Goal: Task Accomplishment & Management: Use online tool/utility

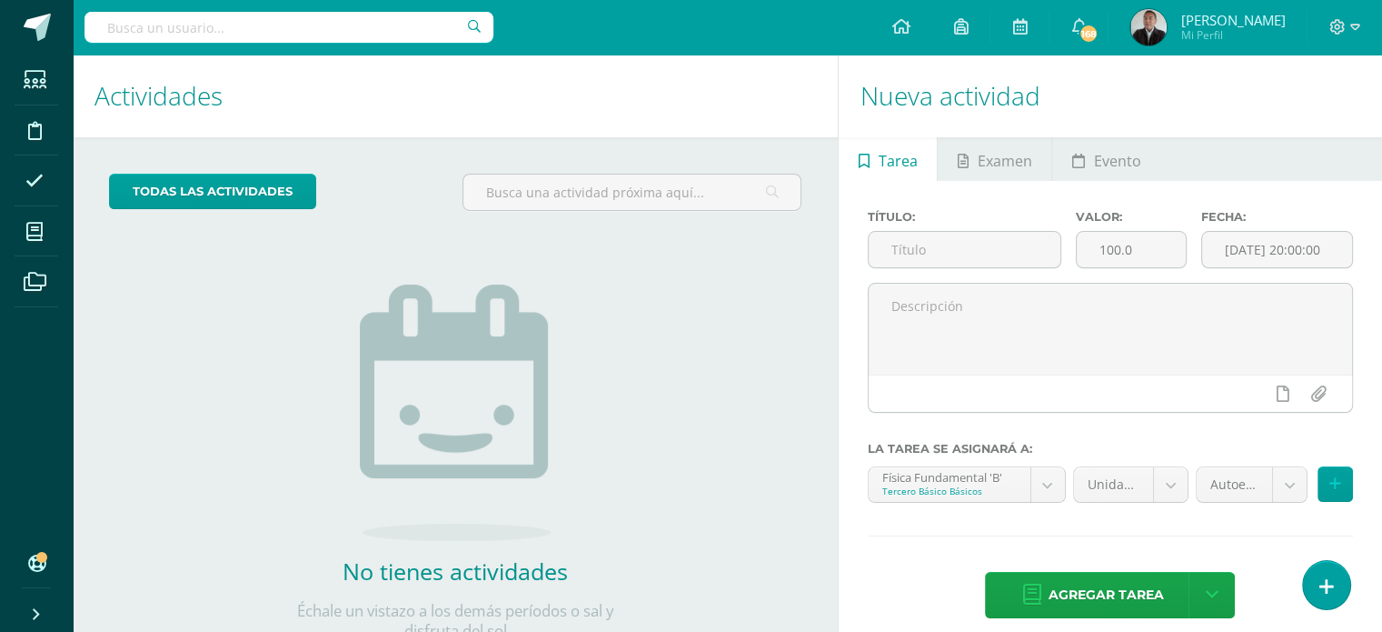
click at [208, 392] on div "todas las Actividades No tienes actividades Échale un vistazo a los demás perío…" at bounding box center [455, 418] width 765 height 562
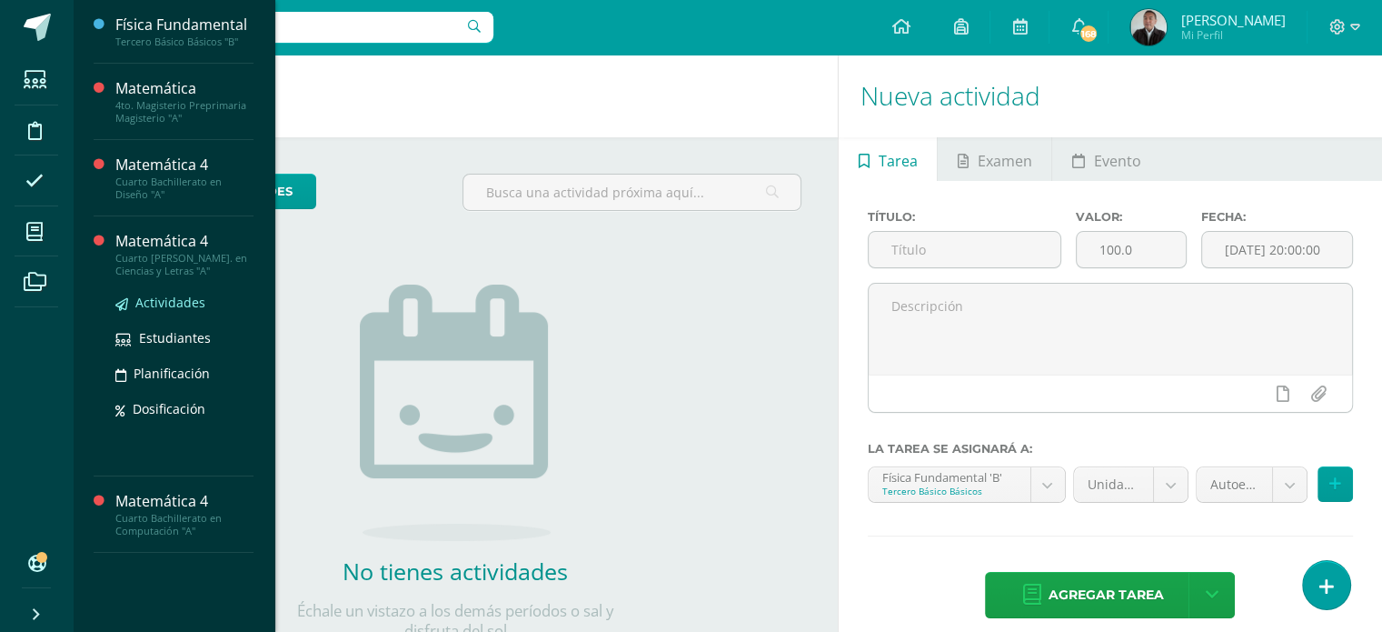
click at [169, 301] on span "Actividades" at bounding box center [170, 302] width 70 height 17
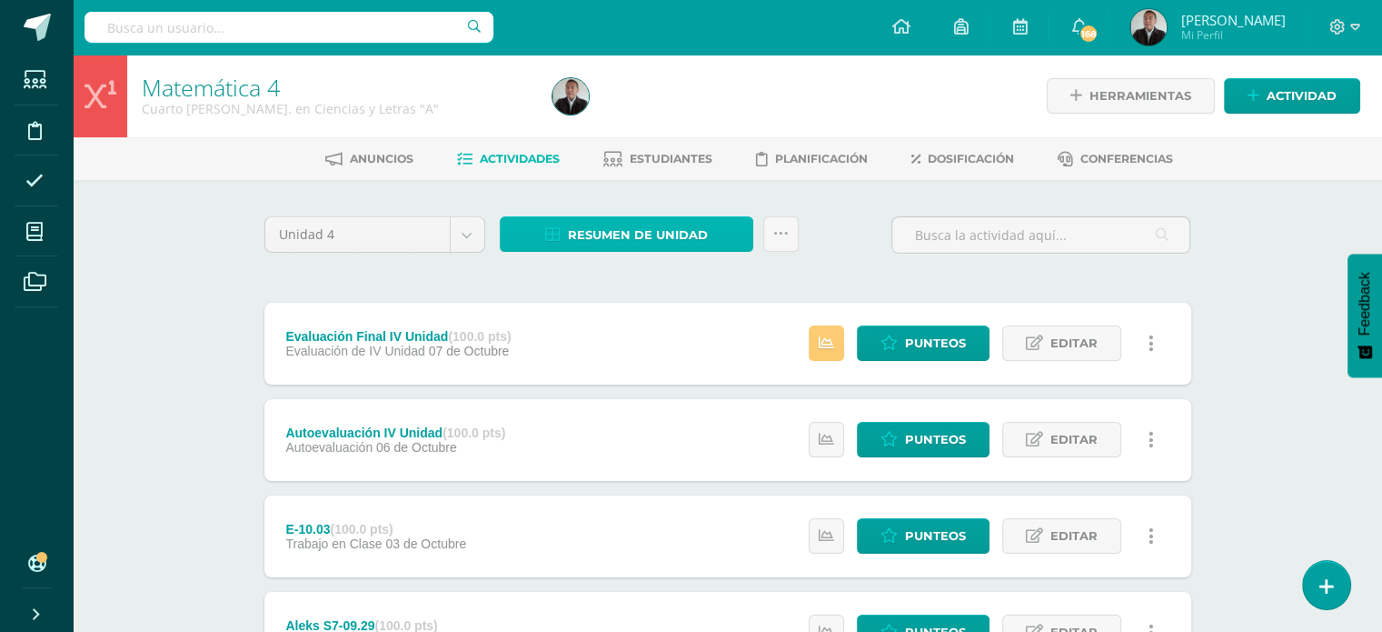
click at [633, 240] on span "Resumen de unidad" at bounding box center [638, 235] width 140 height 34
click at [794, 236] on link at bounding box center [780, 233] width 35 height 35
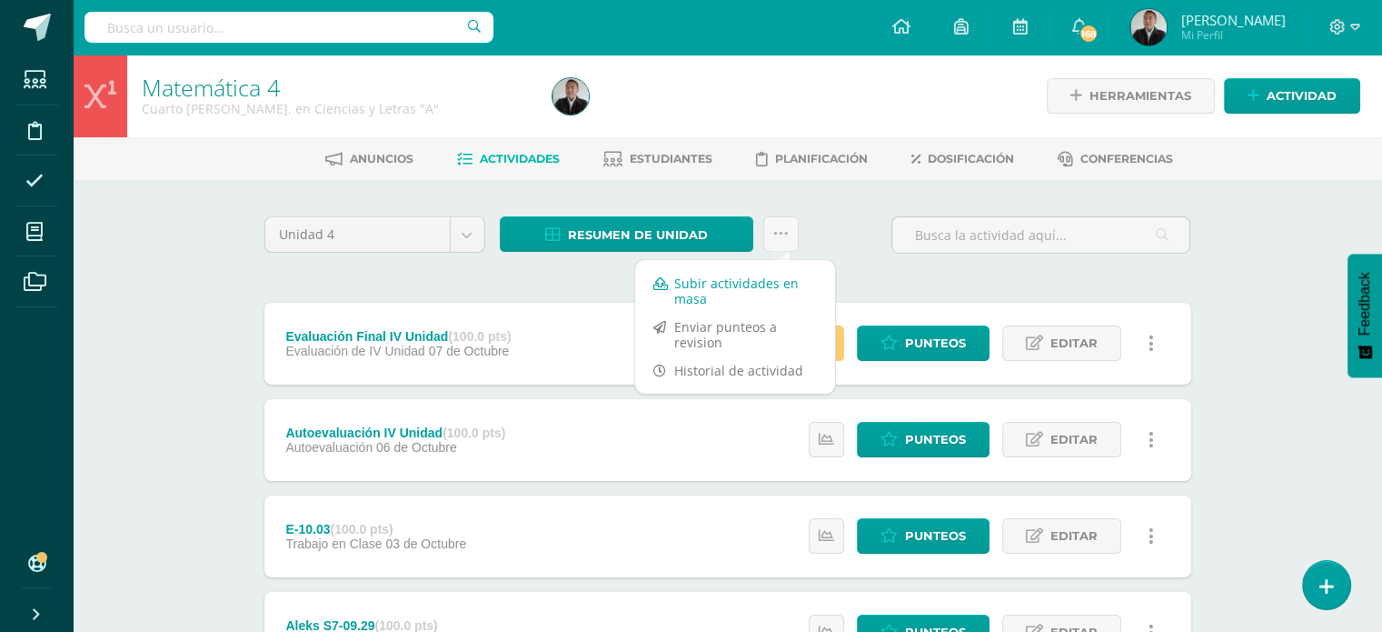
click at [756, 279] on link "Subir actividades en masa" at bounding box center [735, 291] width 200 height 44
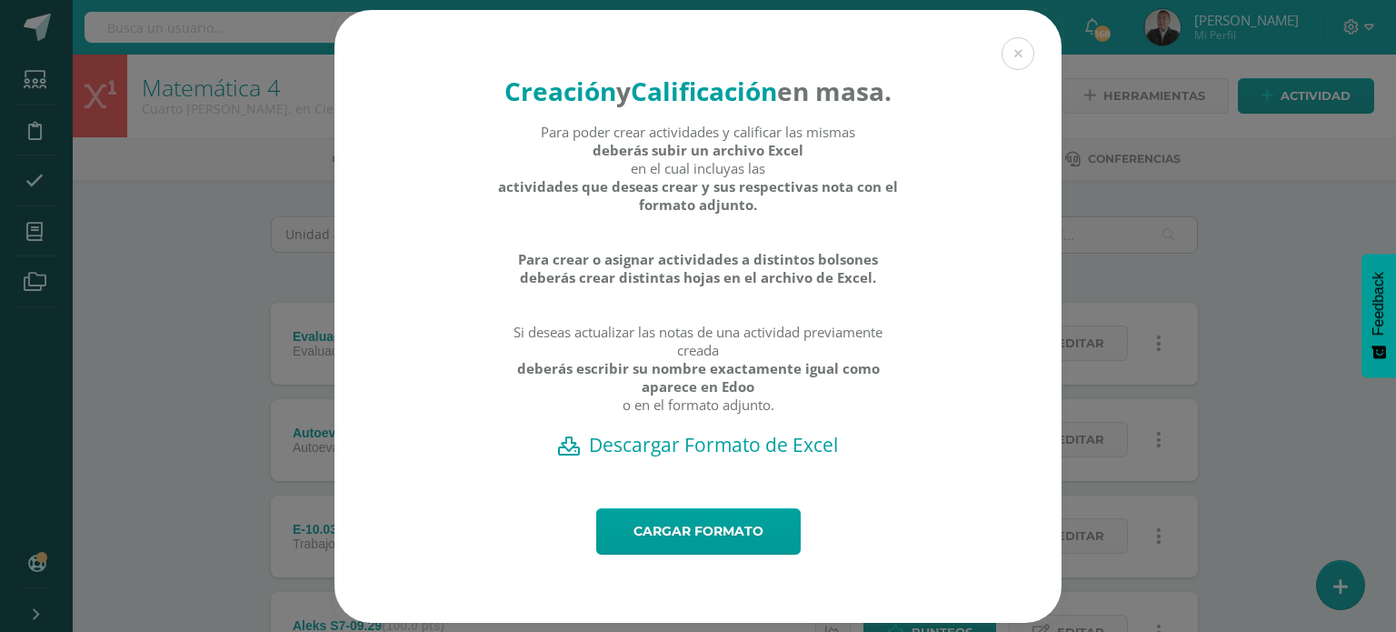
click at [698, 457] on h2 "Descargar Formato de Excel" at bounding box center [697, 444] width 663 height 25
click at [1215, 337] on div "Creación y Calificación en masa. Para poder crear actividades y calificar las m…" at bounding box center [697, 316] width 1381 height 613
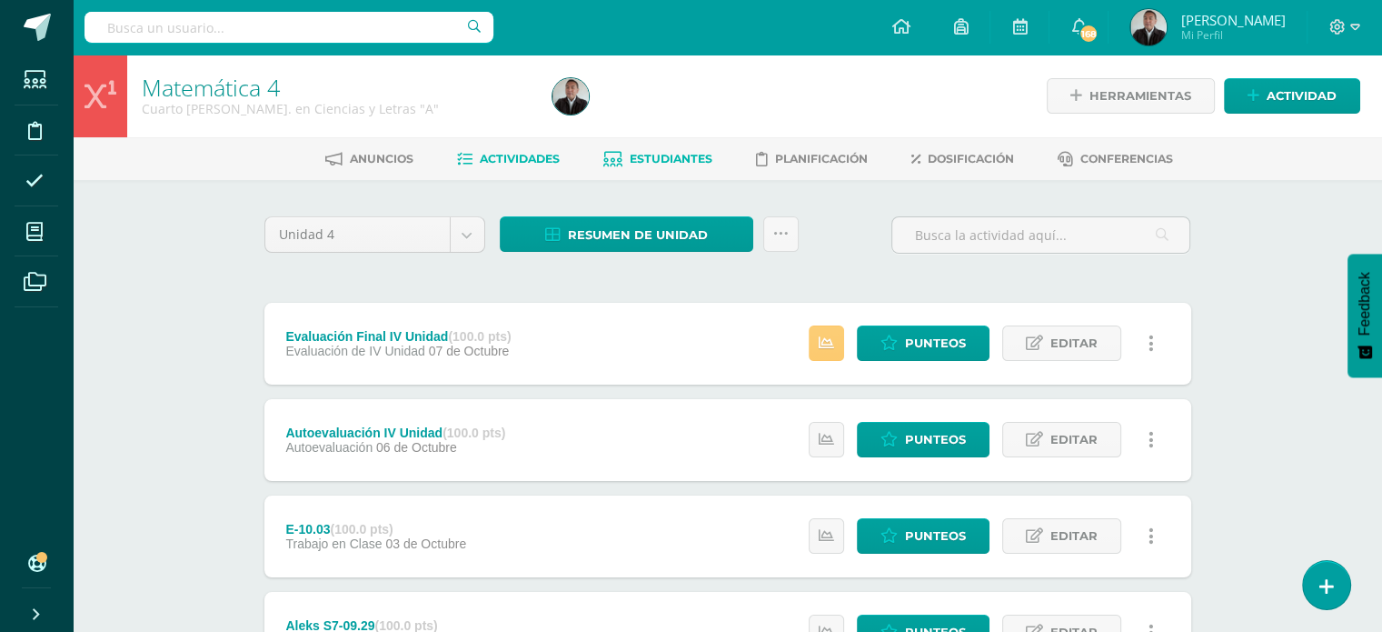
click at [685, 154] on span "Estudiantes" at bounding box center [671, 159] width 83 height 14
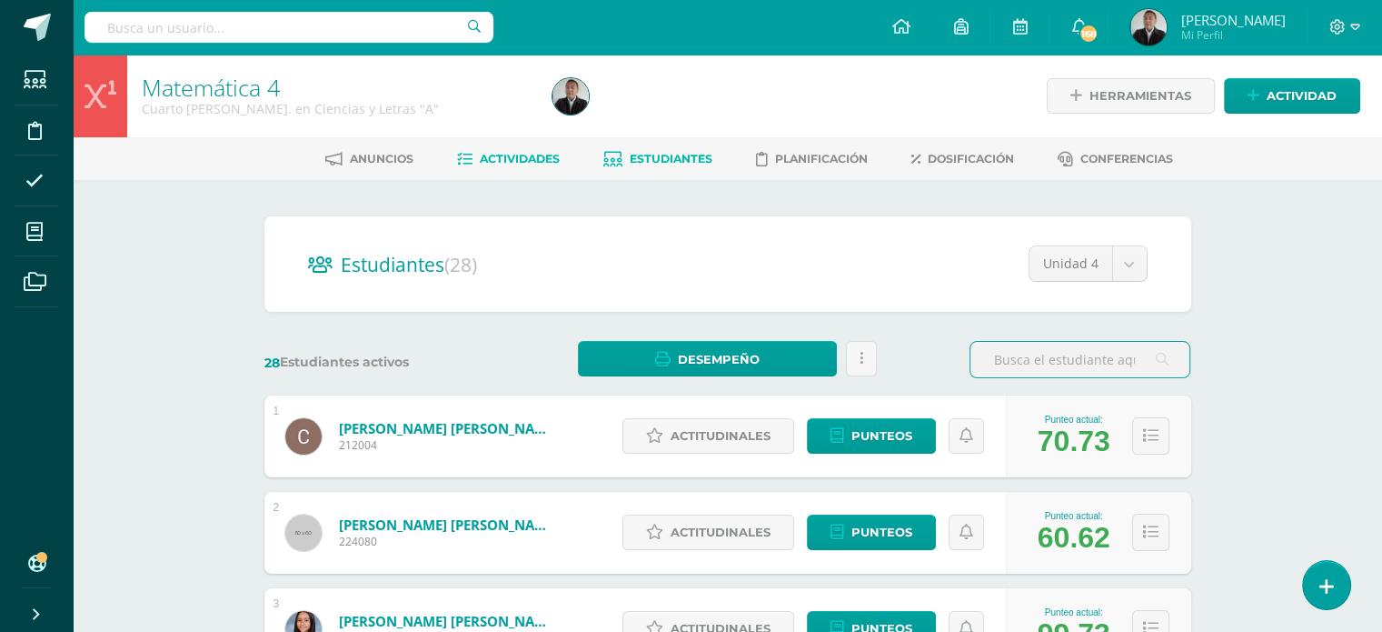
click at [536, 159] on span "Actividades" at bounding box center [520, 159] width 80 height 14
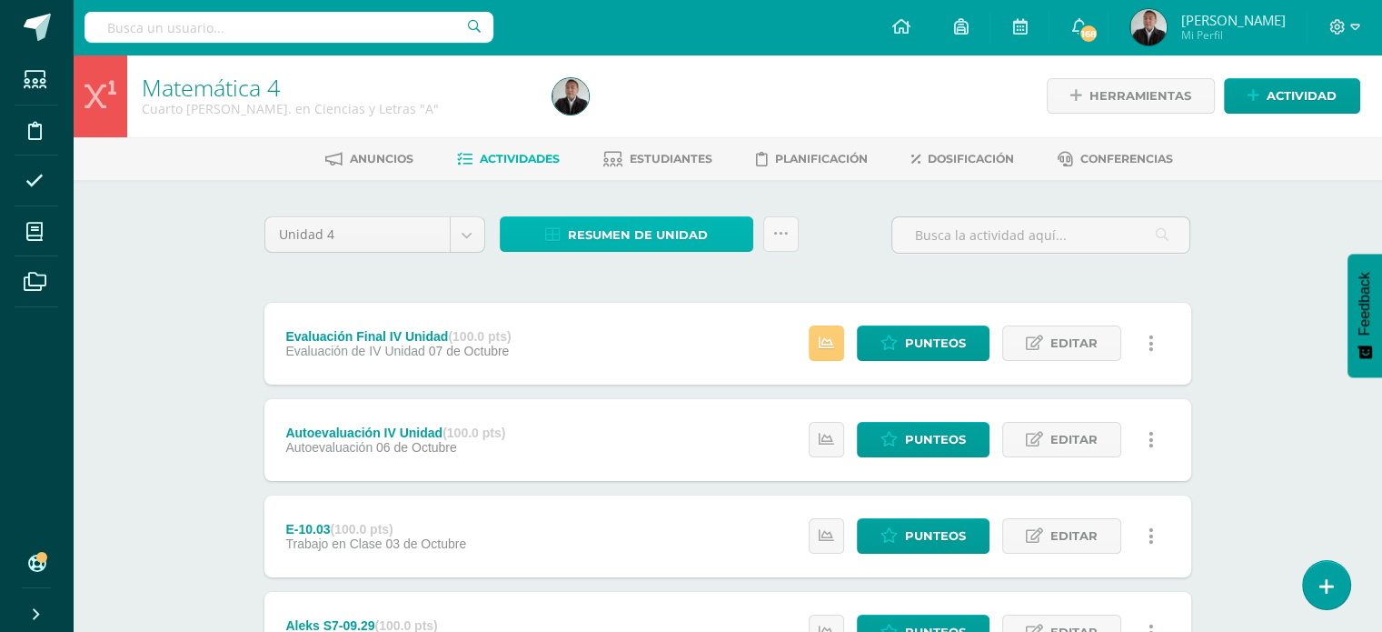
click at [647, 235] on span "Resumen de unidad" at bounding box center [638, 235] width 140 height 34
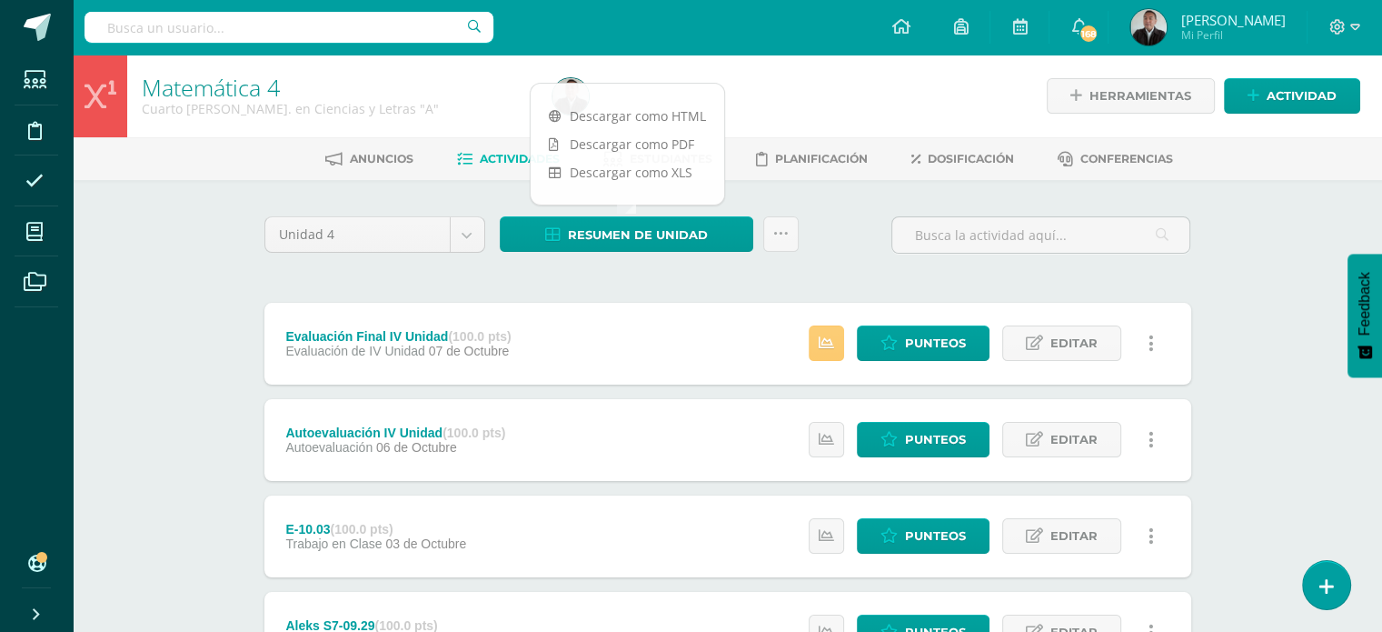
click at [793, 239] on link at bounding box center [780, 233] width 35 height 35
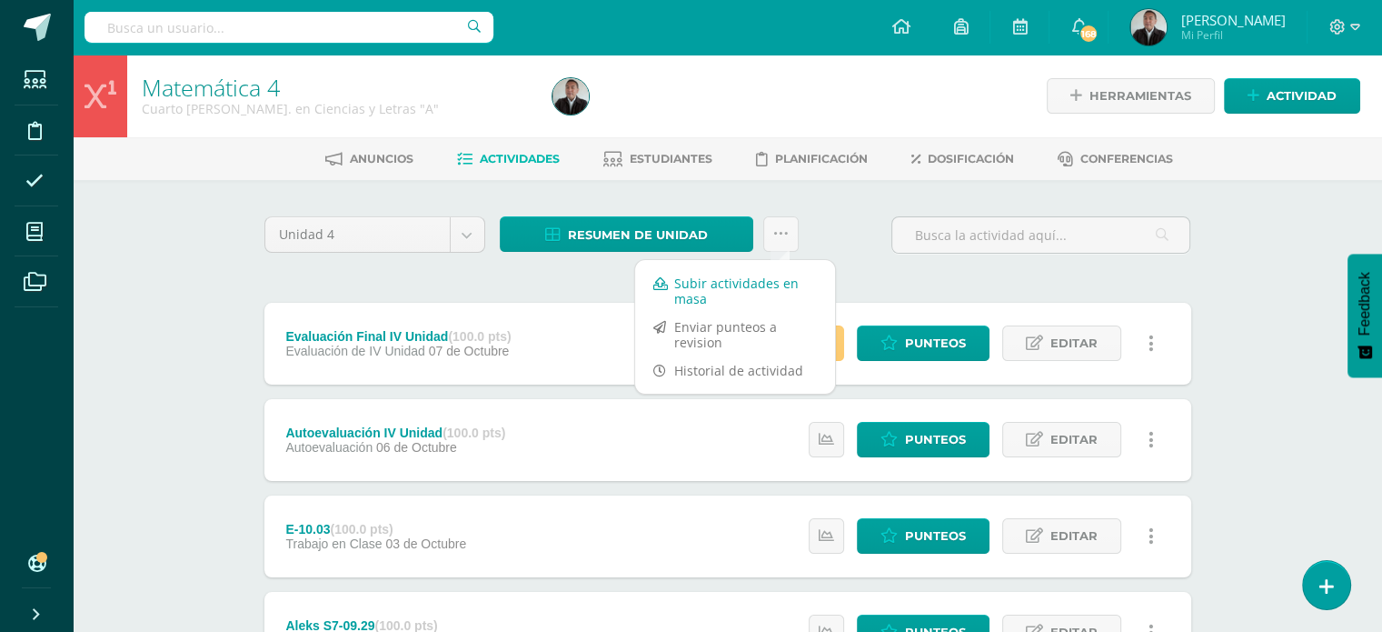
click at [683, 279] on link "Subir actividades en masa" at bounding box center [735, 291] width 200 height 44
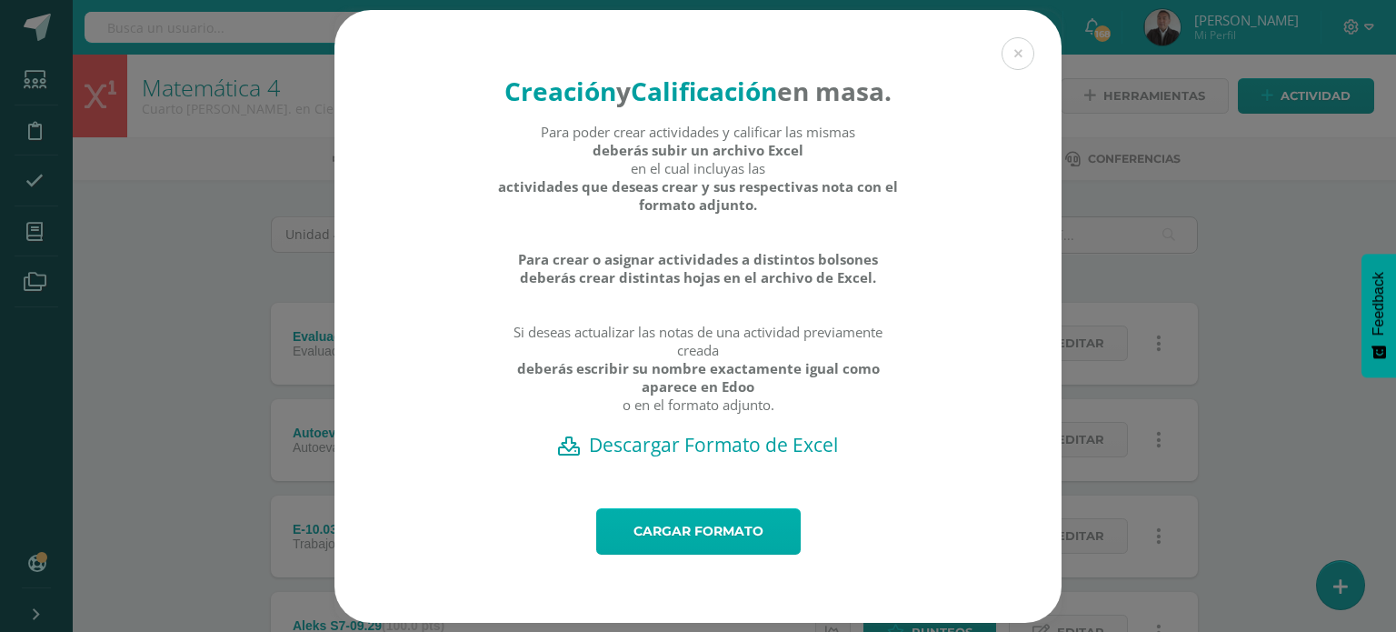
click at [678, 554] on link "Cargar formato" at bounding box center [698, 531] width 204 height 46
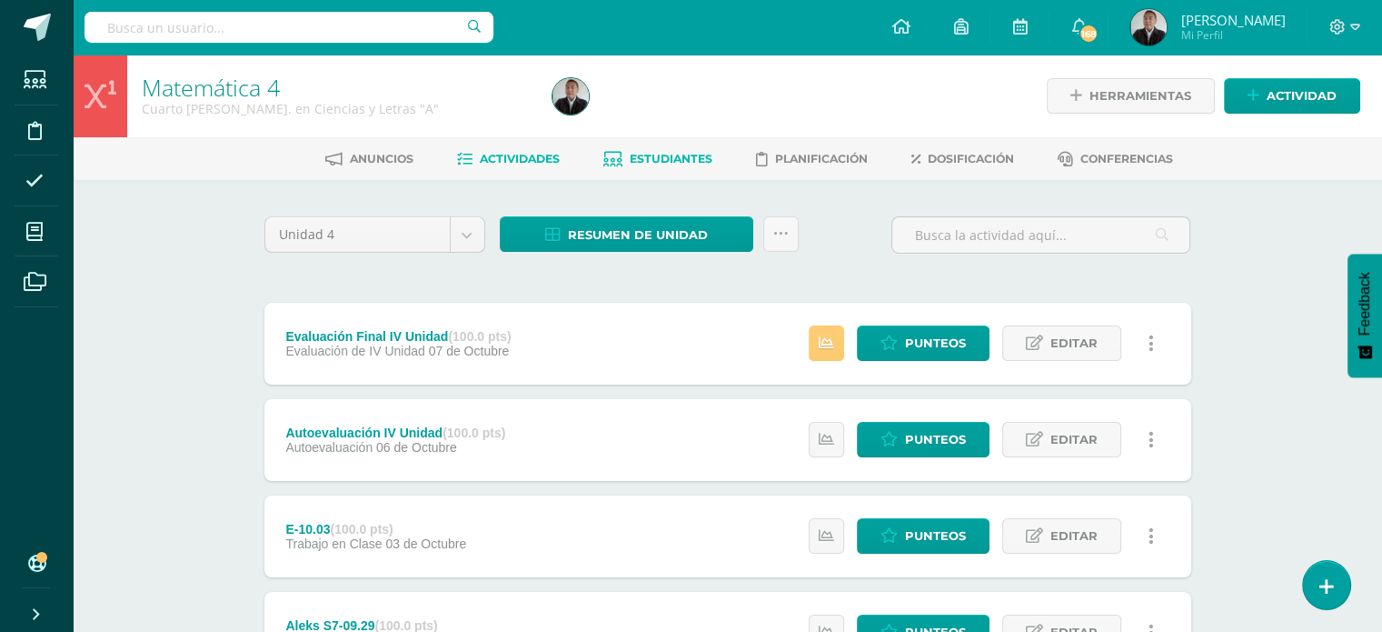
click at [646, 155] on span "Estudiantes" at bounding box center [671, 159] width 83 height 14
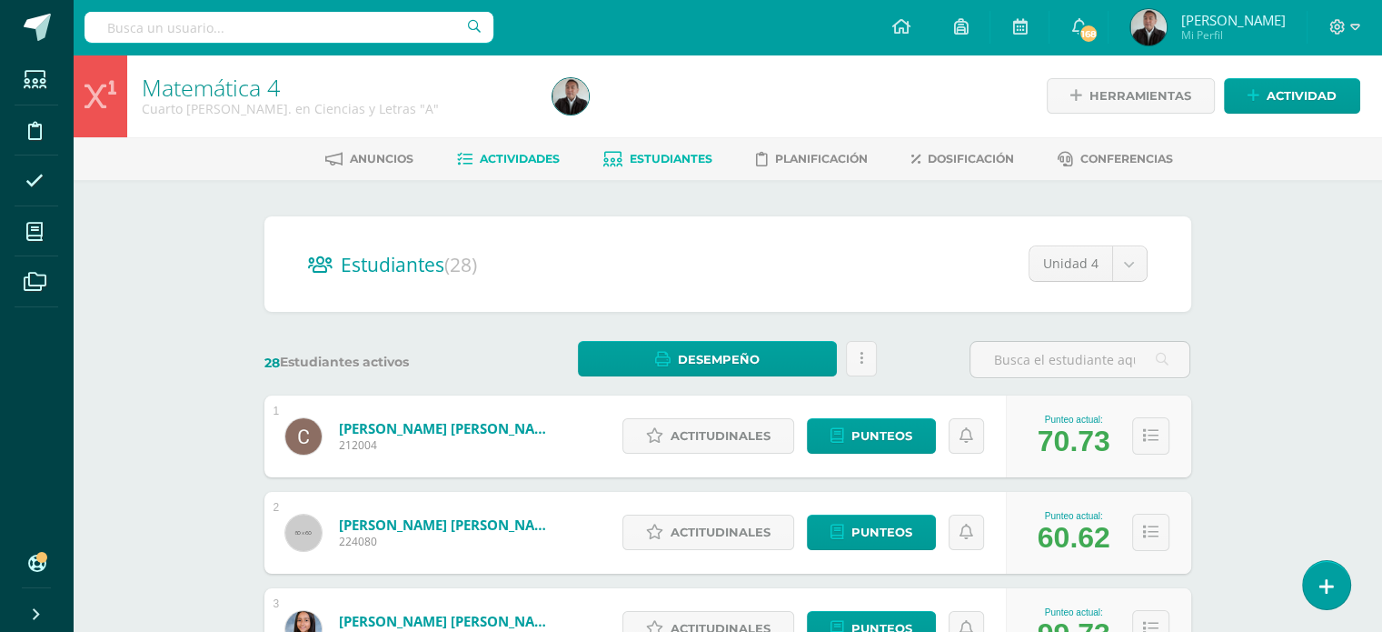
click at [543, 161] on span "Actividades" at bounding box center [520, 159] width 80 height 14
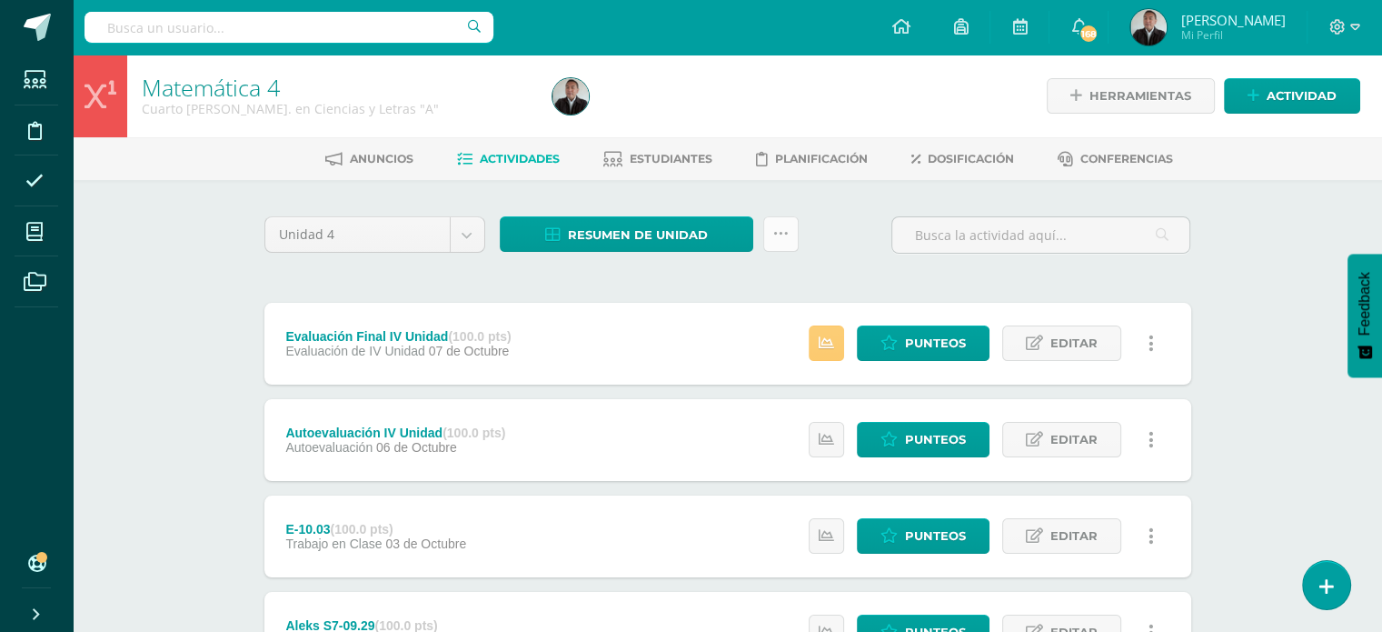
click at [787, 243] on link at bounding box center [780, 233] width 35 height 35
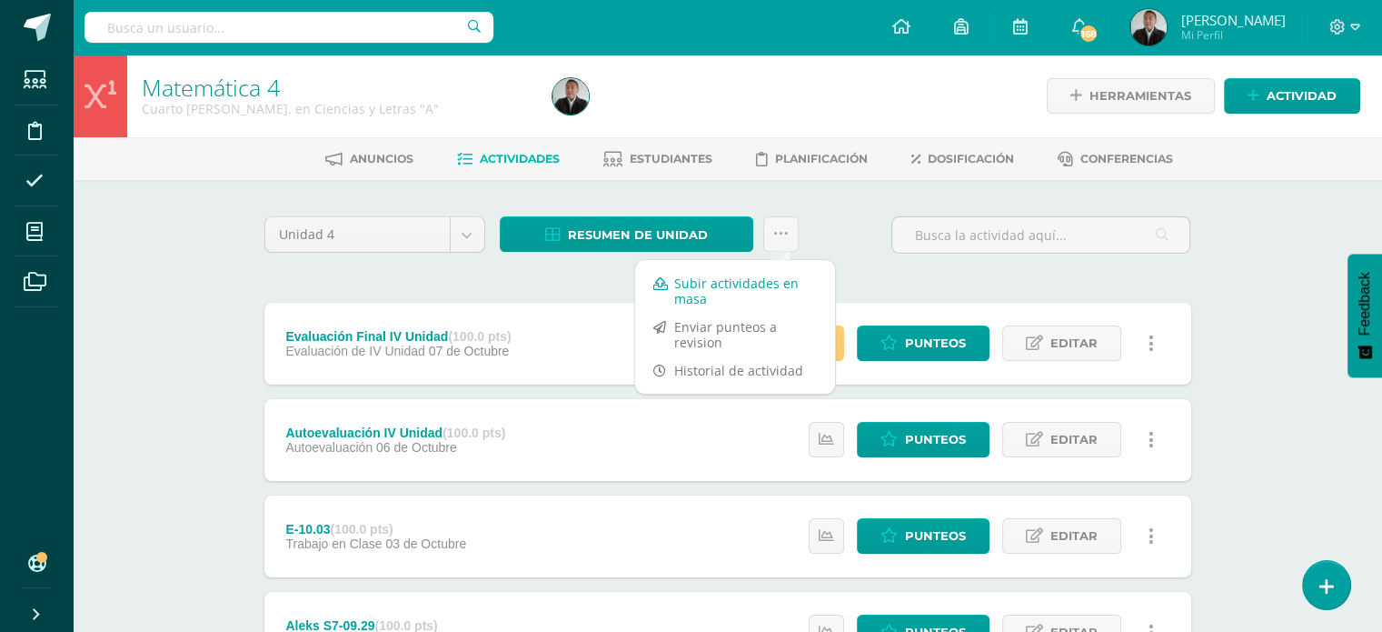
click at [742, 279] on link "Subir actividades en masa" at bounding box center [735, 291] width 200 height 44
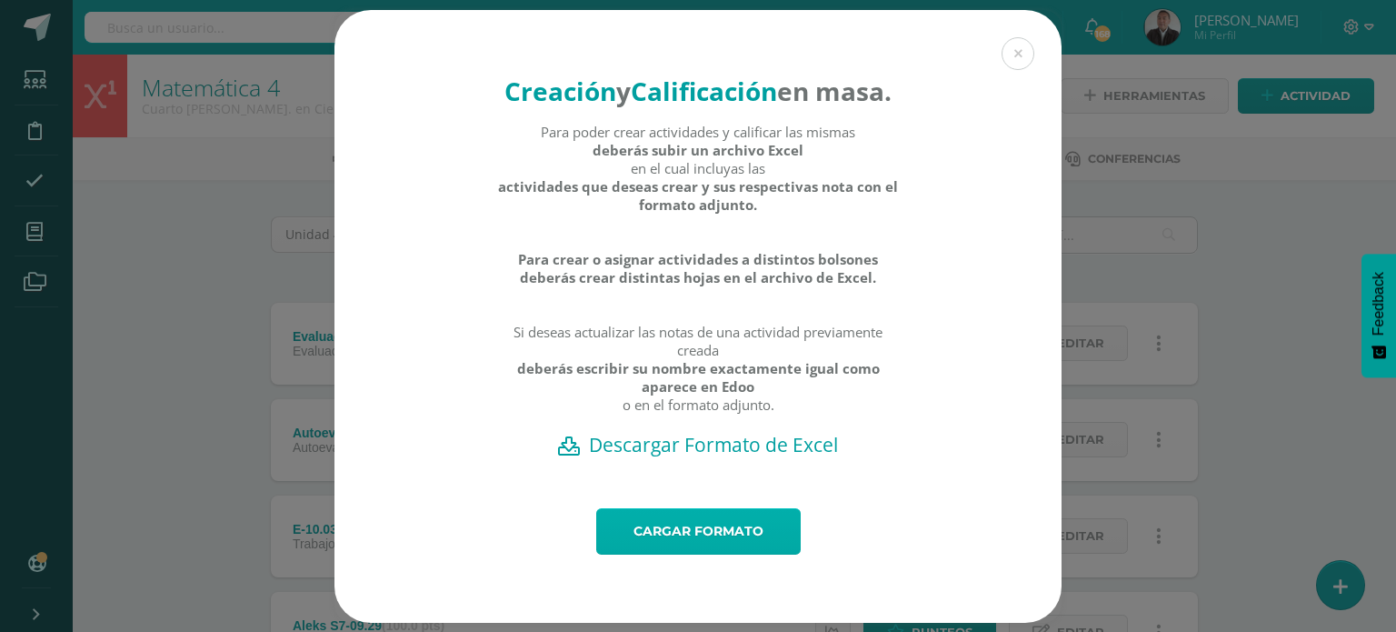
click at [698, 548] on link "Cargar formato" at bounding box center [698, 531] width 204 height 46
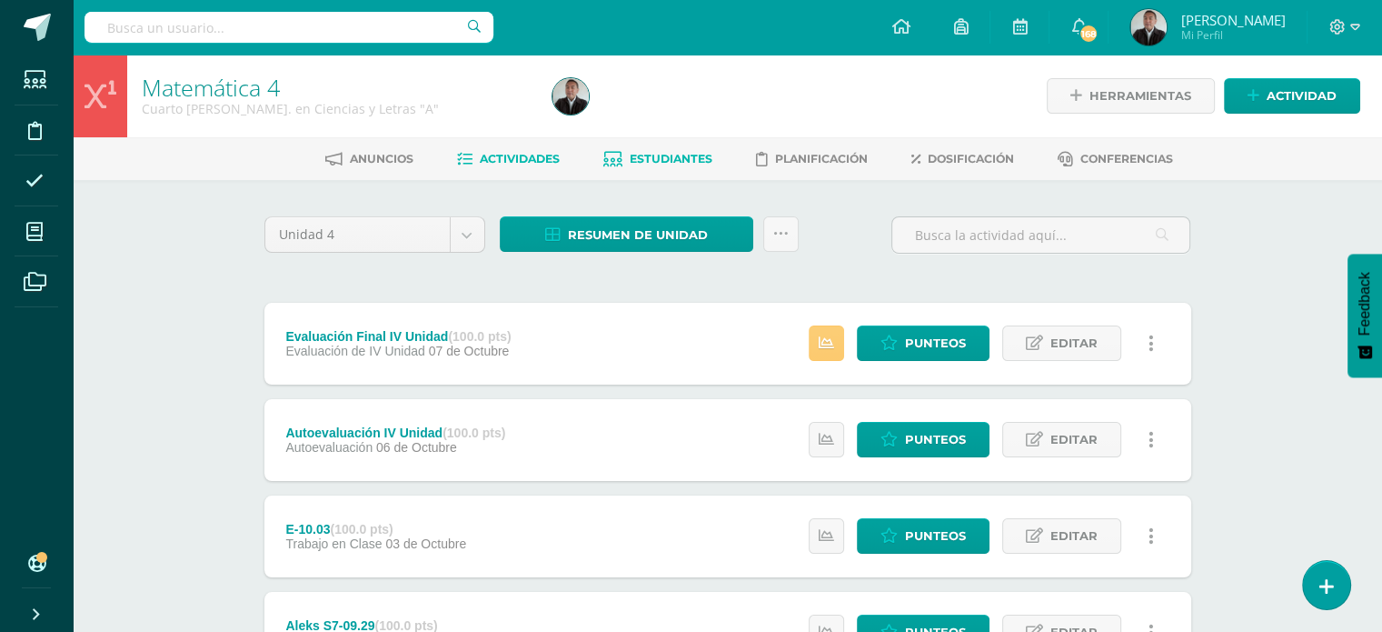
click at [670, 145] on link "Estudiantes" at bounding box center [657, 159] width 109 height 29
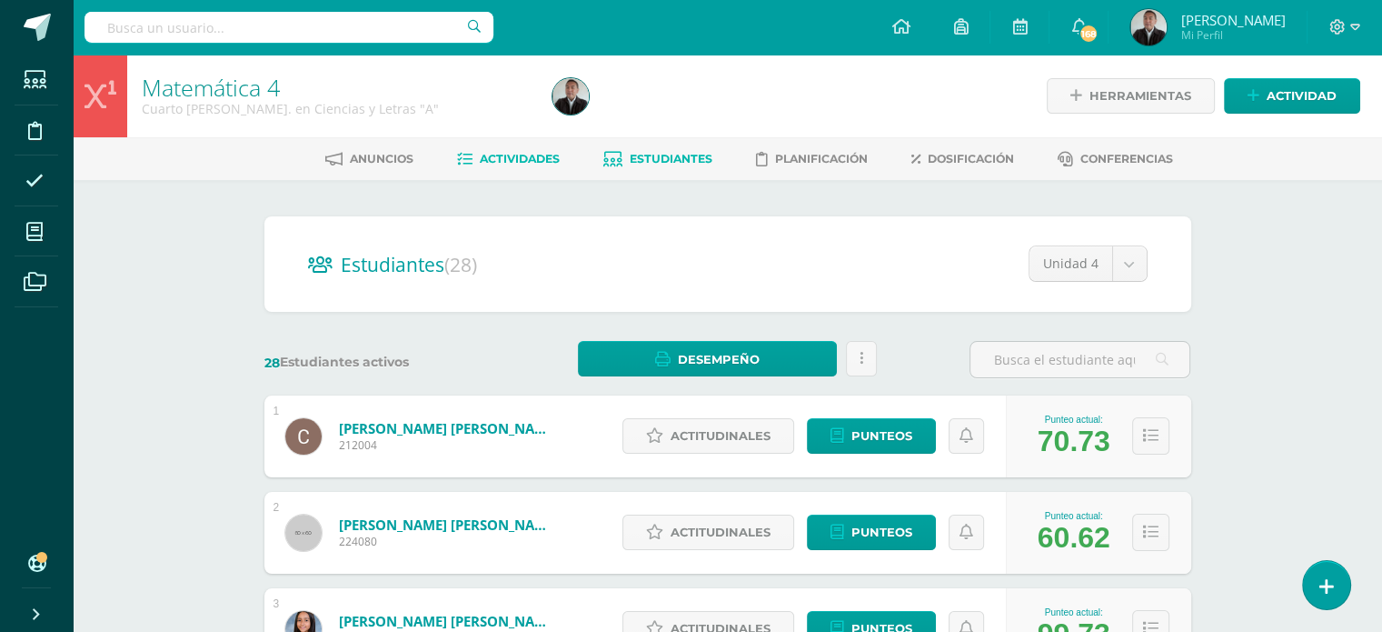
click at [513, 157] on span "Actividades" at bounding box center [520, 159] width 80 height 14
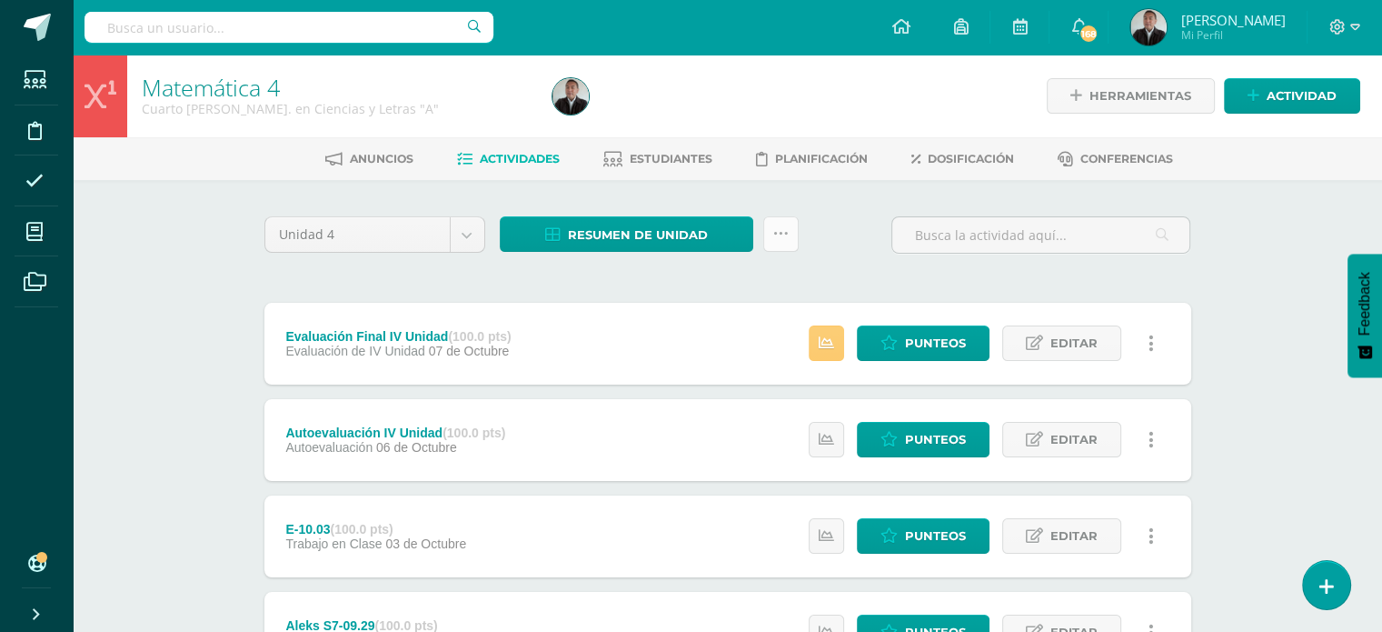
click at [789, 234] on link at bounding box center [780, 233] width 35 height 35
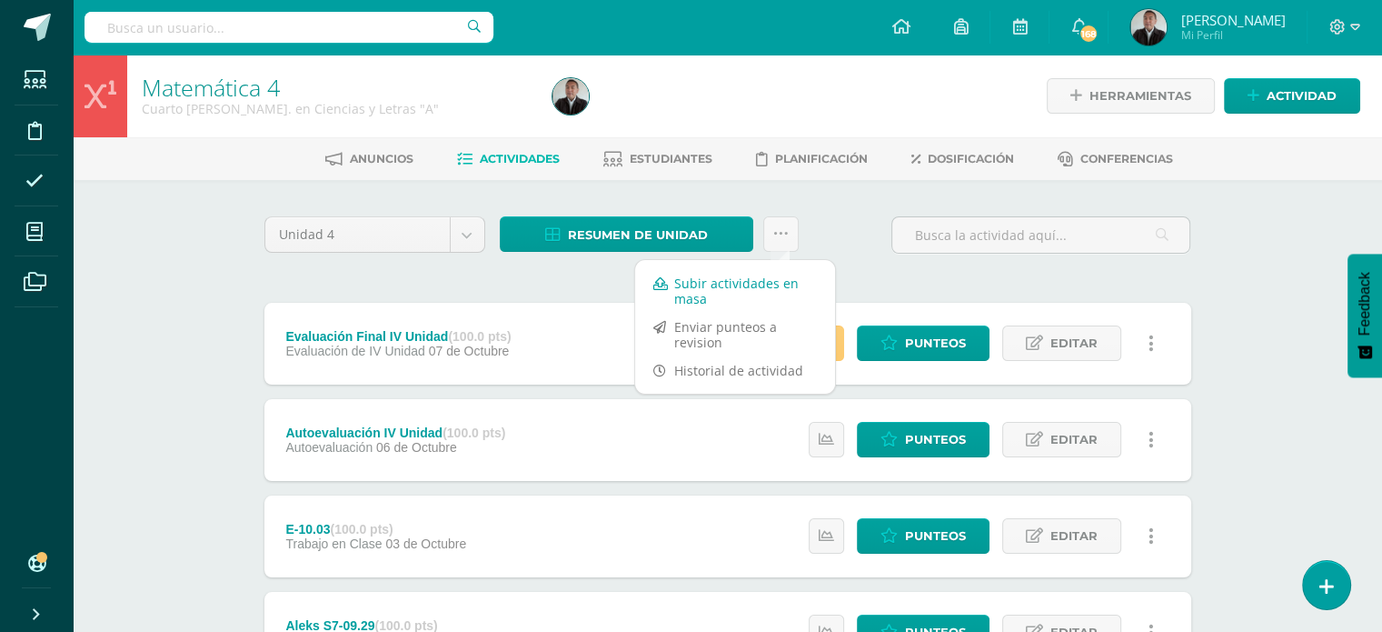
click at [720, 285] on link "Subir actividades en masa" at bounding box center [735, 291] width 200 height 44
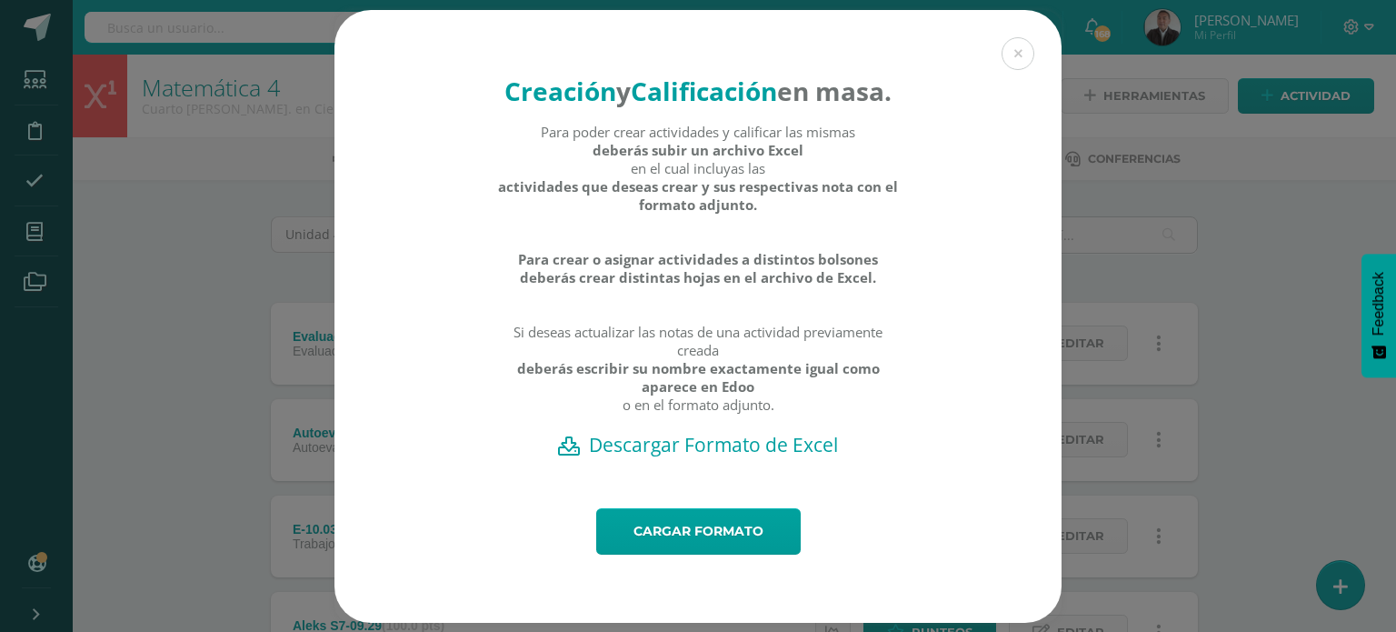
click at [673, 457] on h2 "Descargar Formato de Excel" at bounding box center [697, 444] width 663 height 25
click at [639, 554] on link "Cargar formato" at bounding box center [698, 531] width 204 height 46
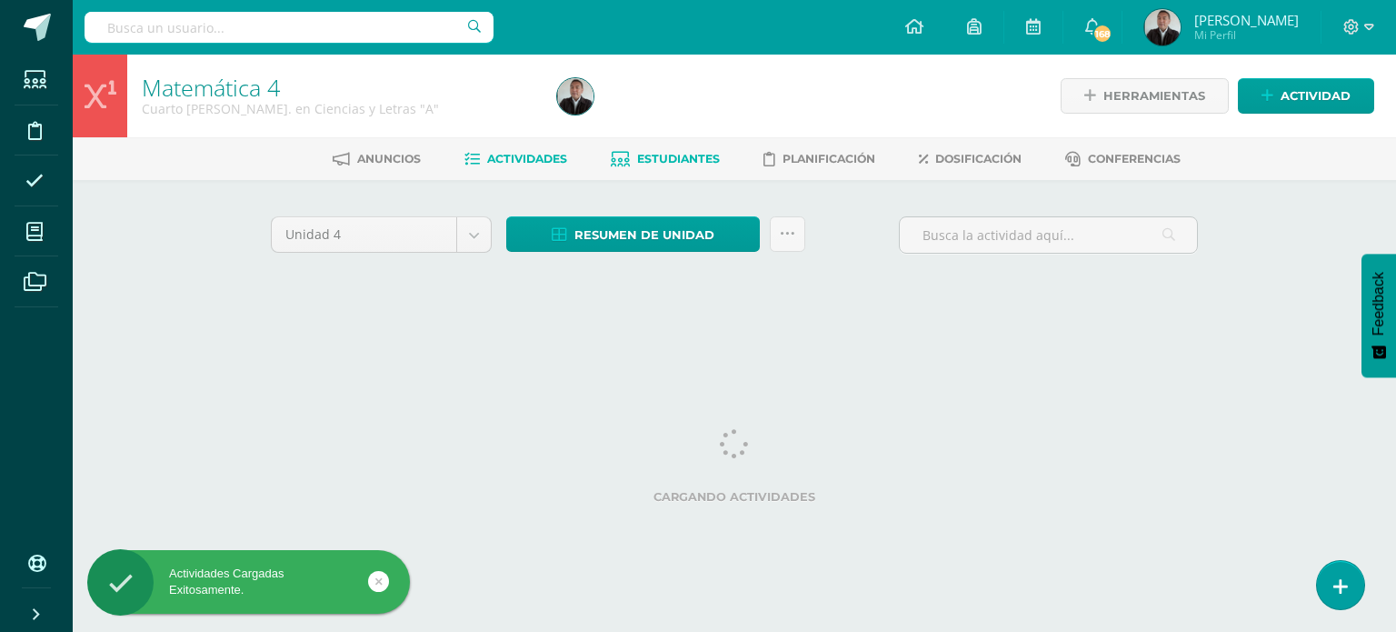
click at [691, 163] on span "Estudiantes" at bounding box center [678, 159] width 83 height 14
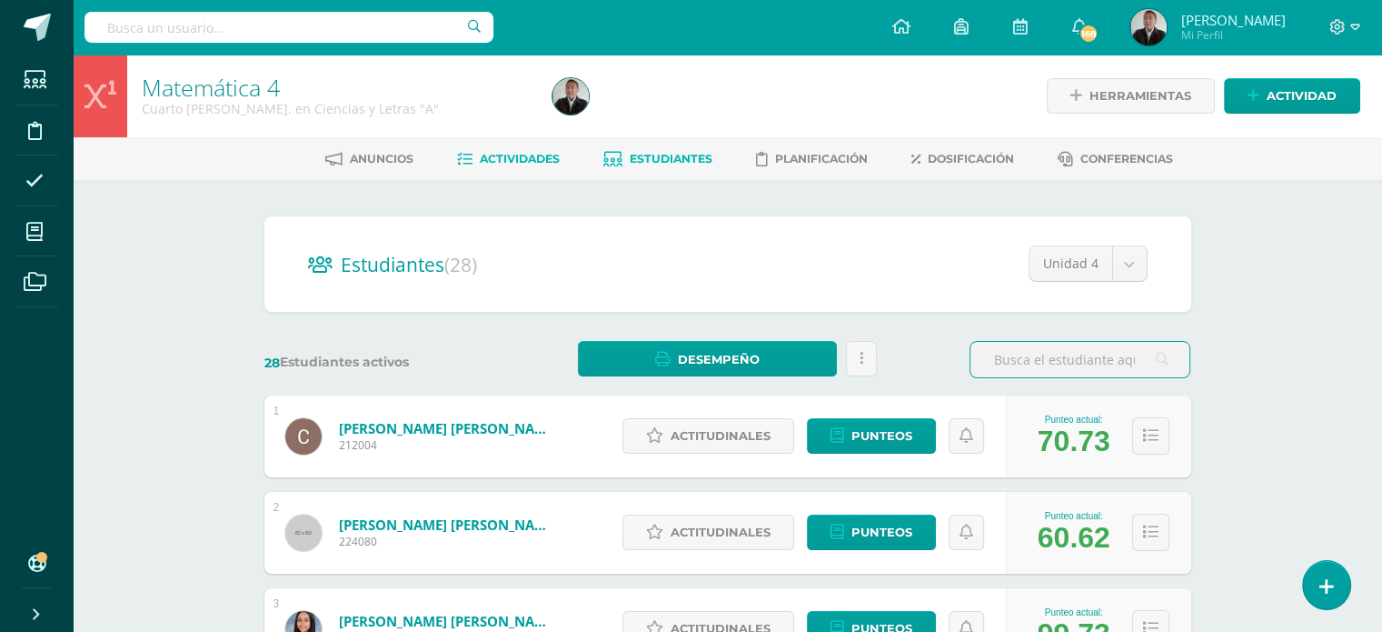
click at [502, 160] on span "Actividades" at bounding box center [520, 159] width 80 height 14
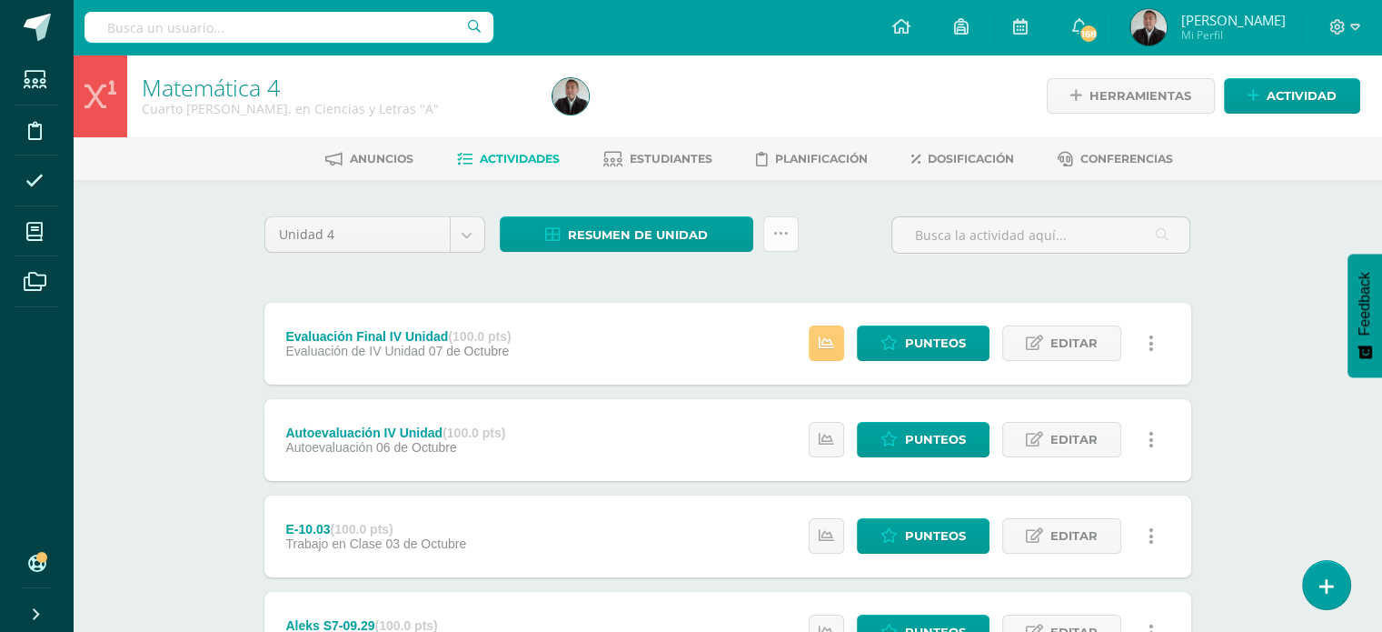
click at [780, 244] on link at bounding box center [780, 233] width 35 height 35
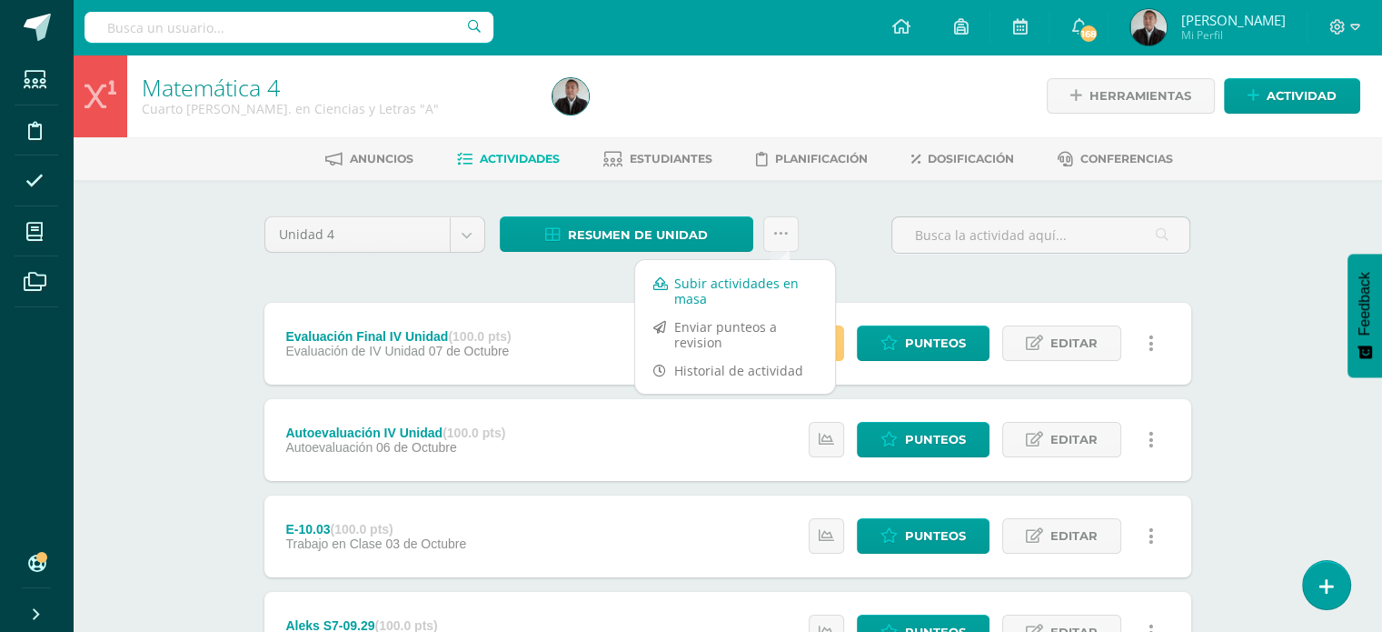
click at [767, 288] on link "Subir actividades en masa" at bounding box center [735, 291] width 200 height 44
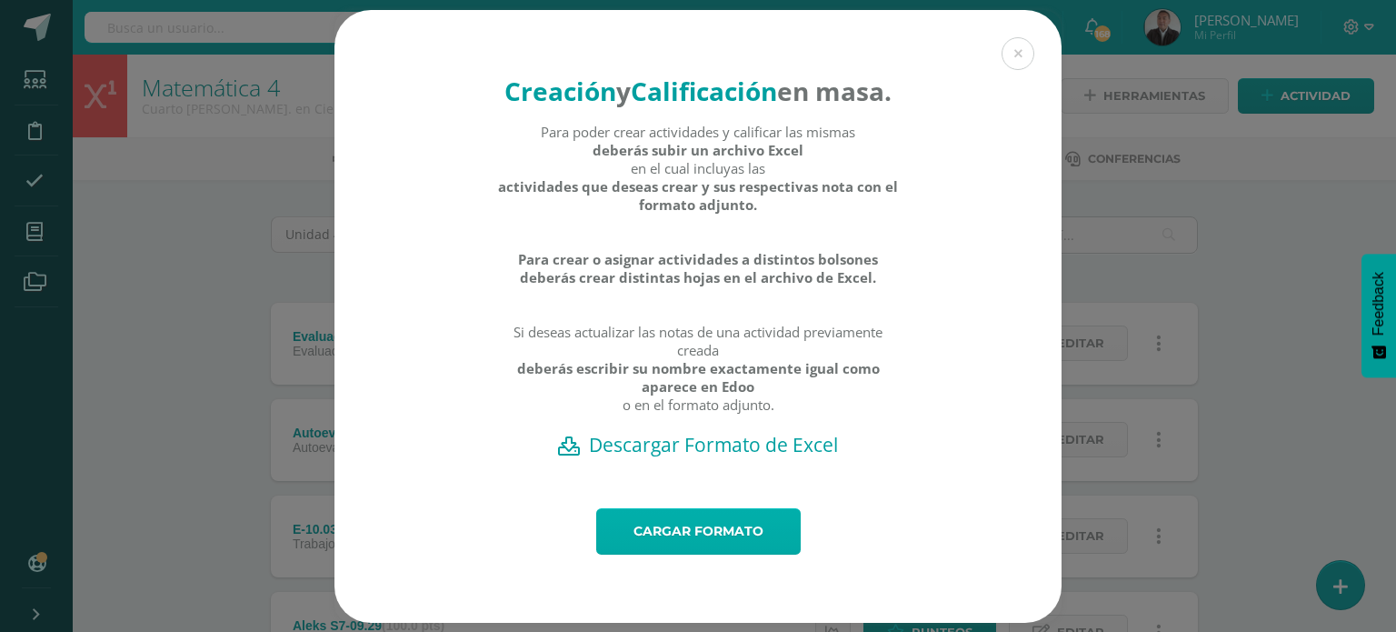
click at [710, 554] on link "Cargar formato" at bounding box center [698, 531] width 204 height 46
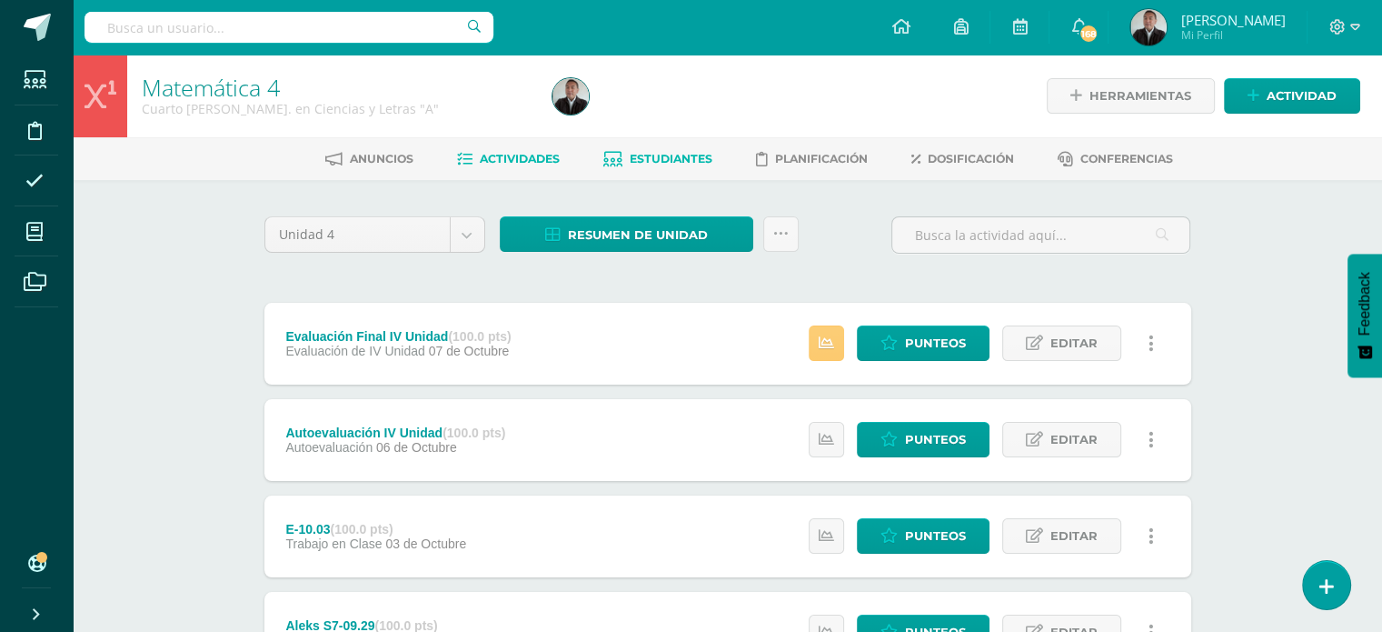
click at [669, 155] on span "Estudiantes" at bounding box center [671, 159] width 83 height 14
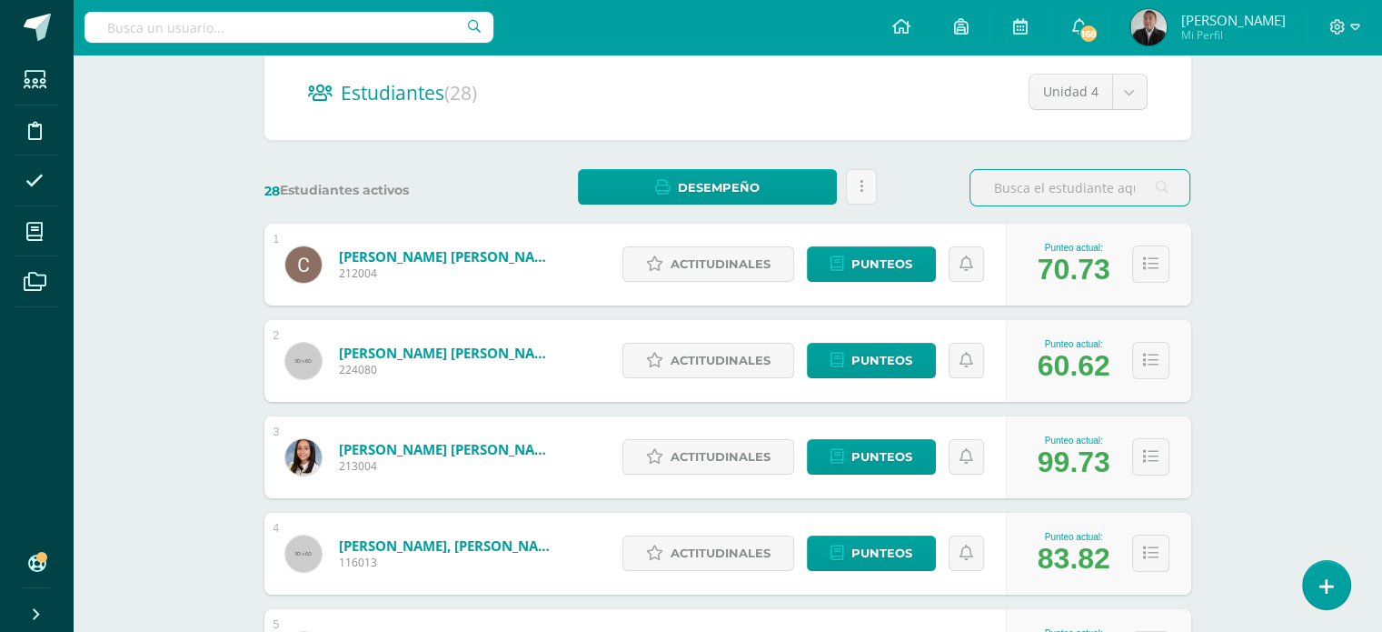
scroll to position [22, 0]
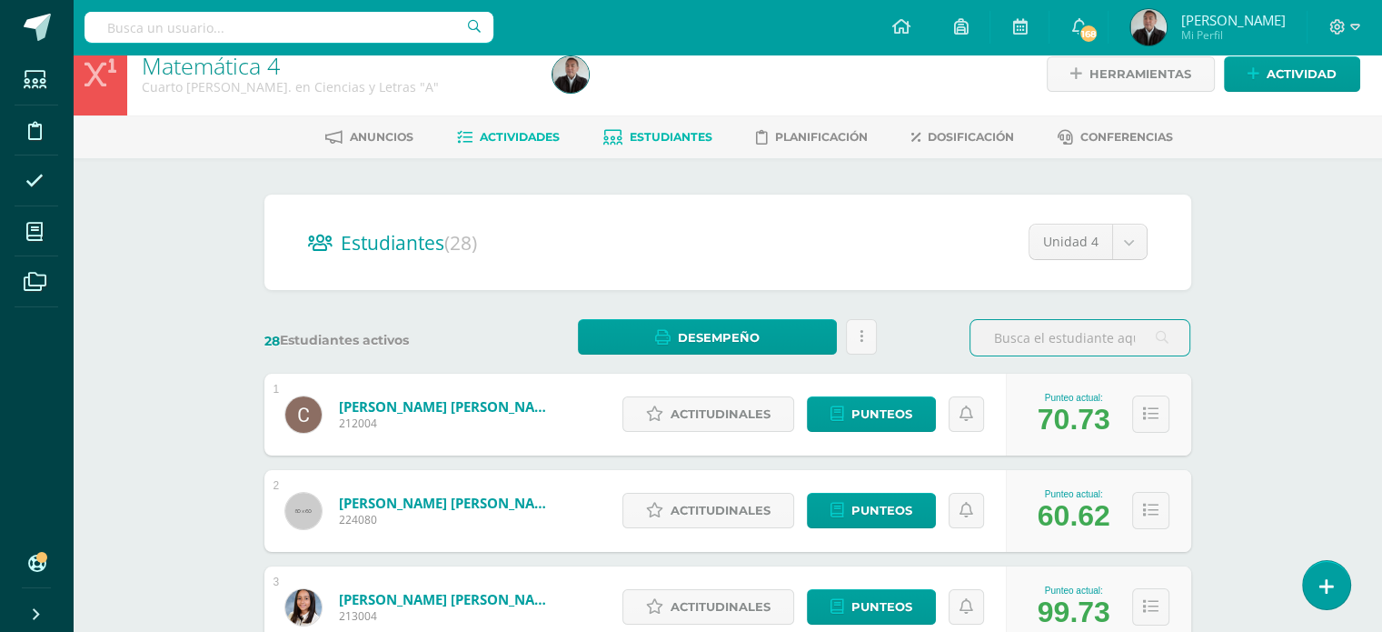
click at [509, 144] on link "Actividades" at bounding box center [508, 137] width 103 height 29
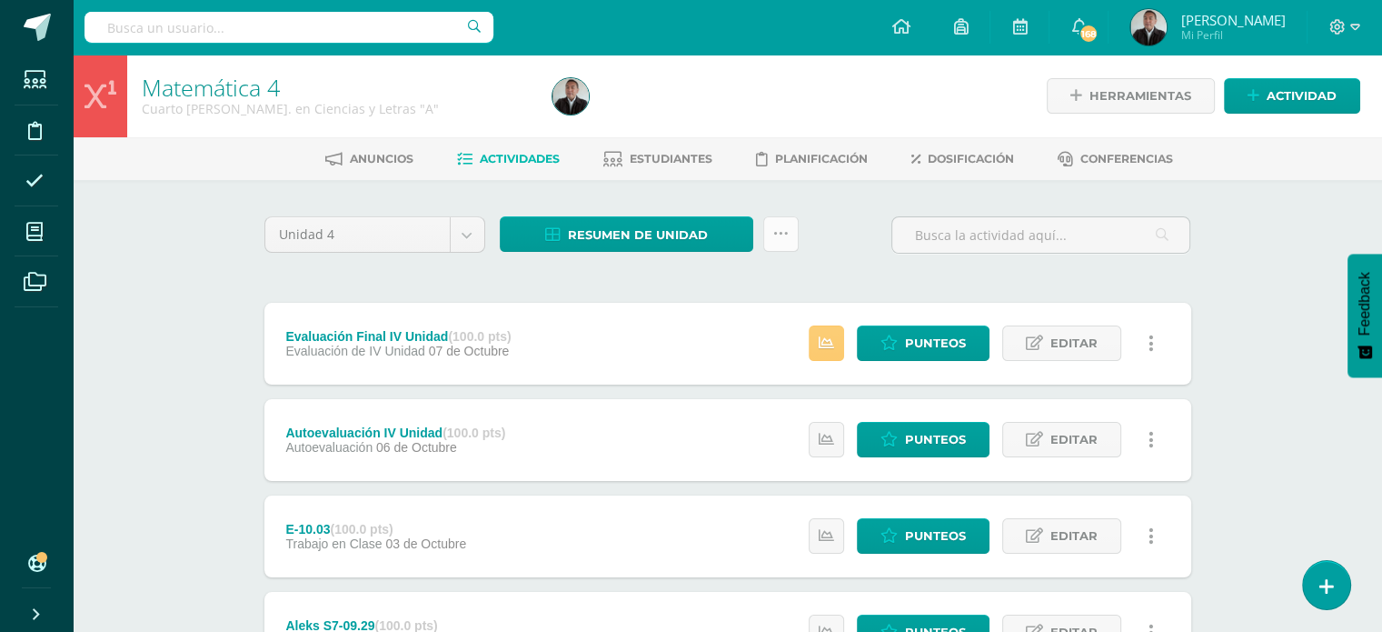
click at [783, 251] on div "Resumen de unidad Descargar como HTML Descargar como PDF Descargar como XLS Sub…" at bounding box center [650, 242] width 314 height 52
click at [783, 241] on link at bounding box center [780, 233] width 35 height 35
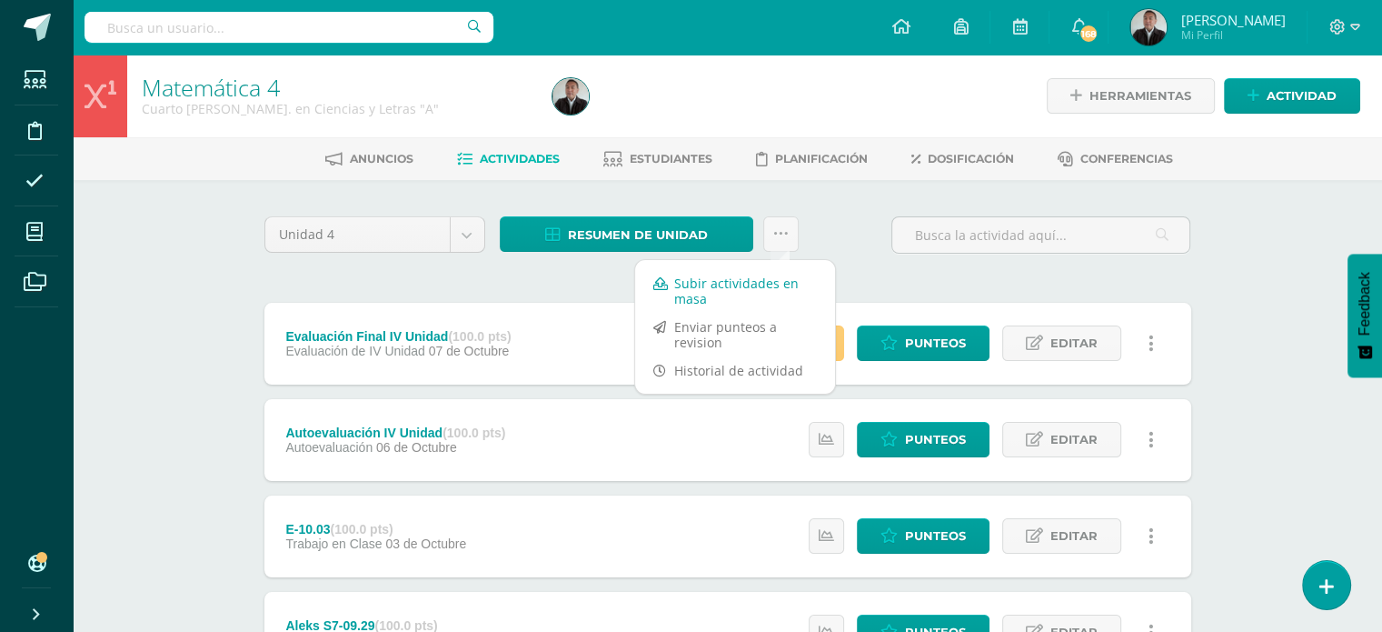
click at [733, 286] on link "Subir actividades en masa" at bounding box center [735, 291] width 200 height 44
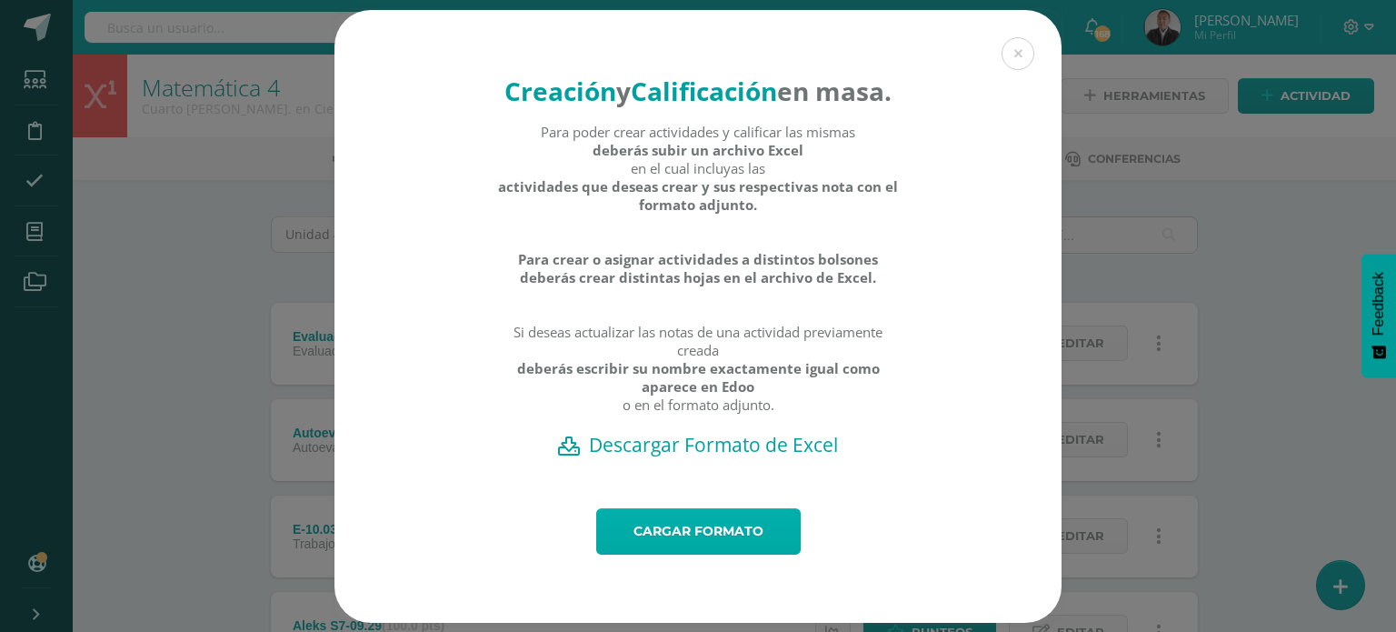
click at [754, 554] on link "Cargar formato" at bounding box center [698, 531] width 204 height 46
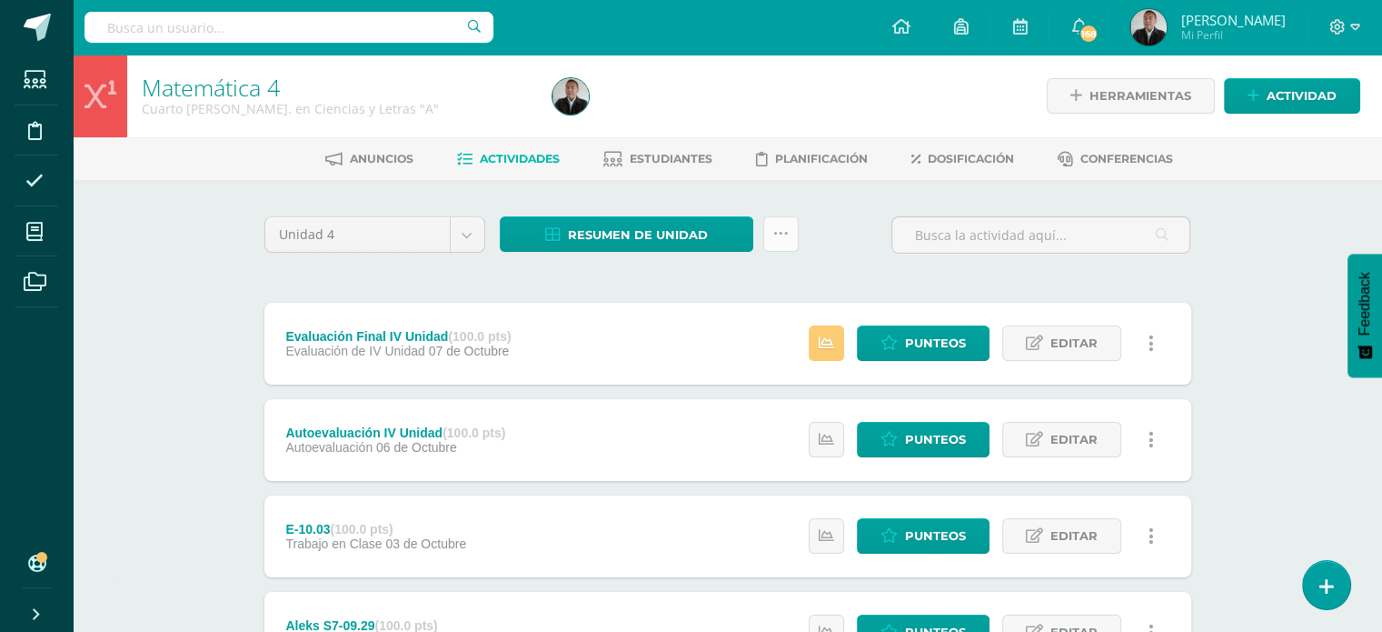
click at [781, 240] on icon at bounding box center [780, 233] width 15 height 15
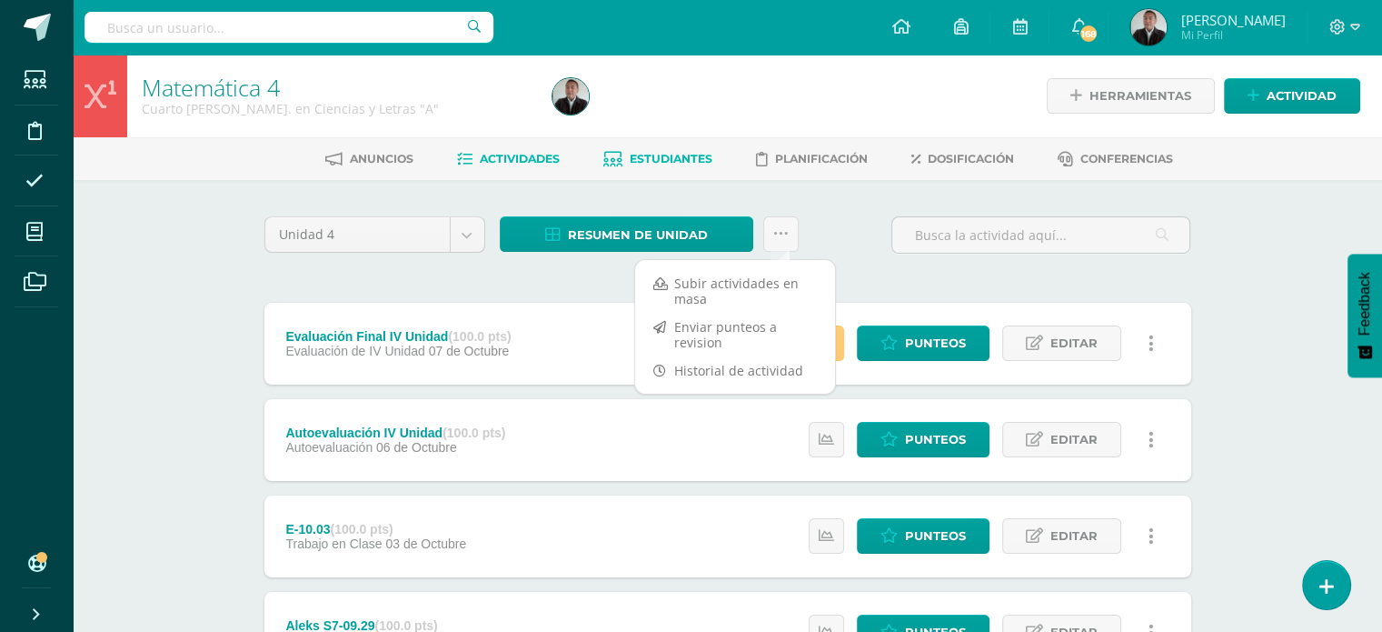
click at [702, 157] on span "Estudiantes" at bounding box center [671, 159] width 83 height 14
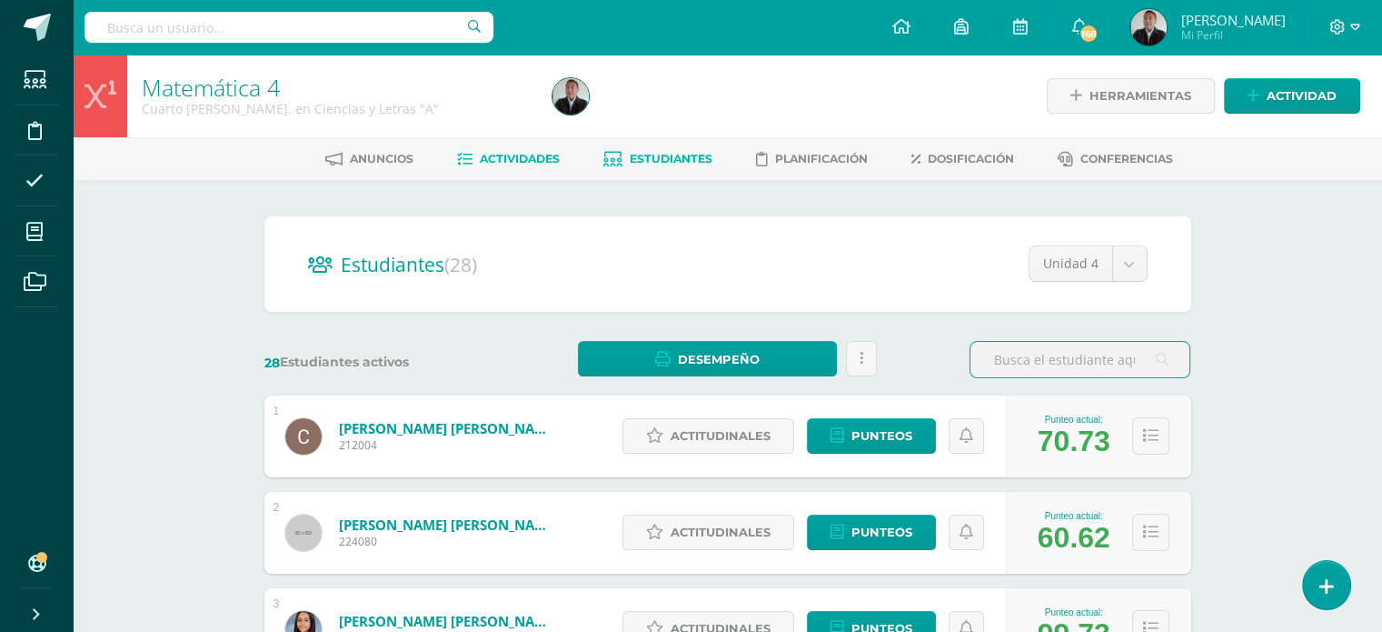
click at [546, 165] on span "Actividades" at bounding box center [520, 159] width 80 height 14
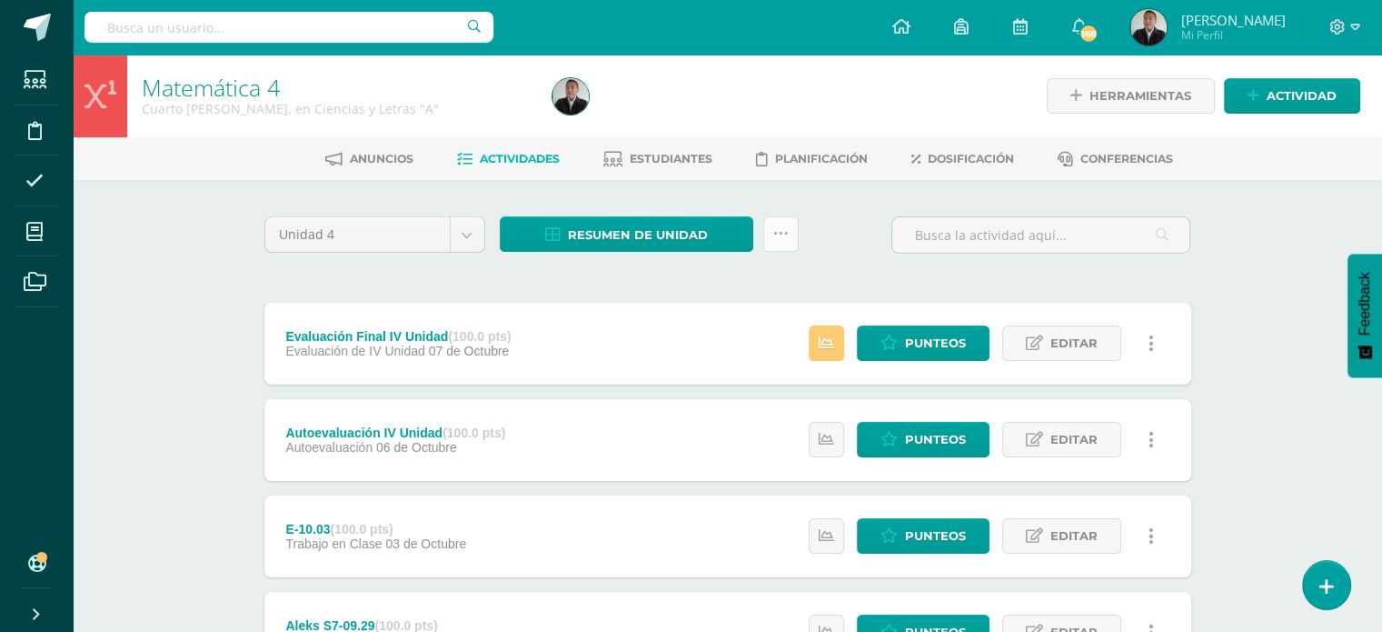
click at [793, 235] on link at bounding box center [780, 233] width 35 height 35
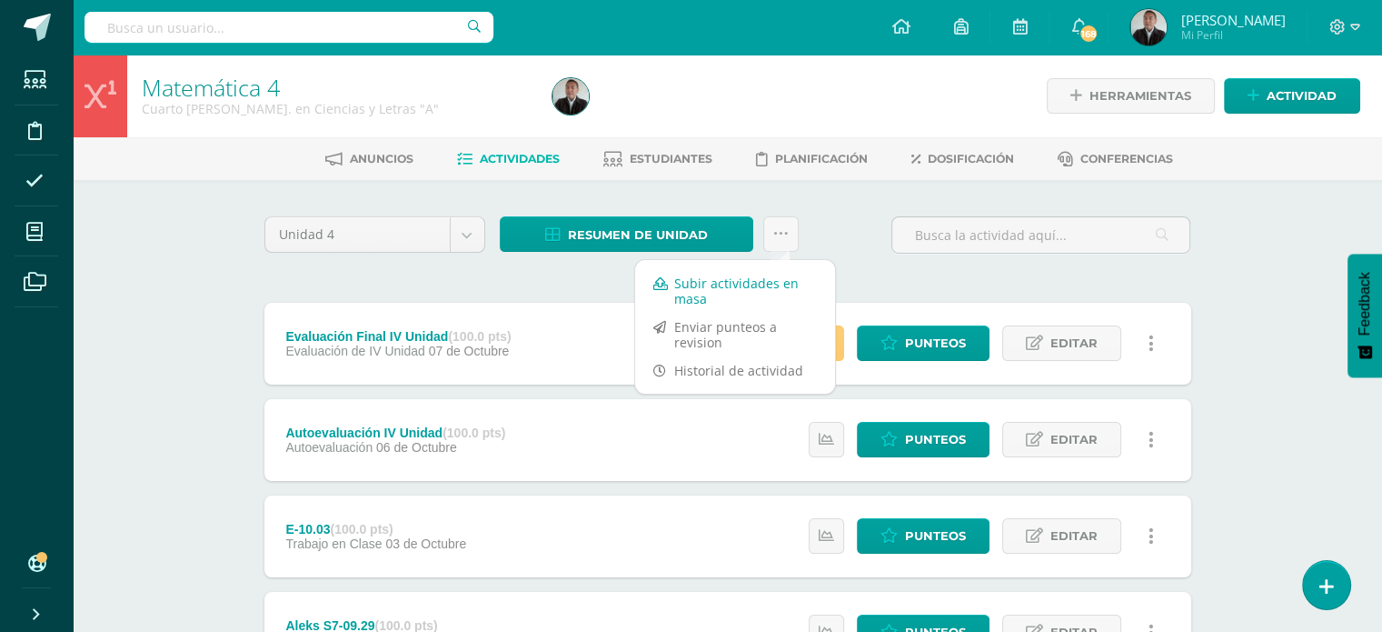
click at [761, 283] on link "Subir actividades en masa" at bounding box center [735, 291] width 200 height 44
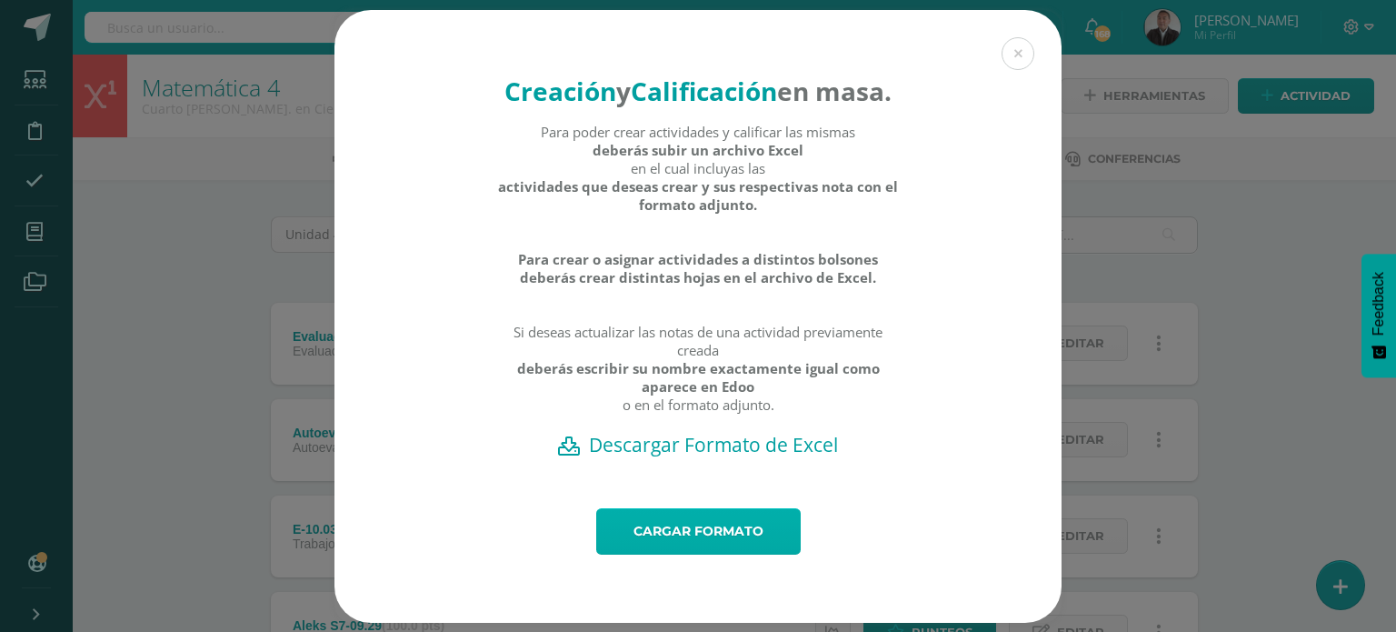
click at [714, 544] on link "Cargar formato" at bounding box center [698, 531] width 204 height 46
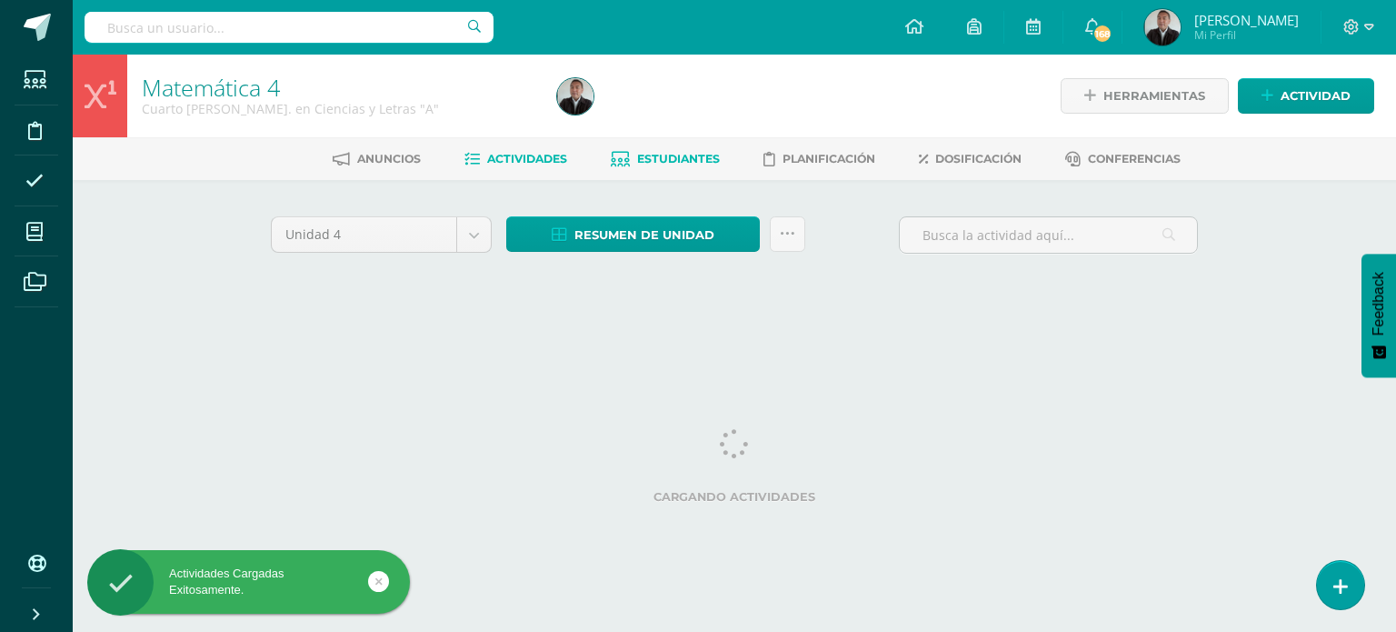
click at [704, 159] on span "Estudiantes" at bounding box center [678, 159] width 83 height 14
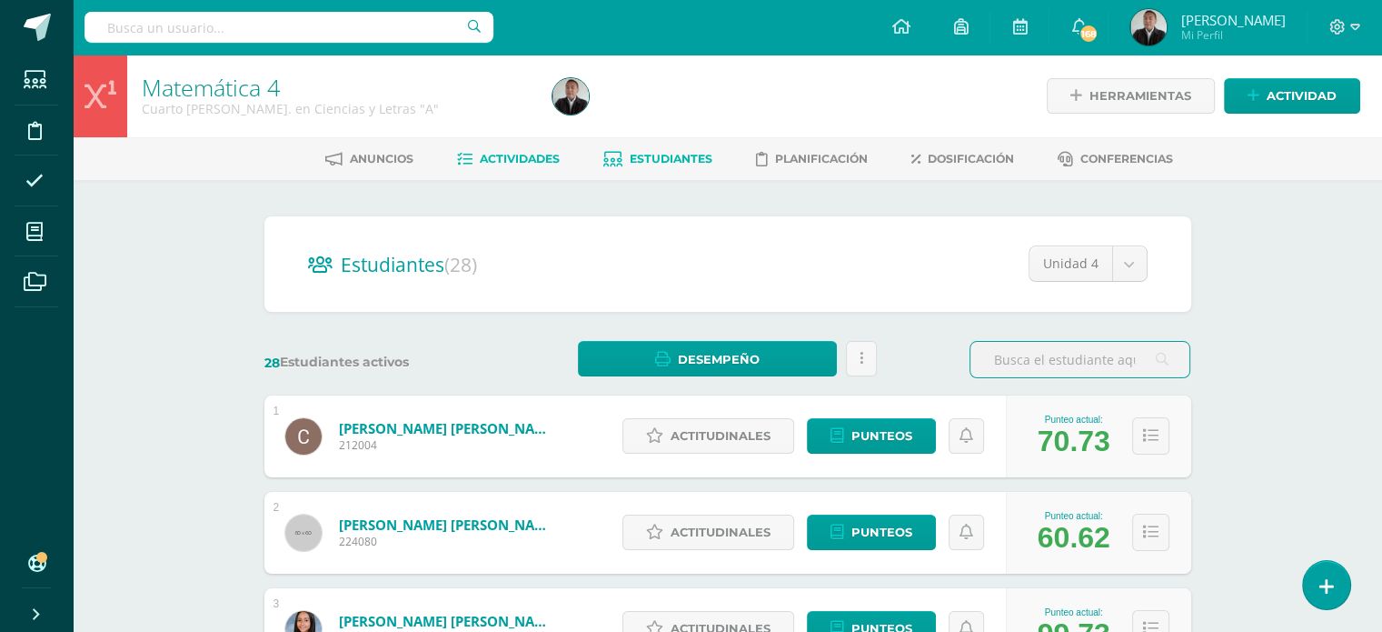
click at [508, 161] on span "Actividades" at bounding box center [520, 159] width 80 height 14
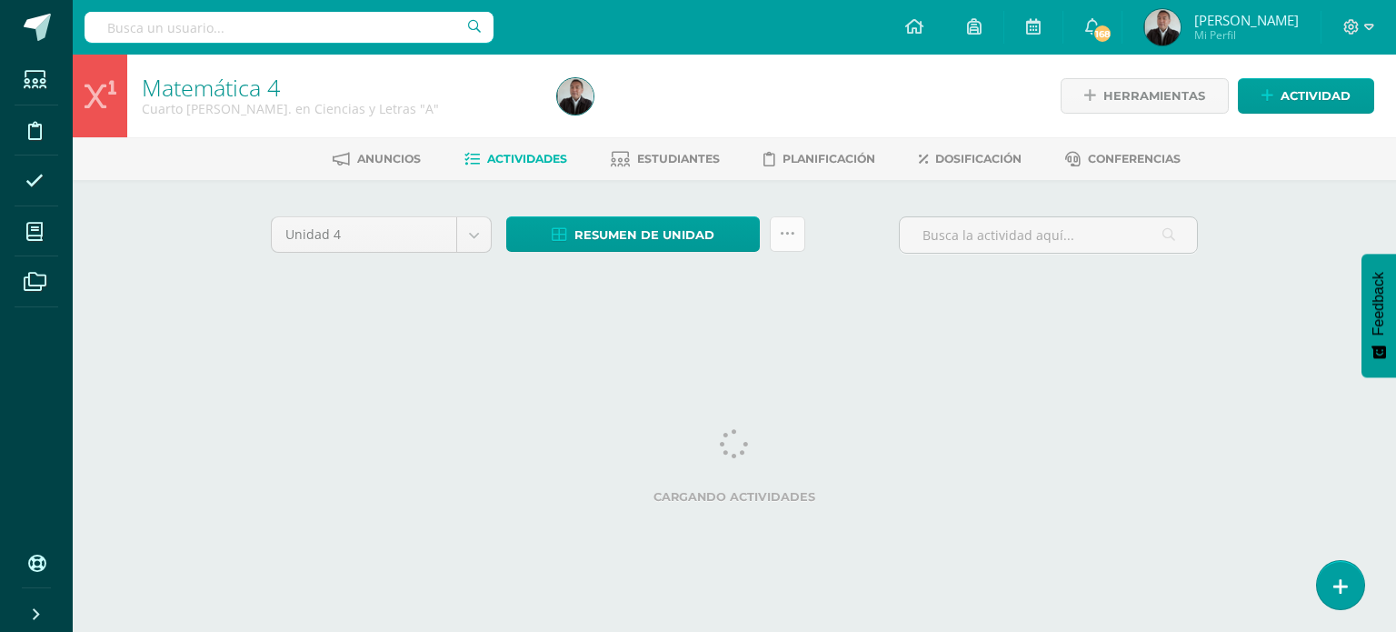
click at [786, 234] on icon at bounding box center [787, 233] width 15 height 15
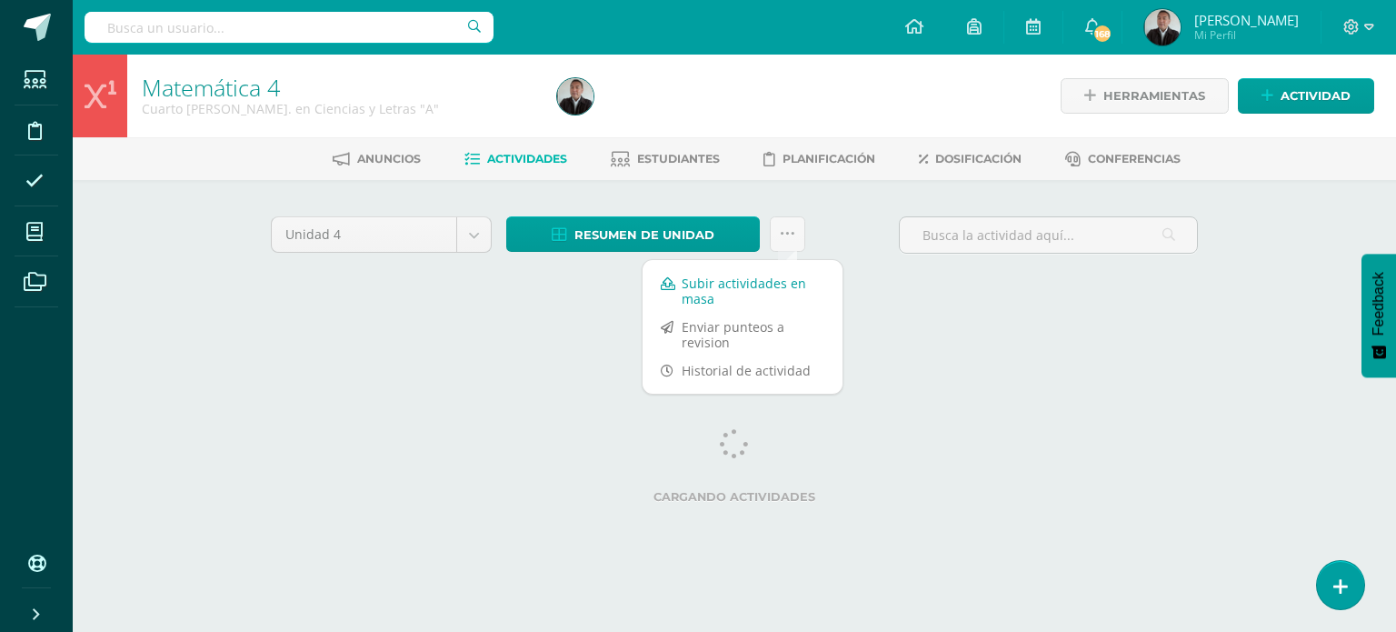
click at [762, 284] on link "Subir actividades en masa" at bounding box center [743, 291] width 200 height 44
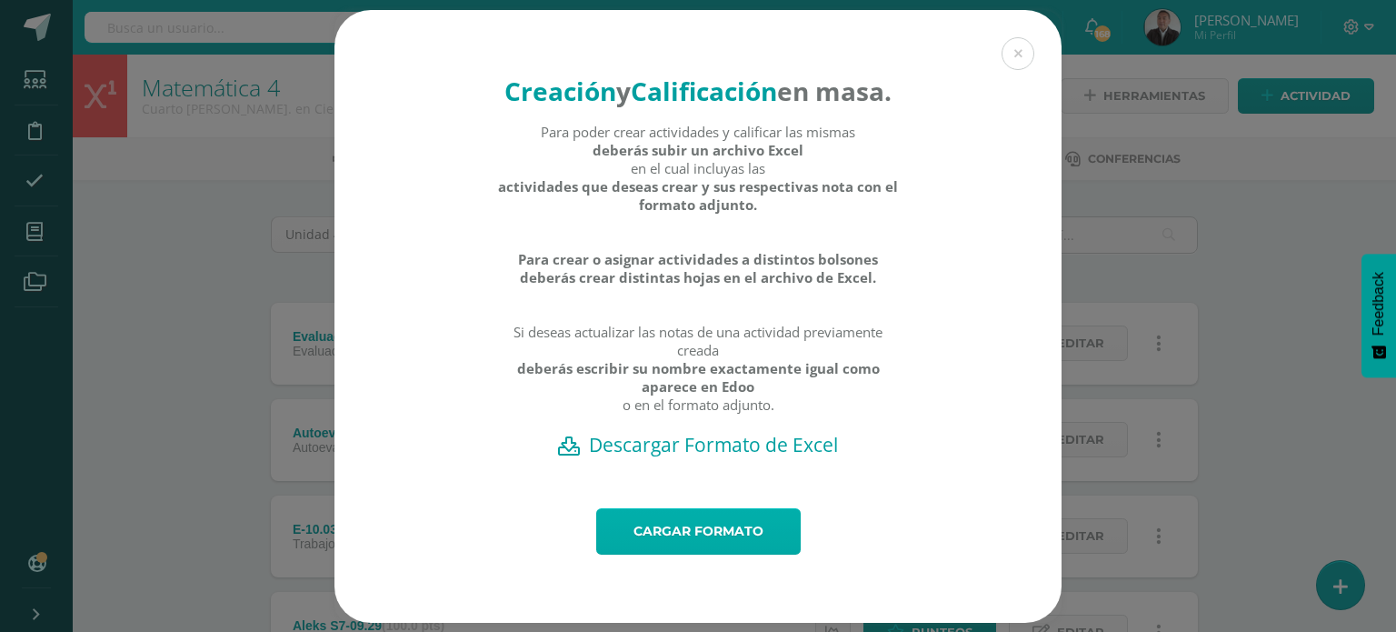
click at [689, 543] on link "Cargar formato" at bounding box center [698, 531] width 204 height 46
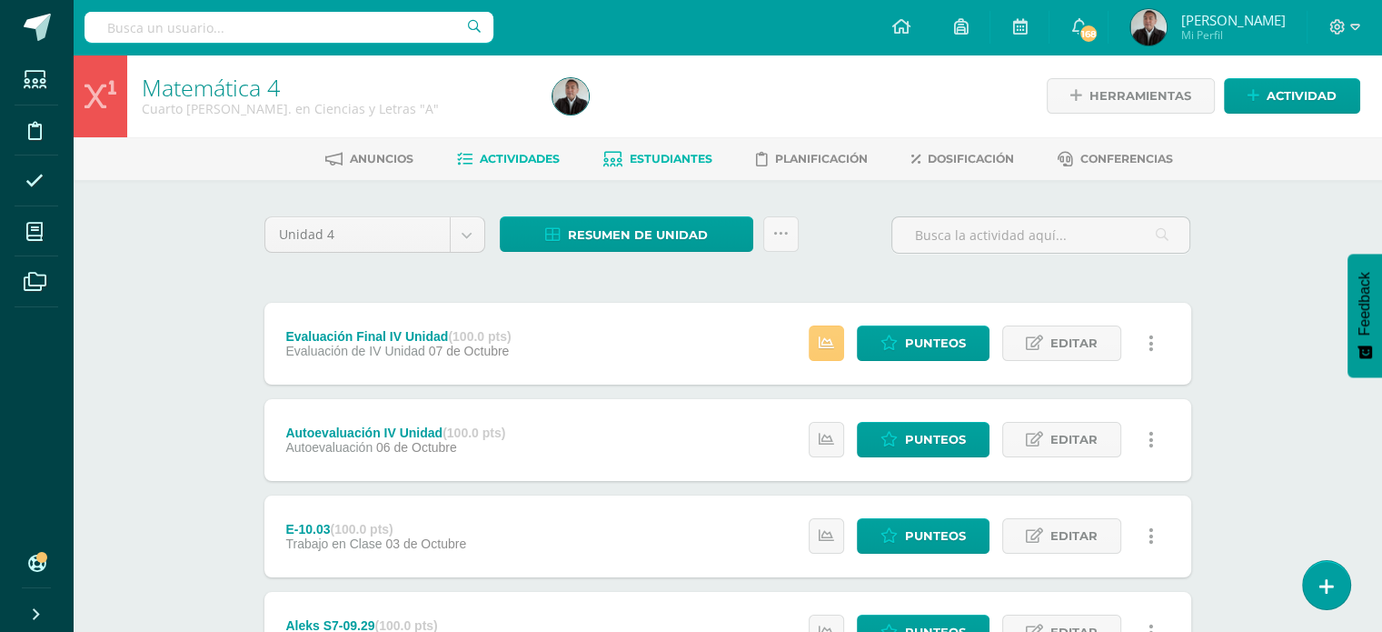
click at [696, 163] on span "Estudiantes" at bounding box center [671, 159] width 83 height 14
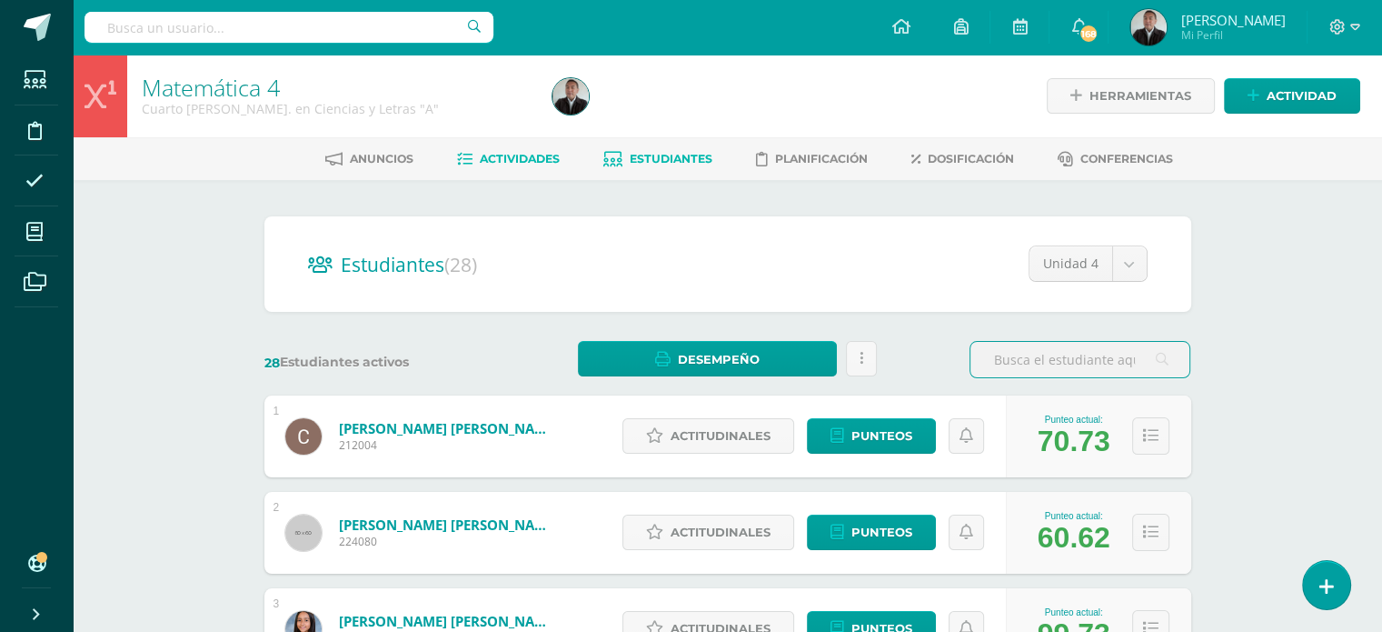
click at [522, 155] on span "Actividades" at bounding box center [520, 159] width 80 height 14
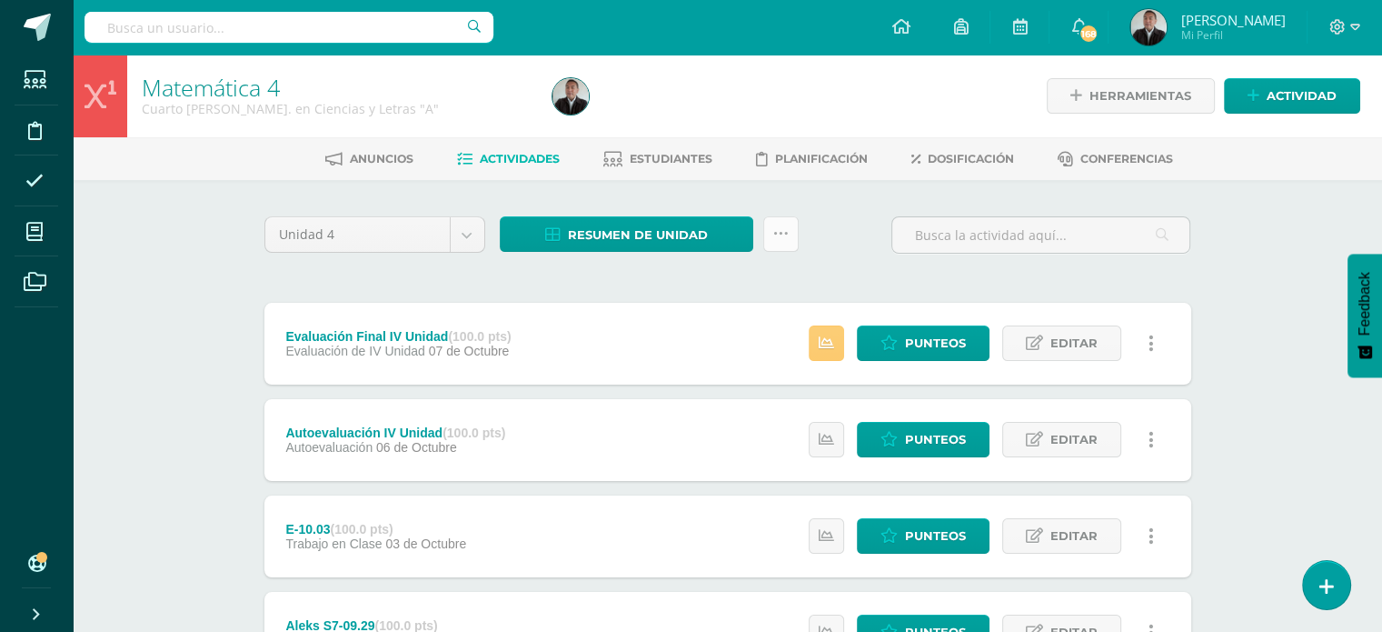
click at [784, 243] on link at bounding box center [780, 233] width 35 height 35
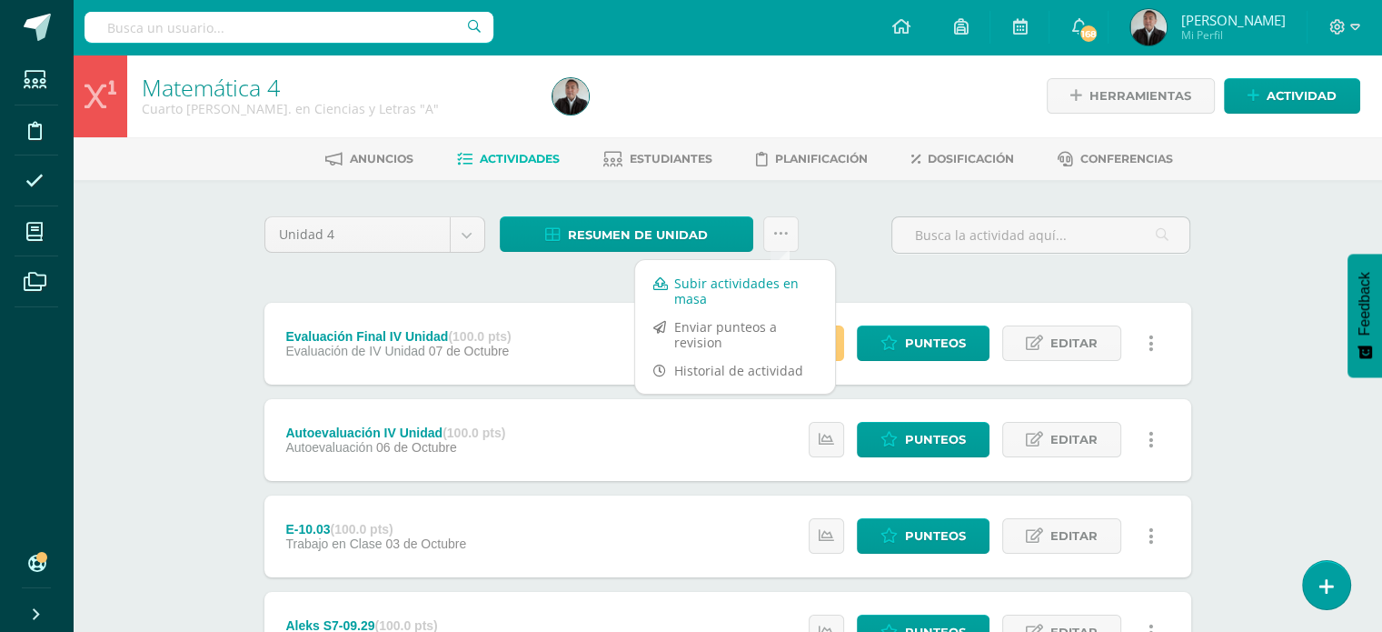
click at [712, 276] on link "Subir actividades en masa" at bounding box center [735, 291] width 200 height 44
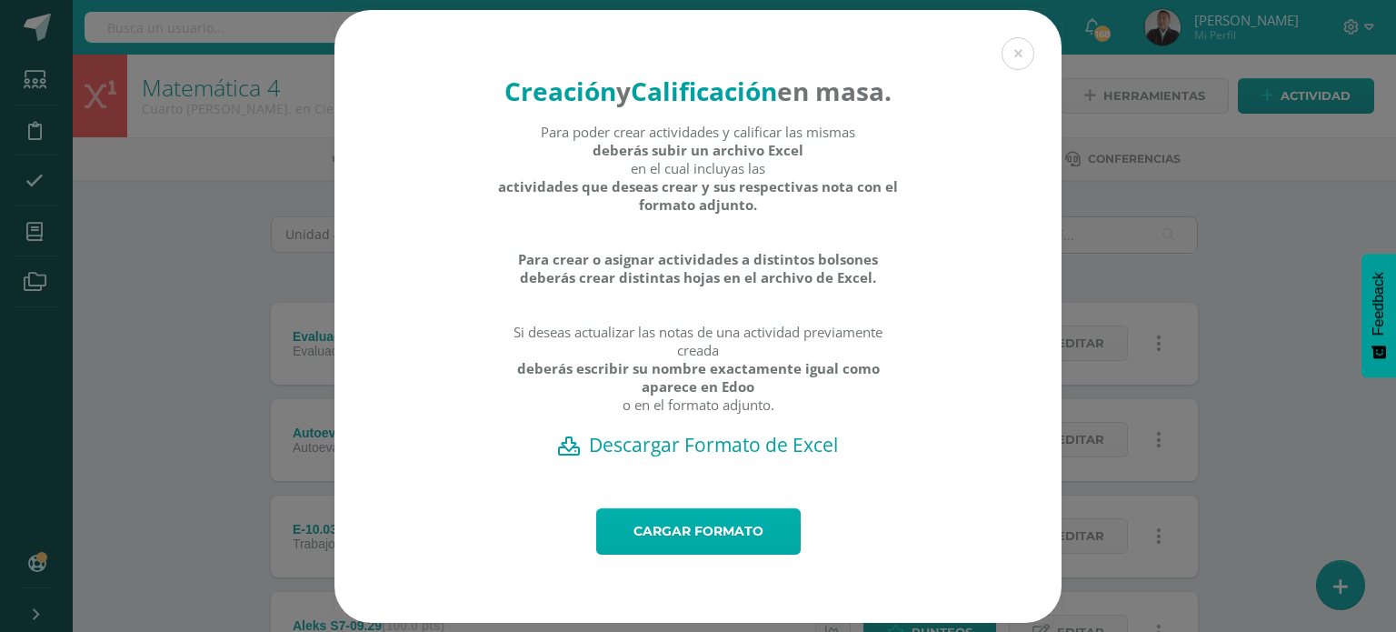
click at [707, 554] on link "Cargar formato" at bounding box center [698, 531] width 204 height 46
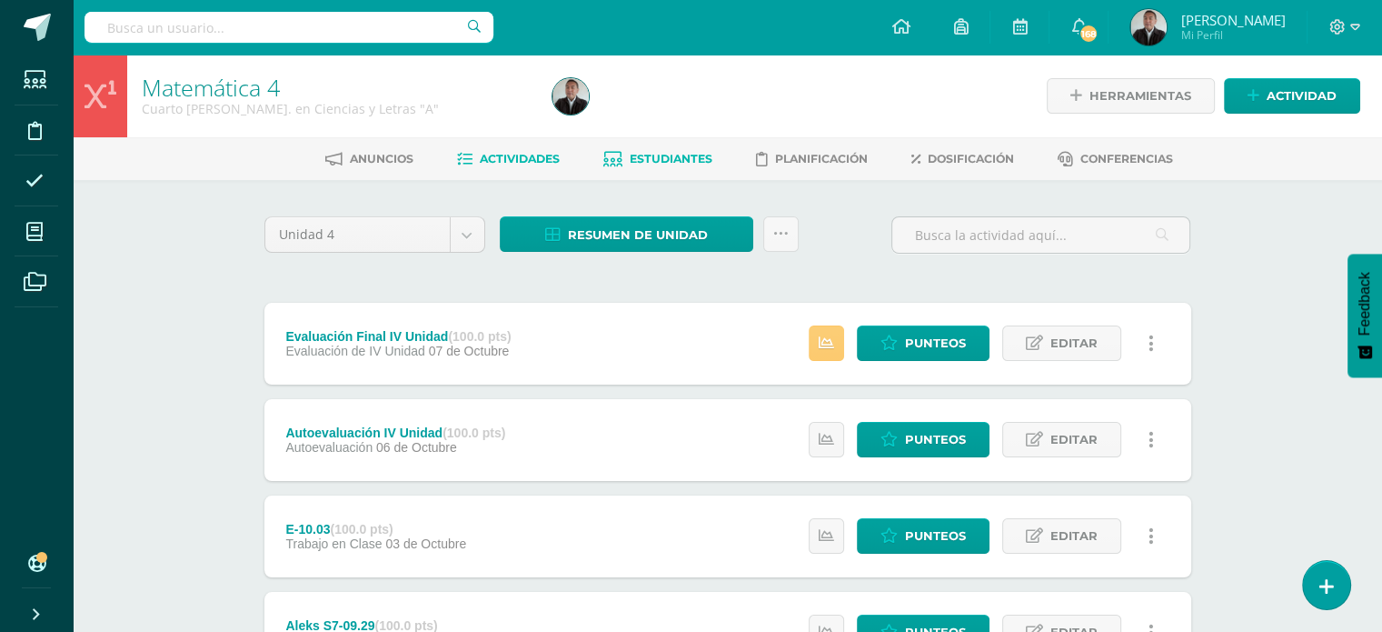
click at [660, 159] on span "Estudiantes" at bounding box center [671, 159] width 83 height 14
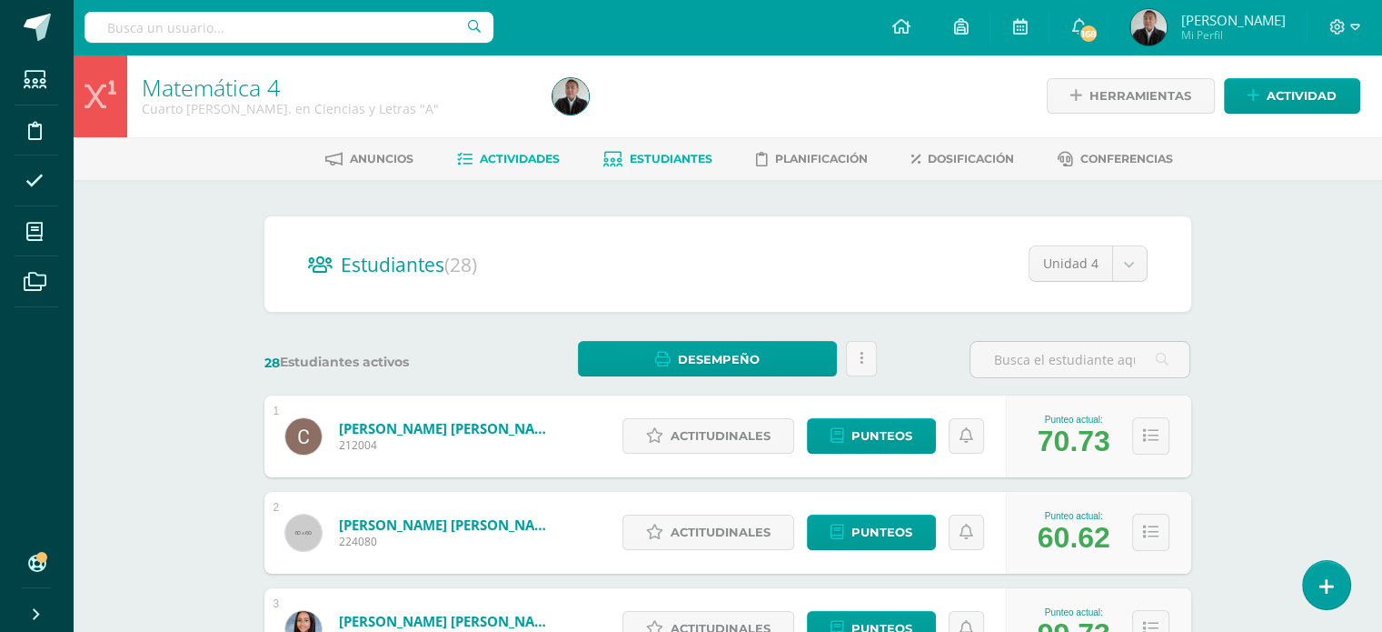
click at [533, 158] on span "Actividades" at bounding box center [520, 159] width 80 height 14
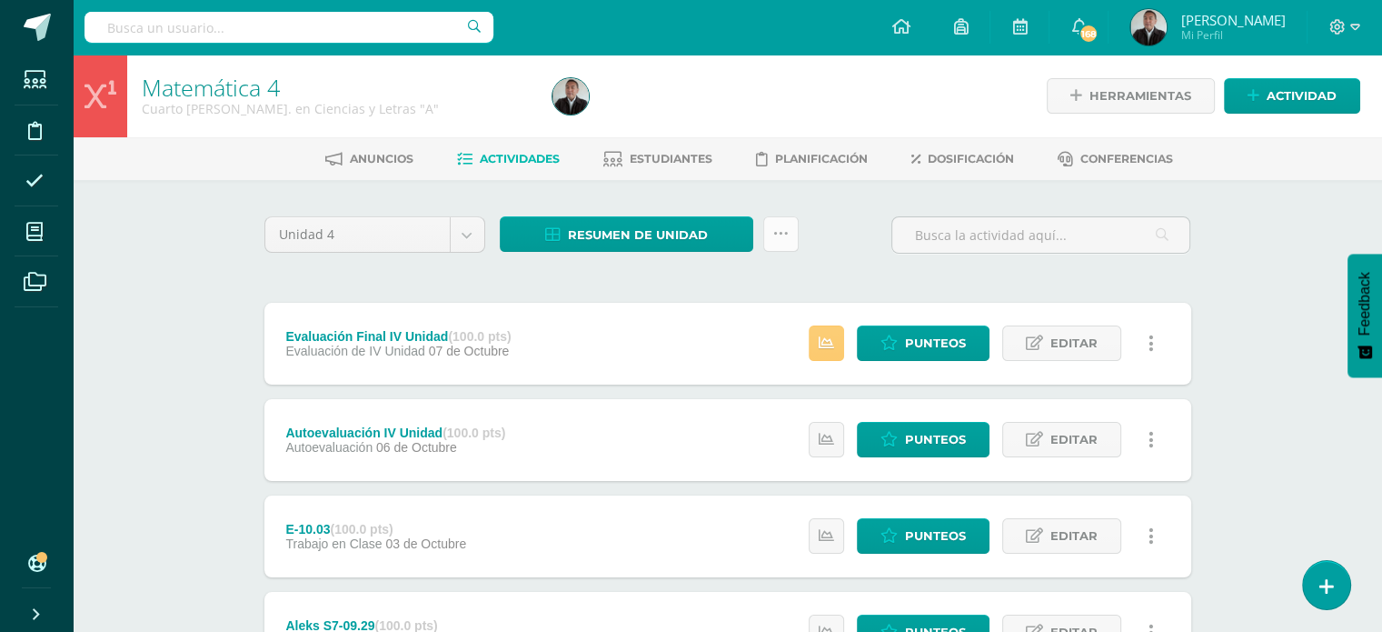
click at [778, 233] on icon at bounding box center [780, 233] width 15 height 15
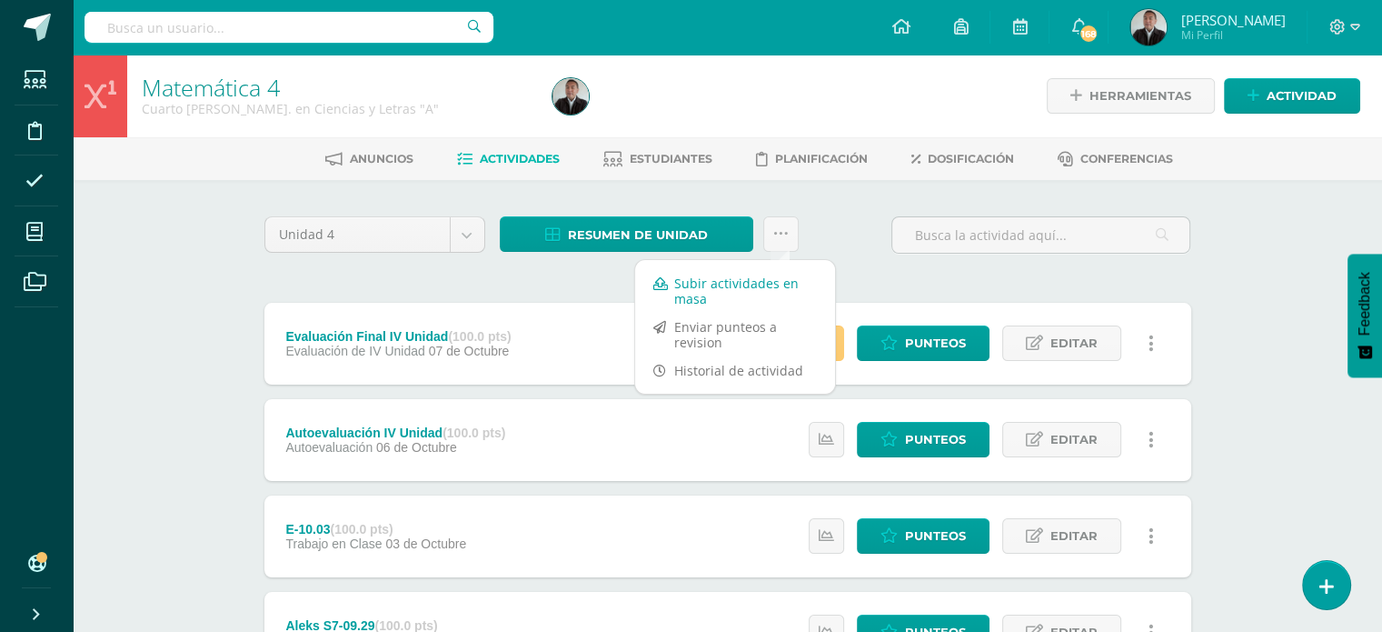
click at [718, 293] on link "Subir actividades en masa" at bounding box center [735, 291] width 200 height 44
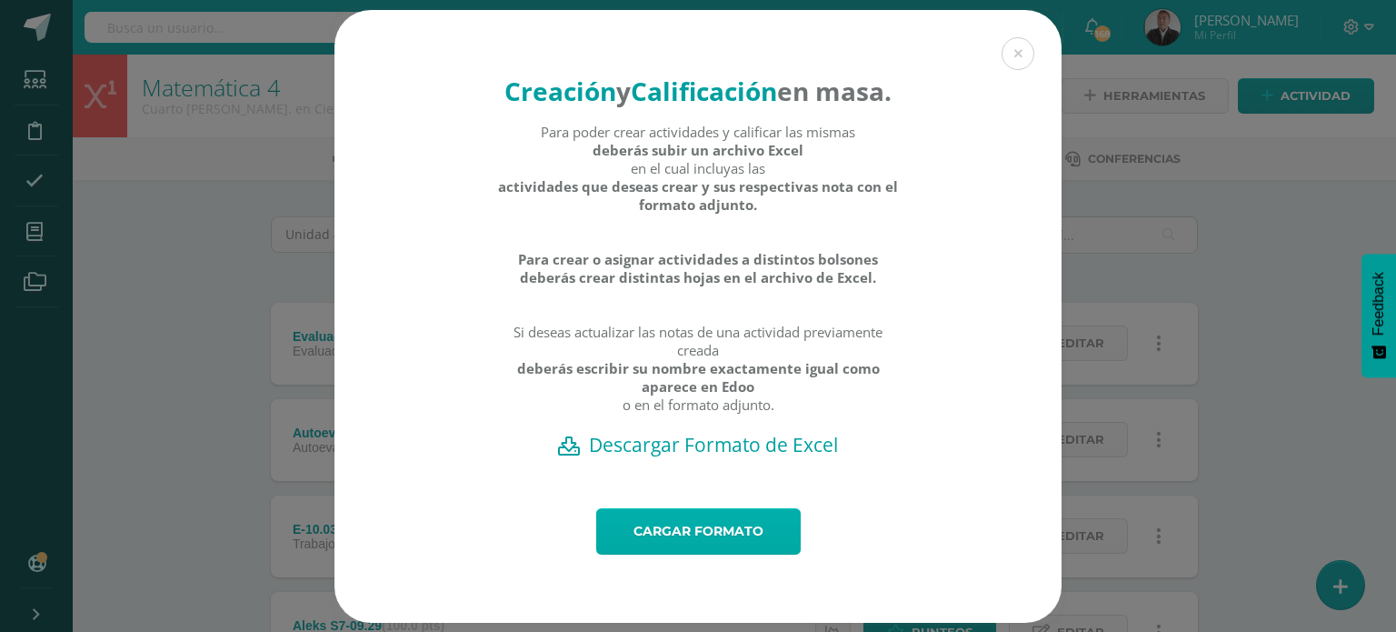
click at [713, 552] on link "Cargar formato" at bounding box center [698, 531] width 204 height 46
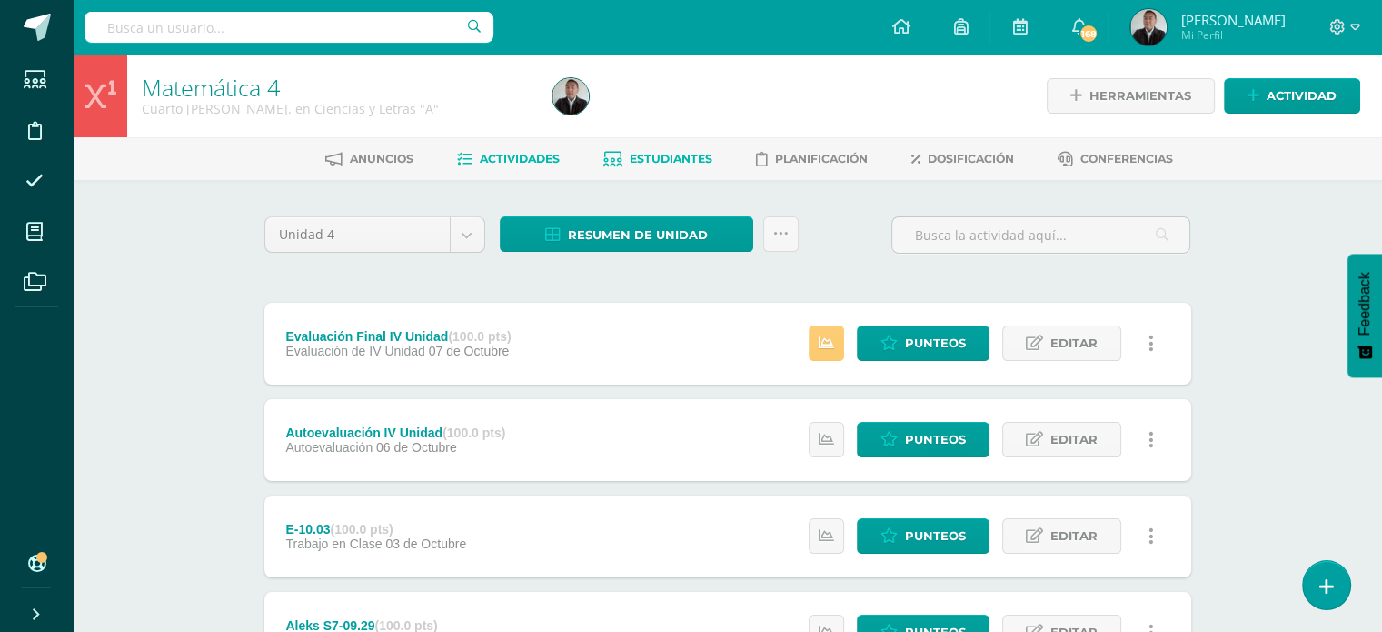
click at [676, 160] on span "Estudiantes" at bounding box center [671, 159] width 83 height 14
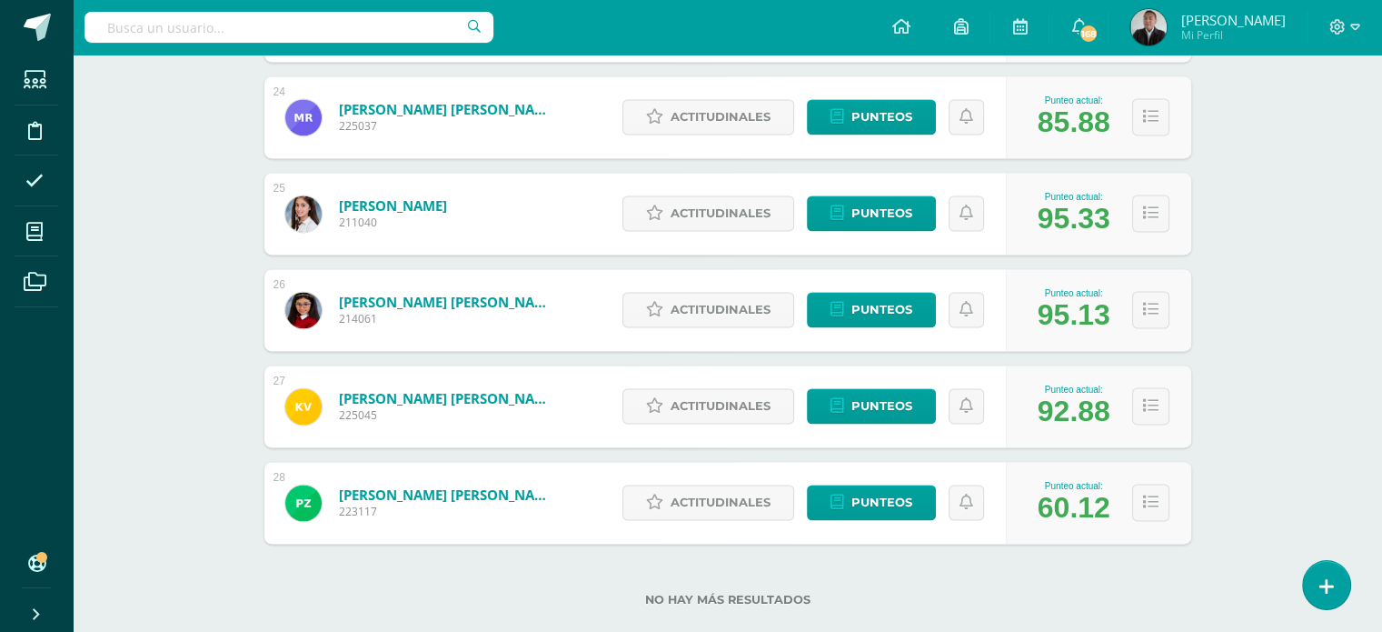
scroll to position [2567, 0]
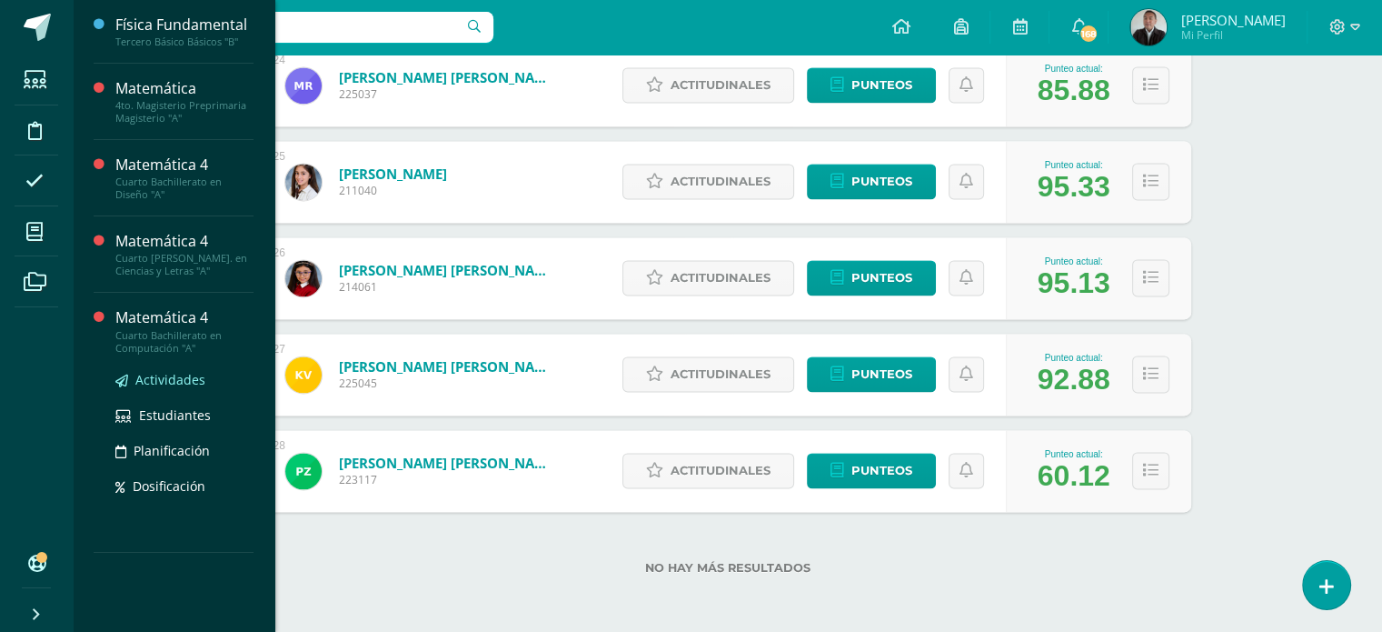
click at [170, 377] on span "Actividades" at bounding box center [170, 379] width 70 height 17
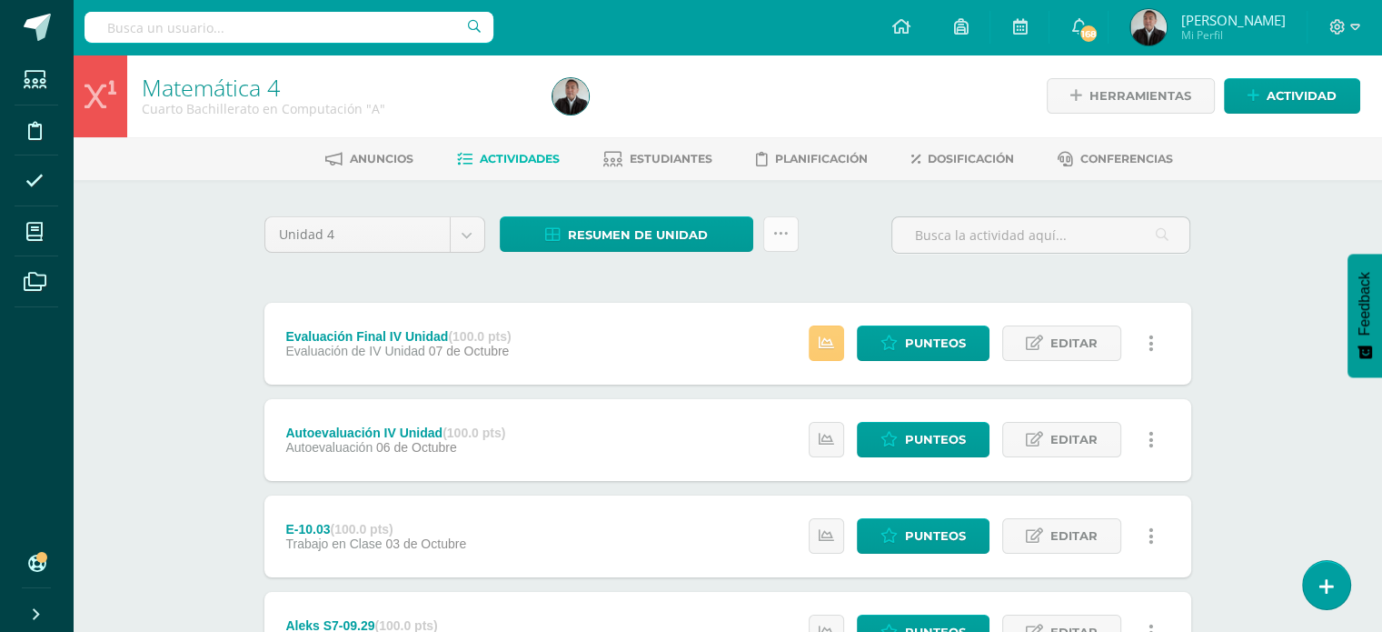
click at [778, 232] on icon at bounding box center [780, 233] width 15 height 15
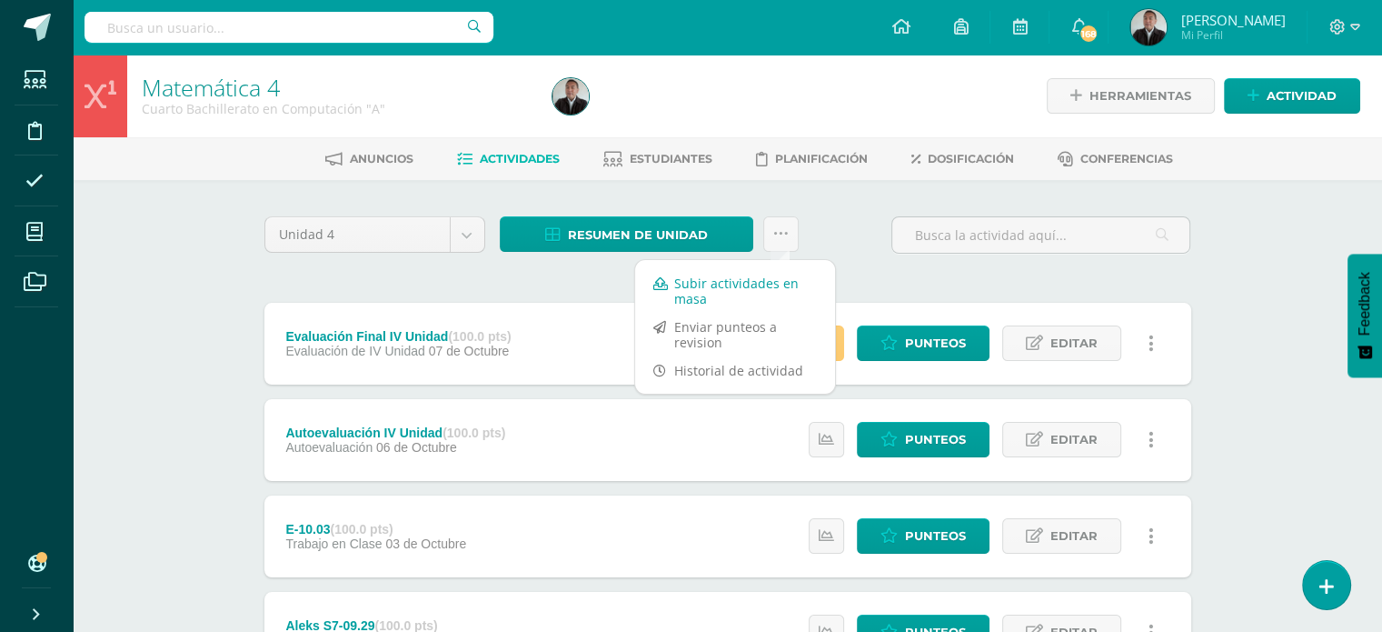
click at [718, 286] on link "Subir actividades en masa" at bounding box center [735, 291] width 200 height 44
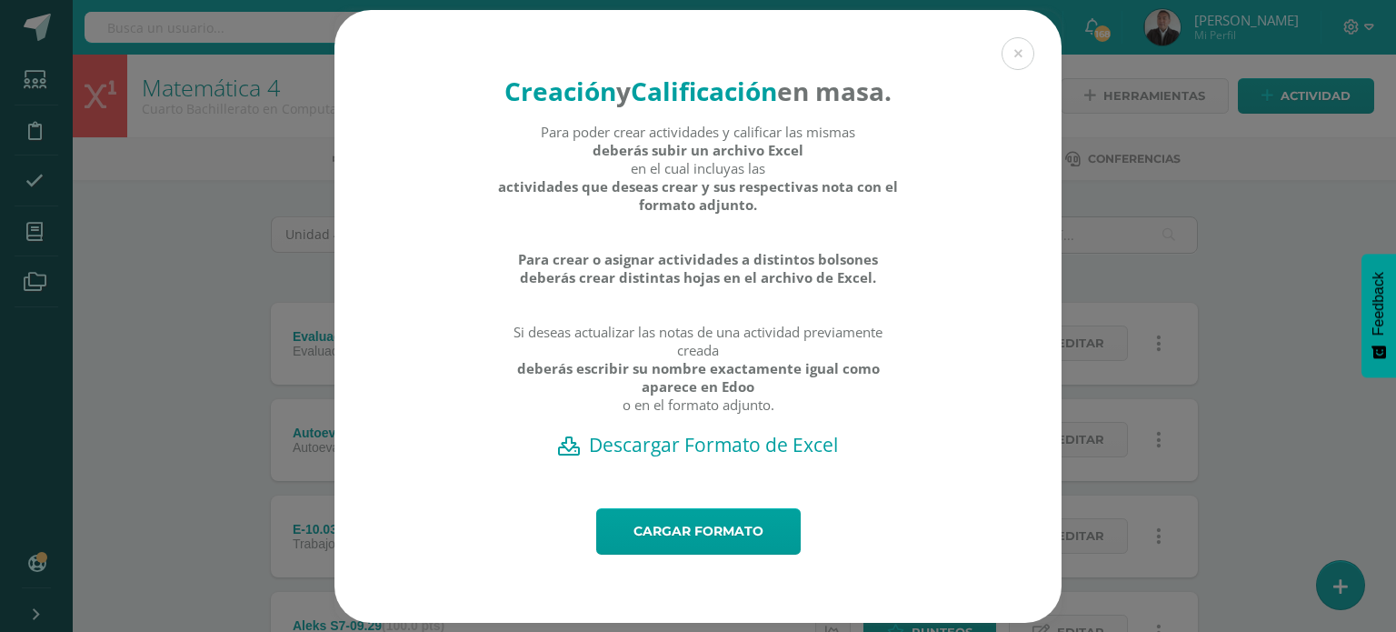
click at [722, 457] on h2 "Descargar Formato de Excel" at bounding box center [697, 444] width 663 height 25
click at [671, 554] on link "Cargar formato" at bounding box center [698, 531] width 204 height 46
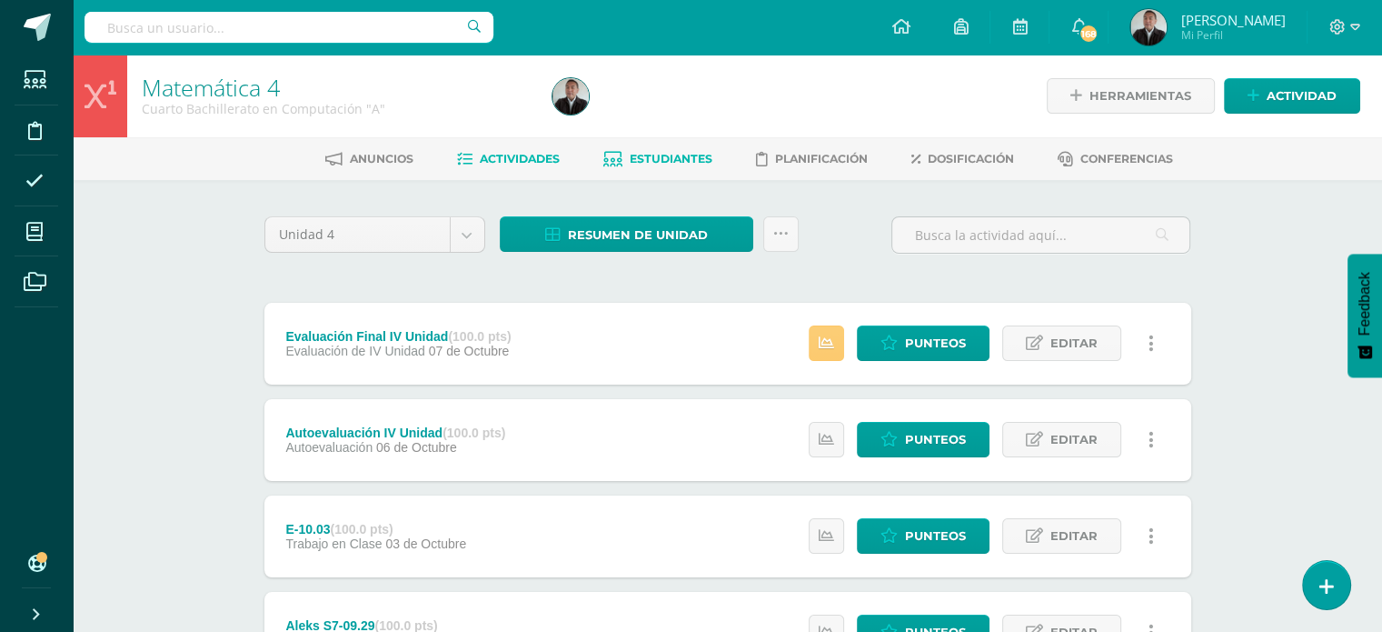
click at [681, 161] on span "Estudiantes" at bounding box center [671, 159] width 83 height 14
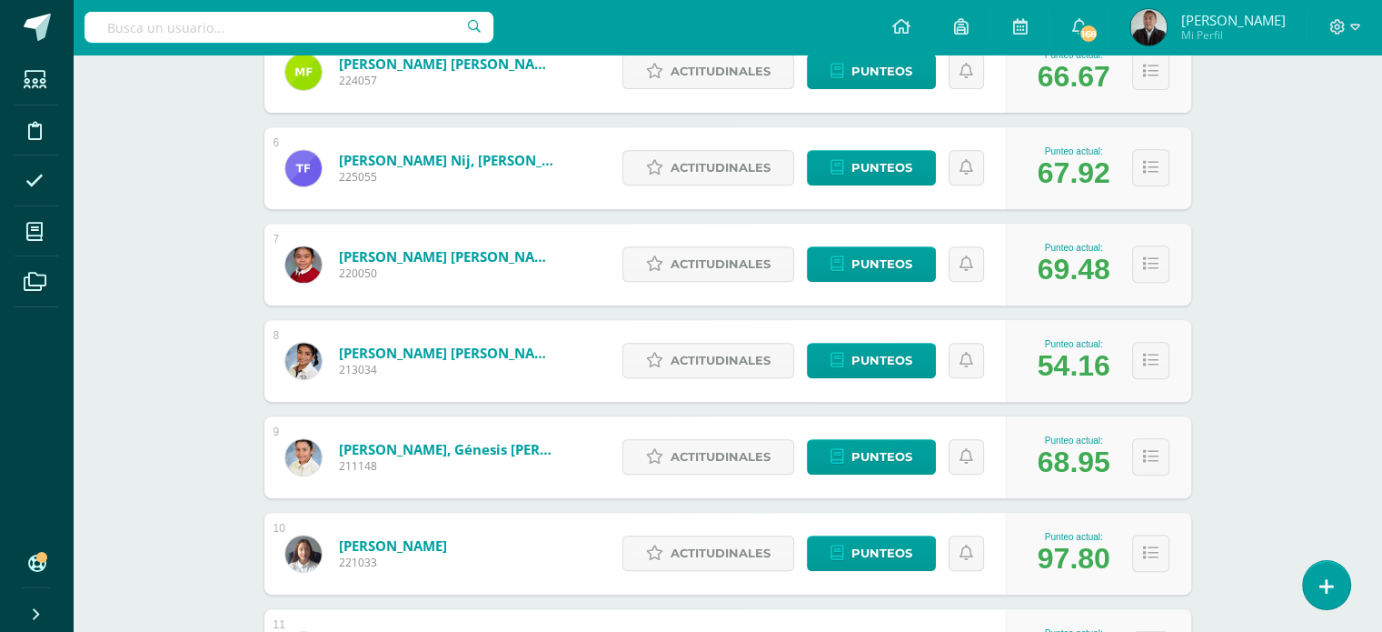
scroll to position [738, 0]
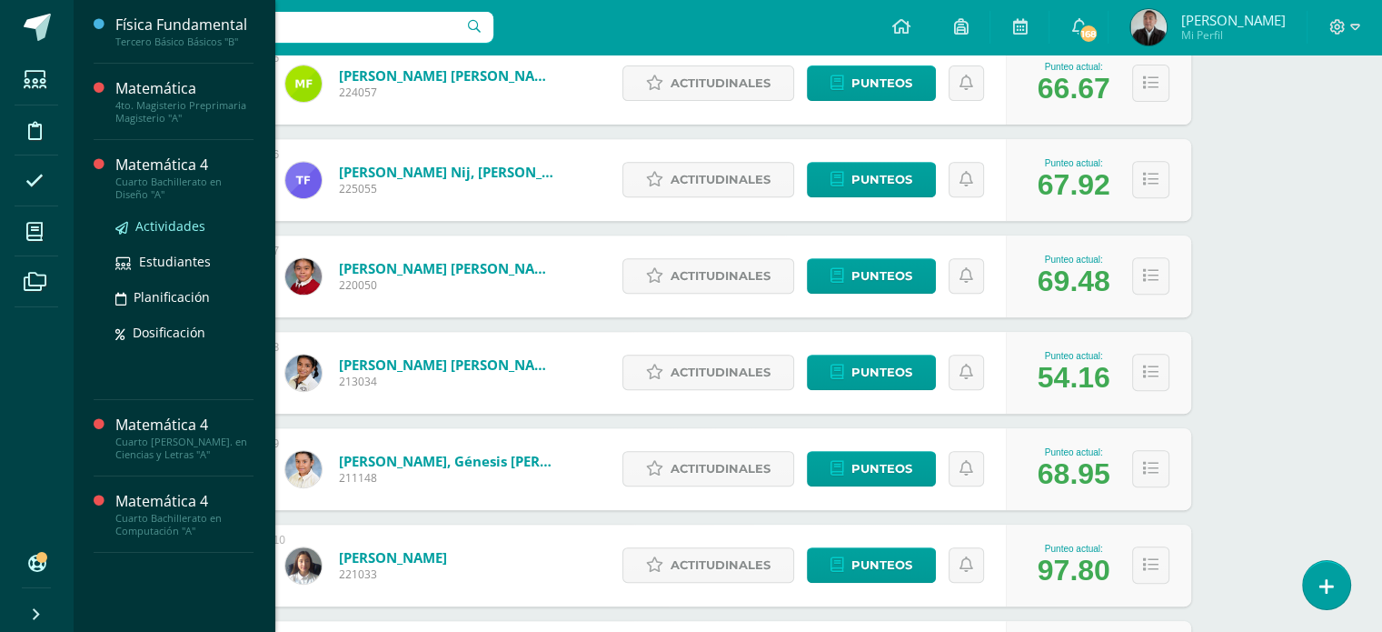
click at [158, 224] on span "Actividades" at bounding box center [170, 225] width 70 height 17
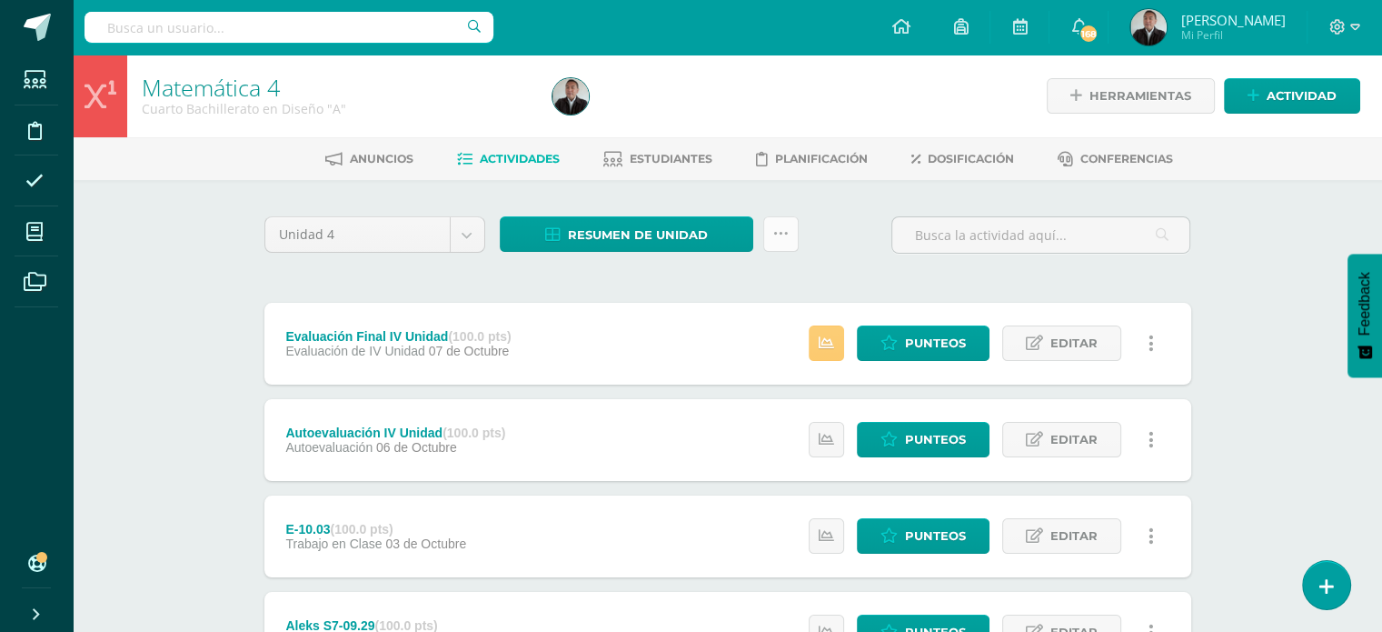
click at [781, 243] on link at bounding box center [780, 233] width 35 height 35
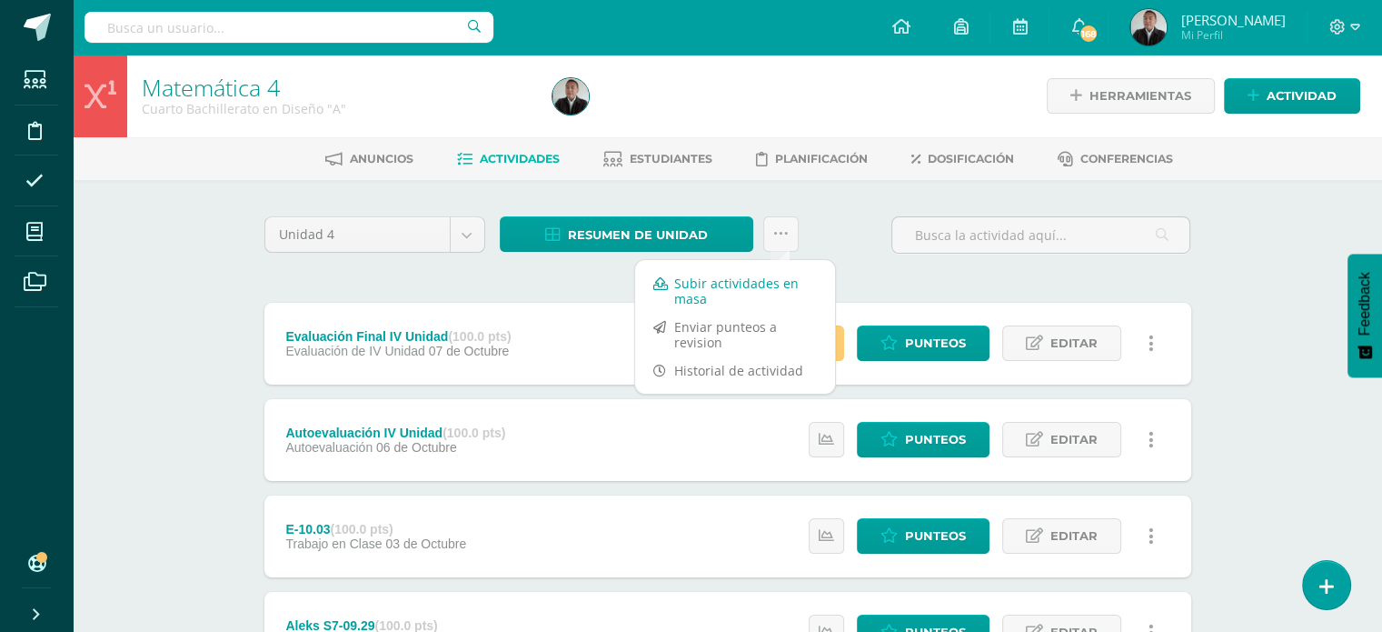
click at [735, 283] on link "Subir actividades en masa" at bounding box center [735, 291] width 200 height 44
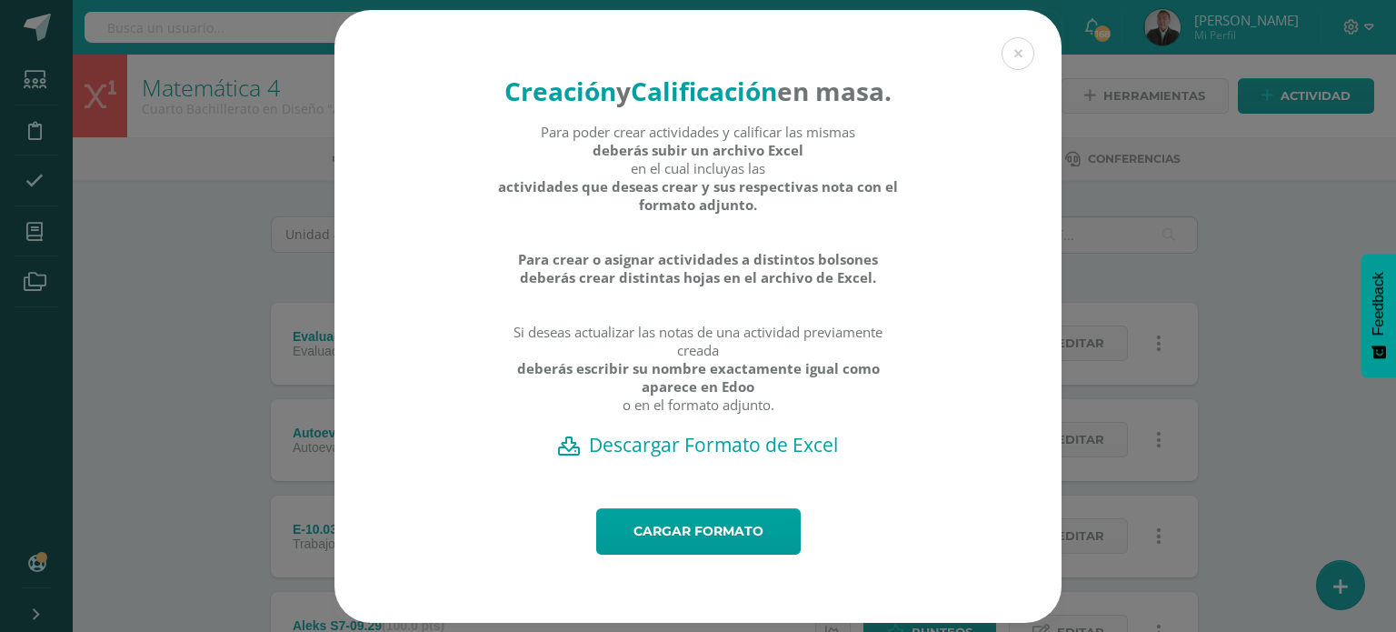
click at [707, 457] on h2 "Descargar Formato de Excel" at bounding box center [697, 444] width 663 height 25
click at [720, 543] on link "Cargar formato" at bounding box center [698, 531] width 204 height 46
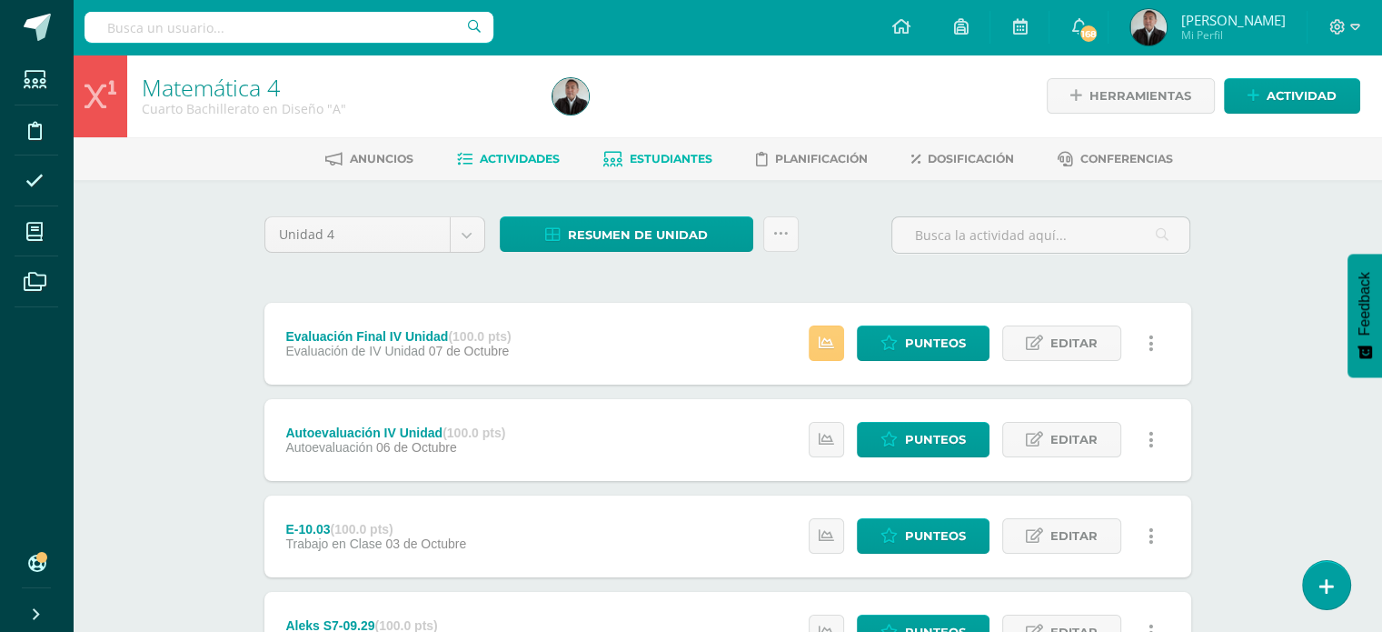
click at [671, 166] on link "Estudiantes" at bounding box center [657, 159] width 109 height 29
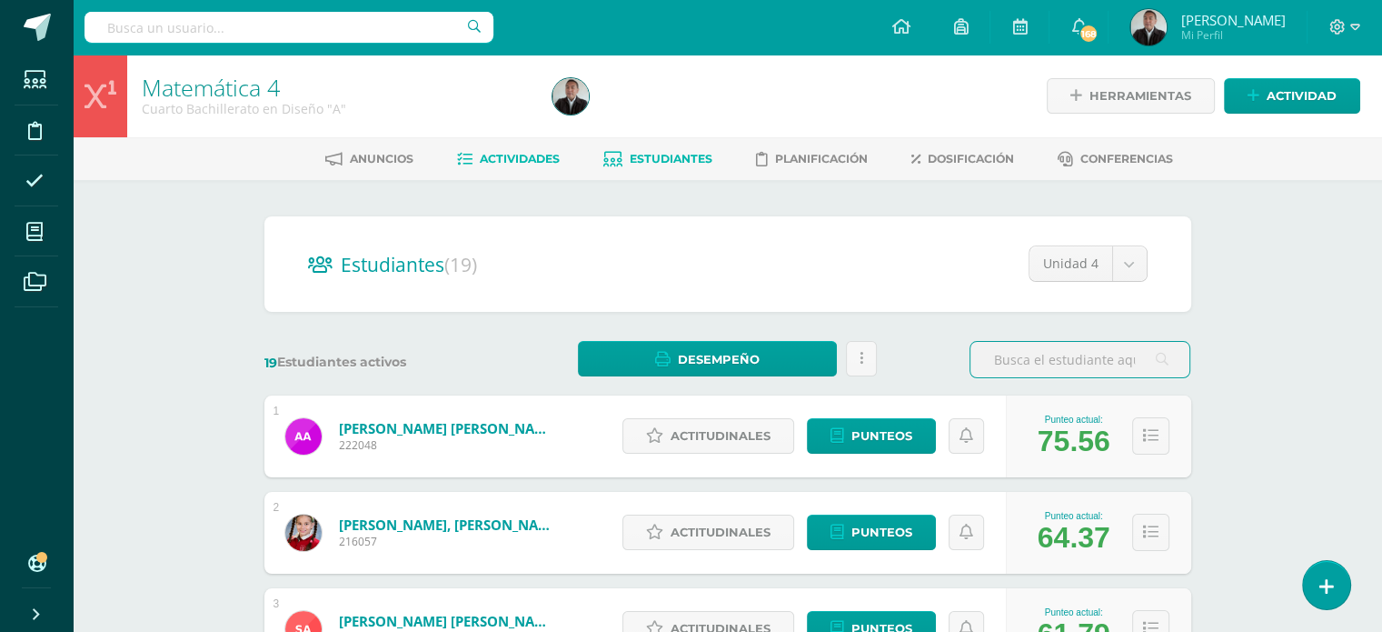
click at [497, 148] on link "Actividades" at bounding box center [508, 159] width 103 height 29
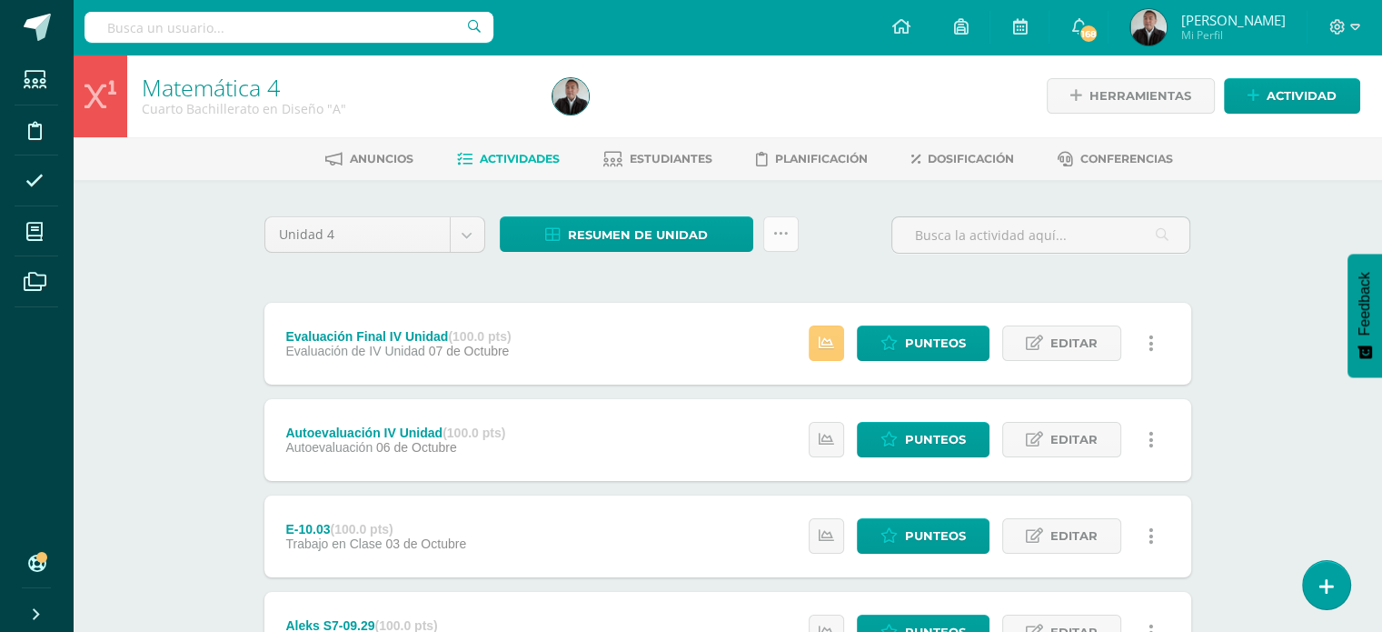
click at [768, 249] on link at bounding box center [780, 233] width 35 height 35
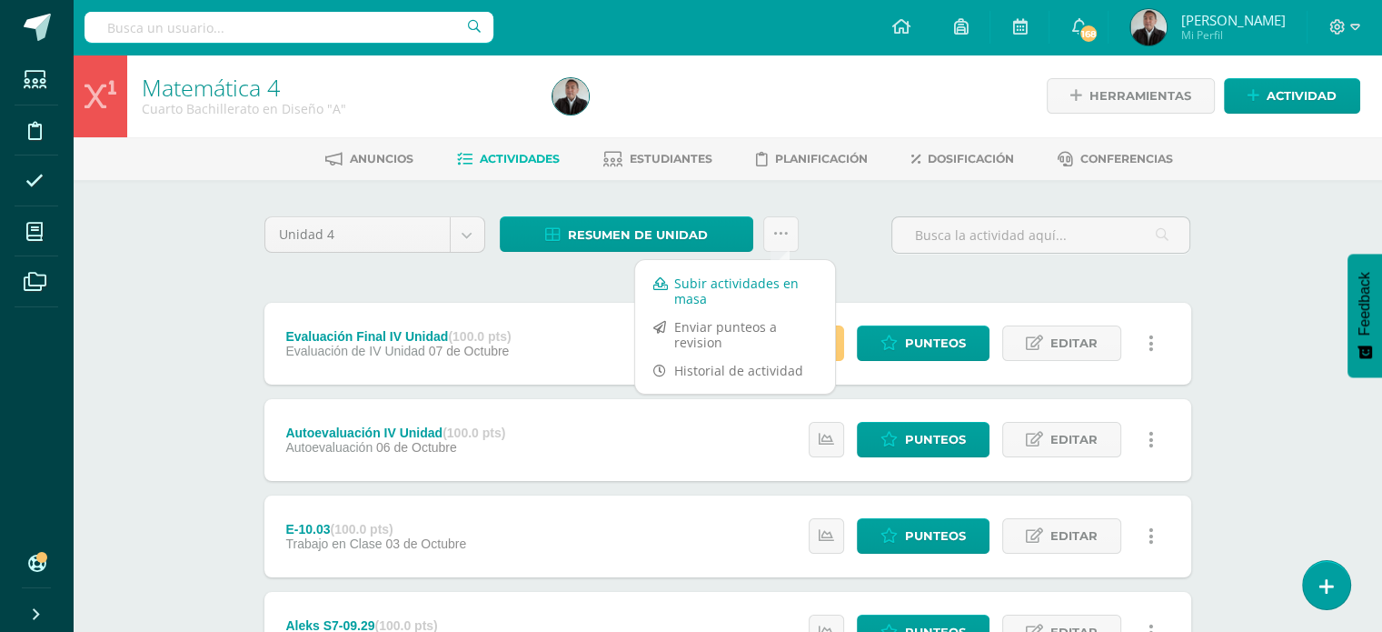
click at [735, 286] on link "Subir actividades en masa" at bounding box center [735, 291] width 200 height 44
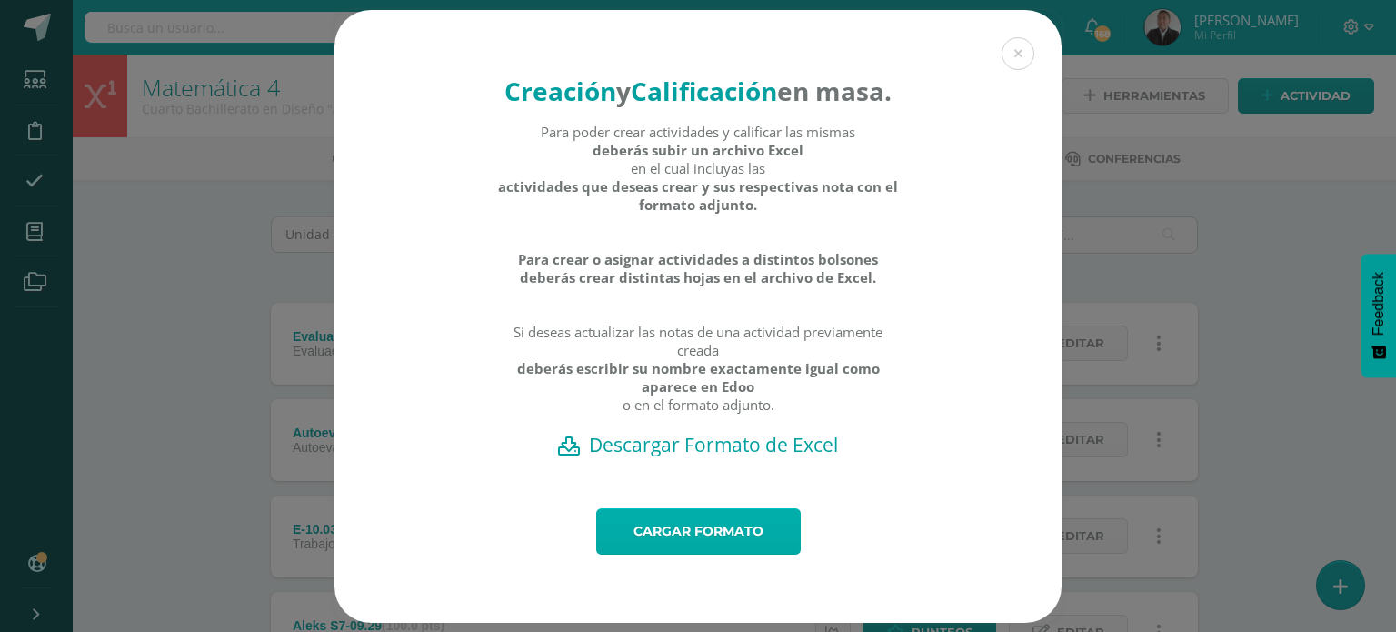
click at [665, 551] on link "Cargar formato" at bounding box center [698, 531] width 204 height 46
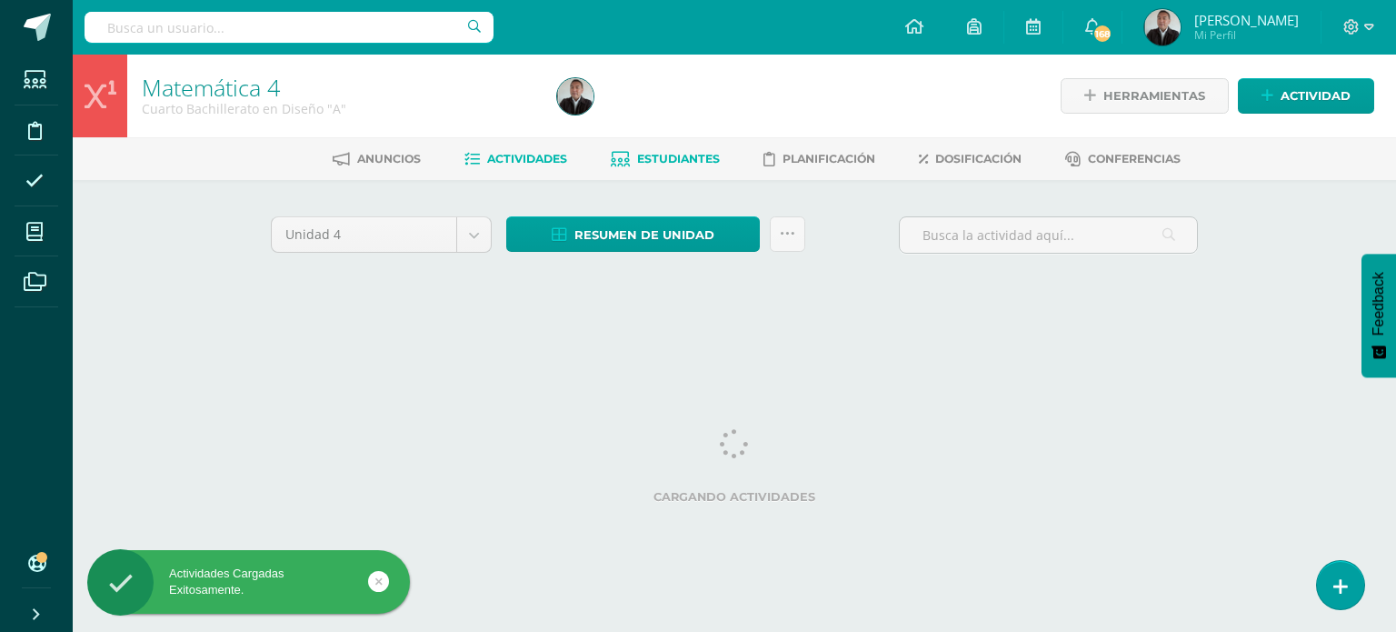
click at [667, 160] on span "Estudiantes" at bounding box center [678, 159] width 83 height 14
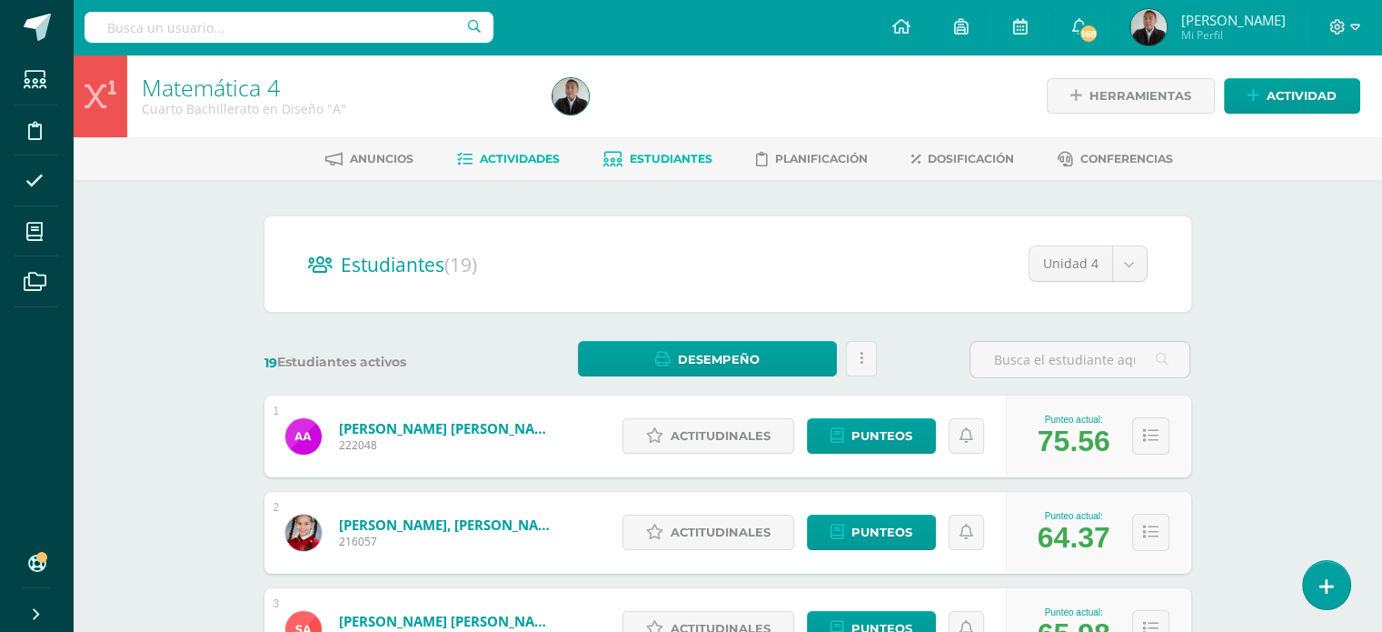
click at [519, 162] on span "Actividades" at bounding box center [520, 159] width 80 height 14
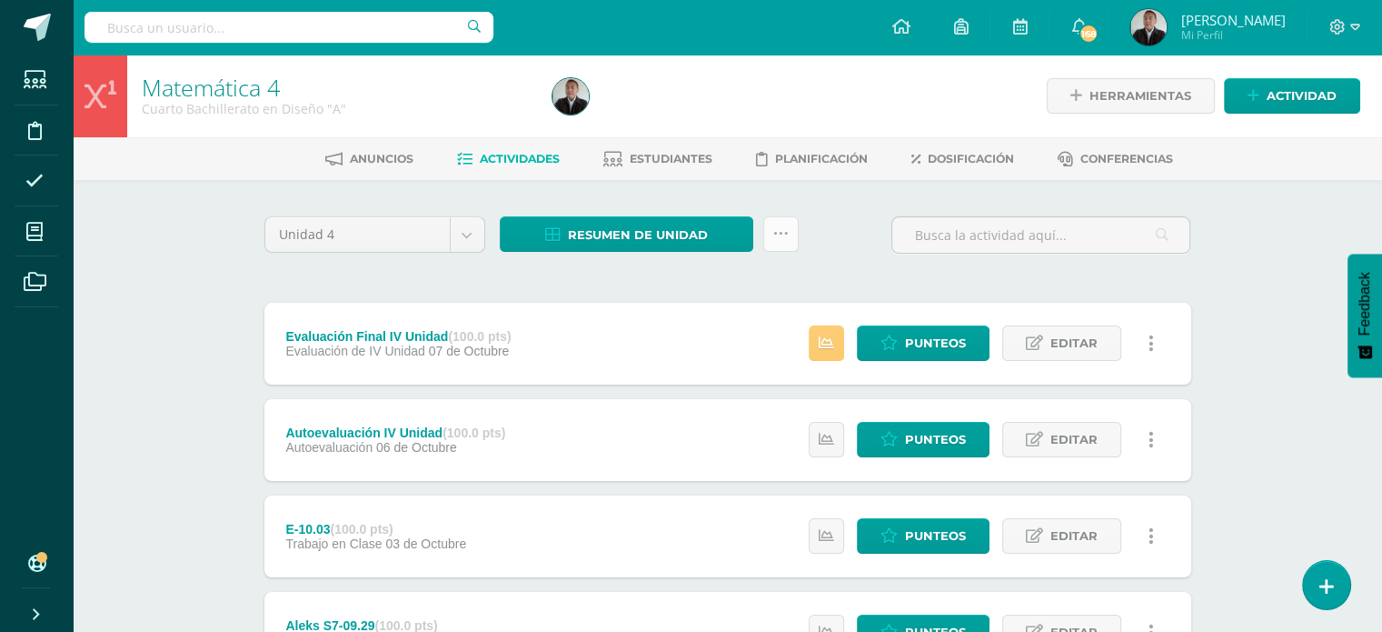
click at [788, 229] on link at bounding box center [780, 233] width 35 height 35
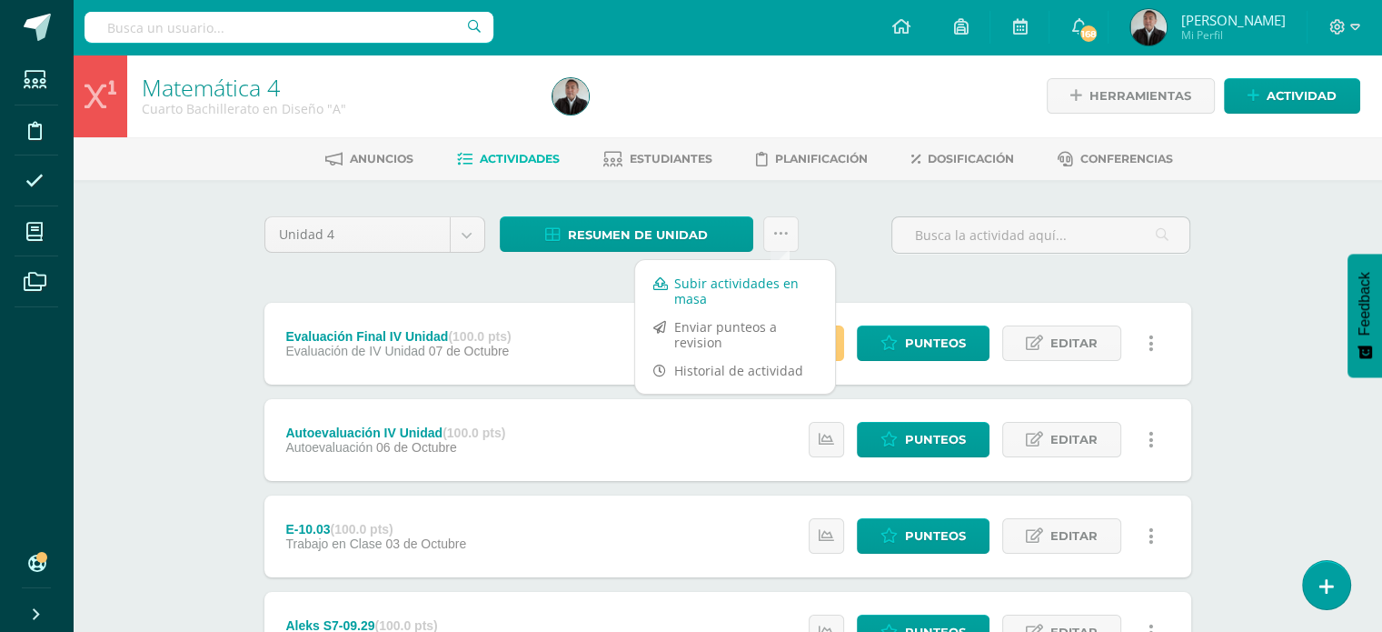
click at [711, 283] on link "Subir actividades en masa" at bounding box center [735, 291] width 200 height 44
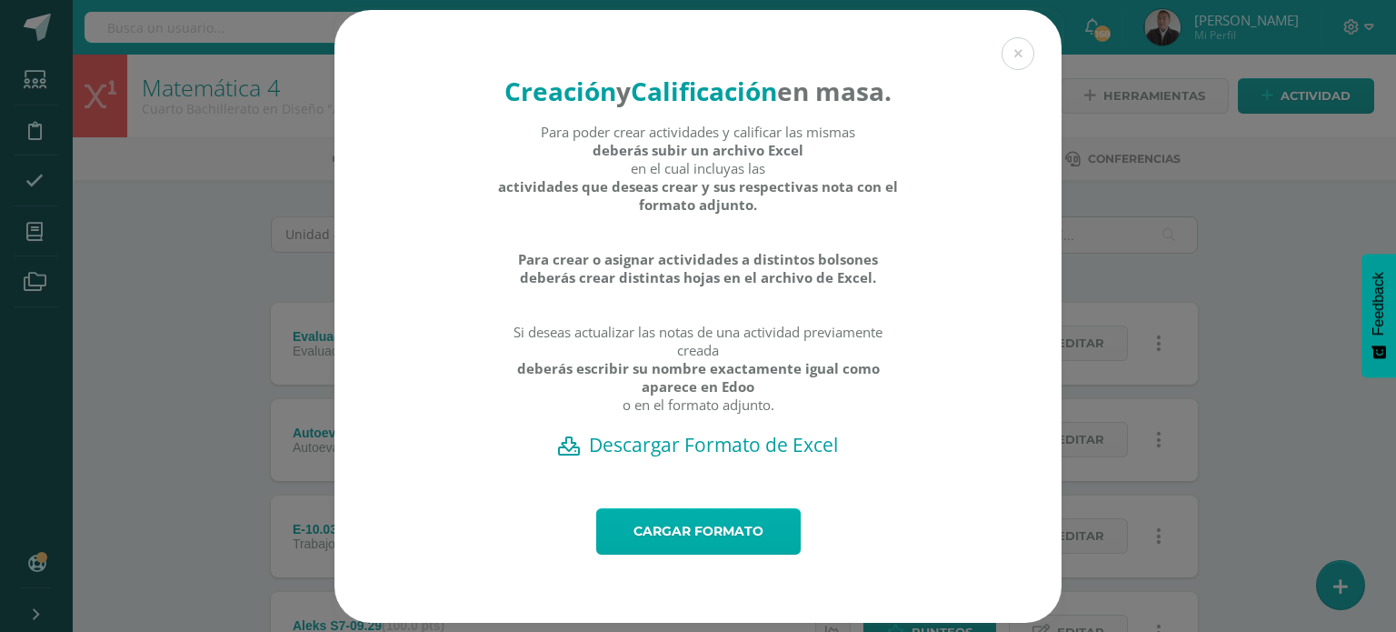
click at [692, 548] on link "Cargar formato" at bounding box center [698, 531] width 204 height 46
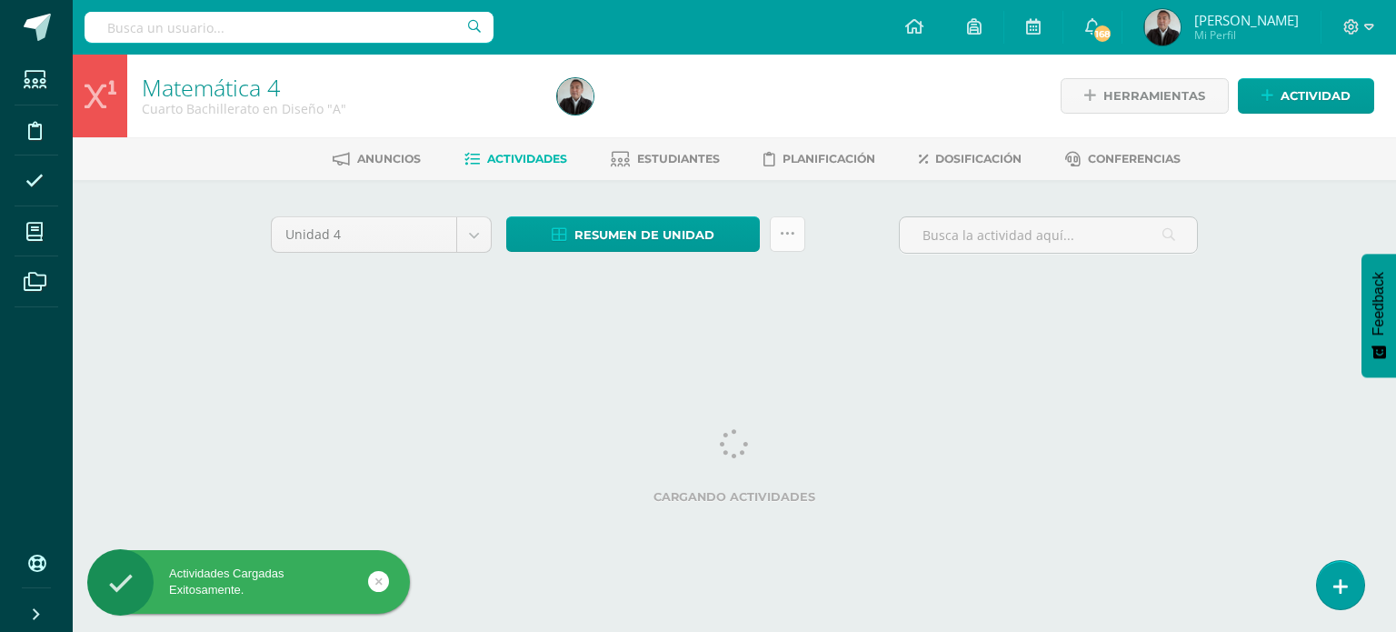
click at [785, 236] on icon at bounding box center [787, 233] width 15 height 15
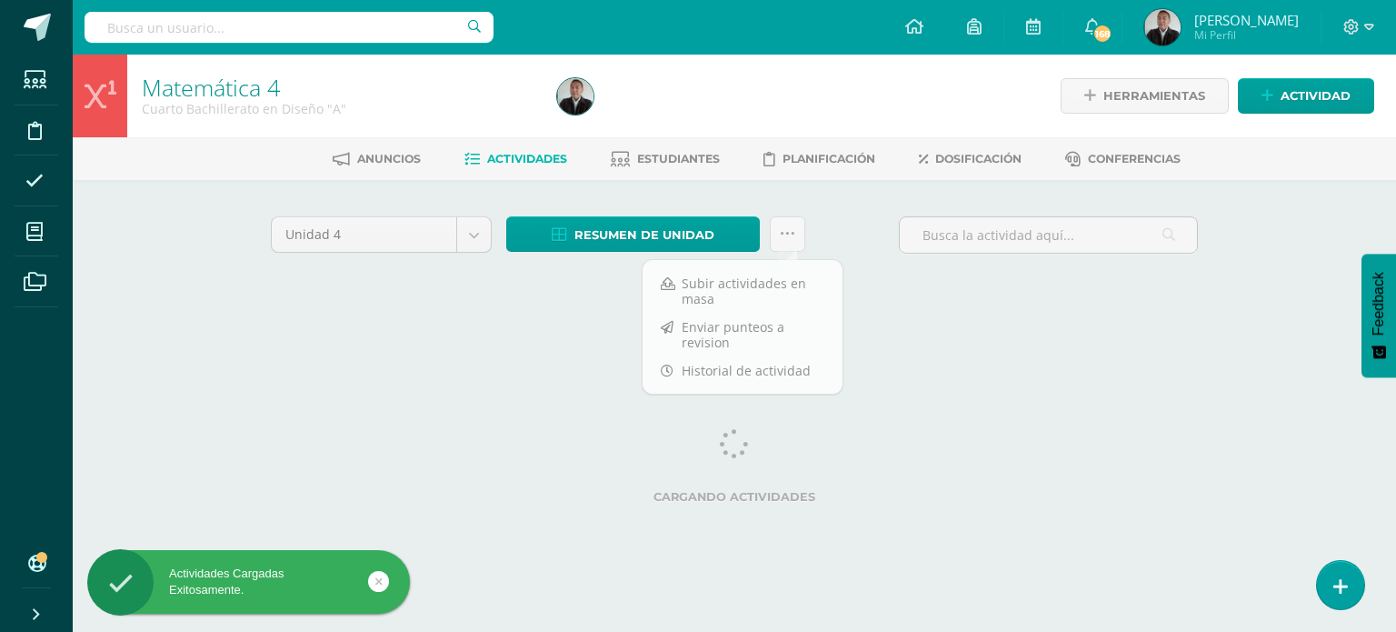
click at [723, 199] on div "Unidad 4 Unidad 1 Unidad 2 Unidad 3 Unidad 4 Resumen de unidad Descargar como H…" at bounding box center [734, 259] width 1000 height 159
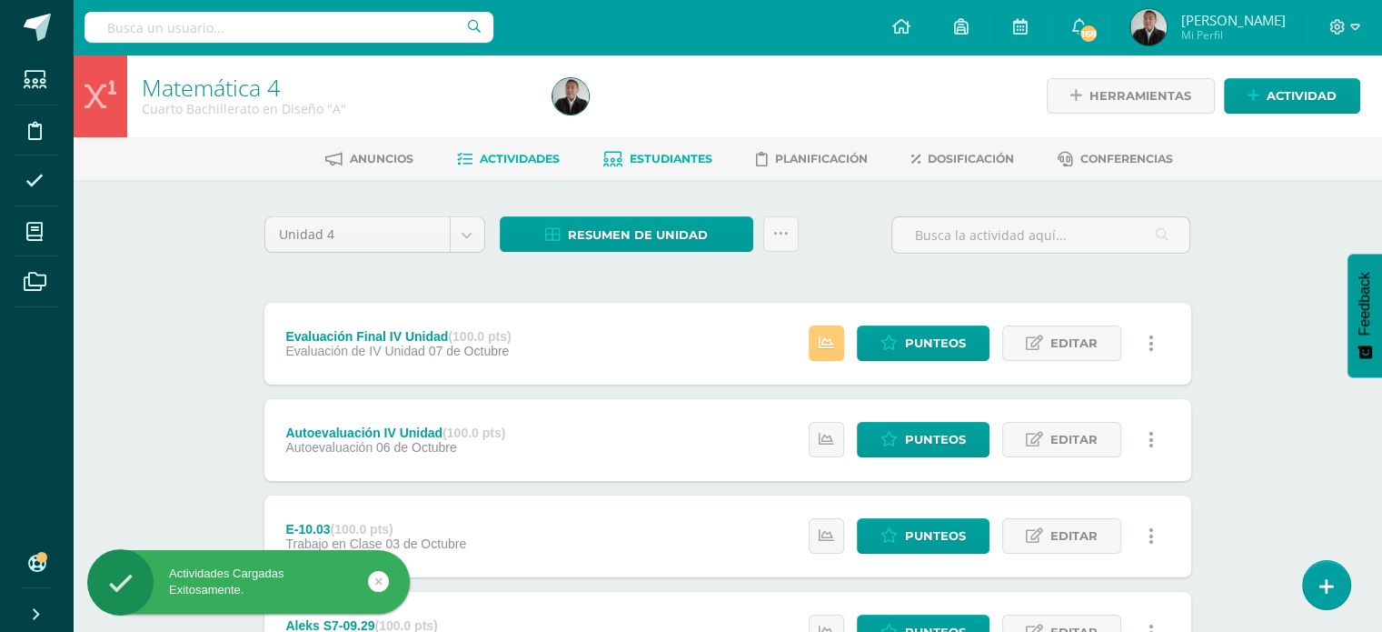
click at [681, 164] on span "Estudiantes" at bounding box center [671, 159] width 83 height 14
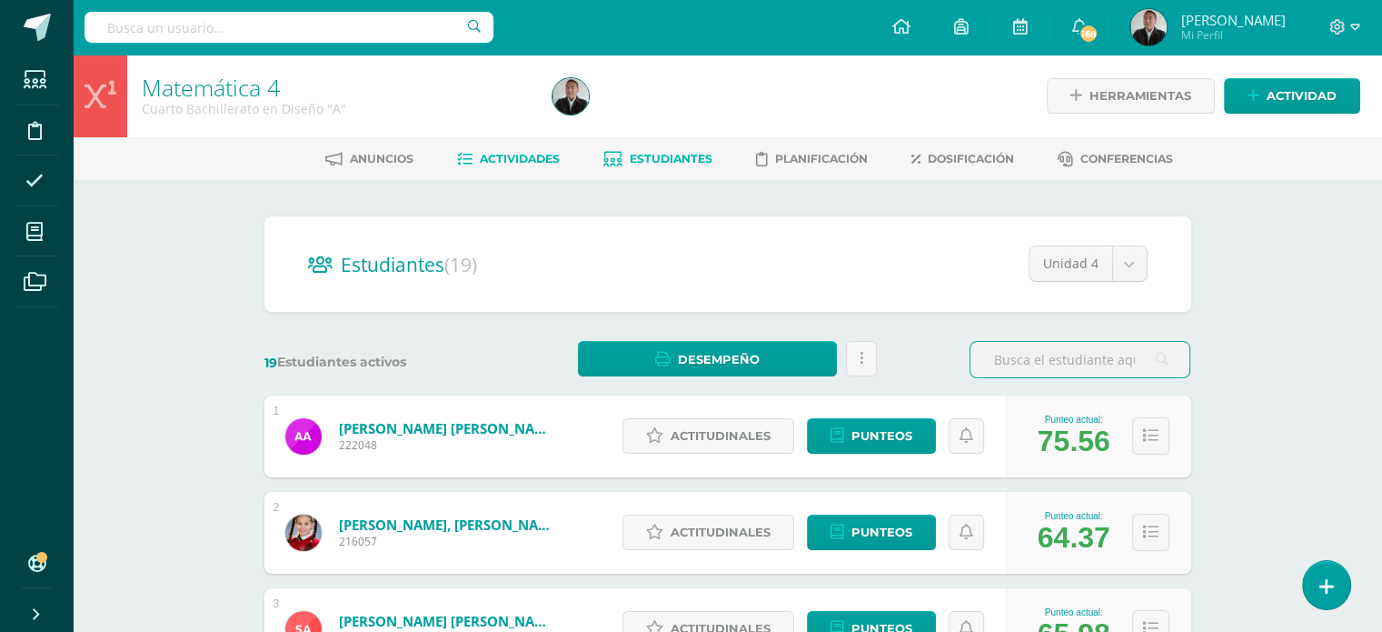
click at [527, 158] on span "Actividades" at bounding box center [520, 159] width 80 height 14
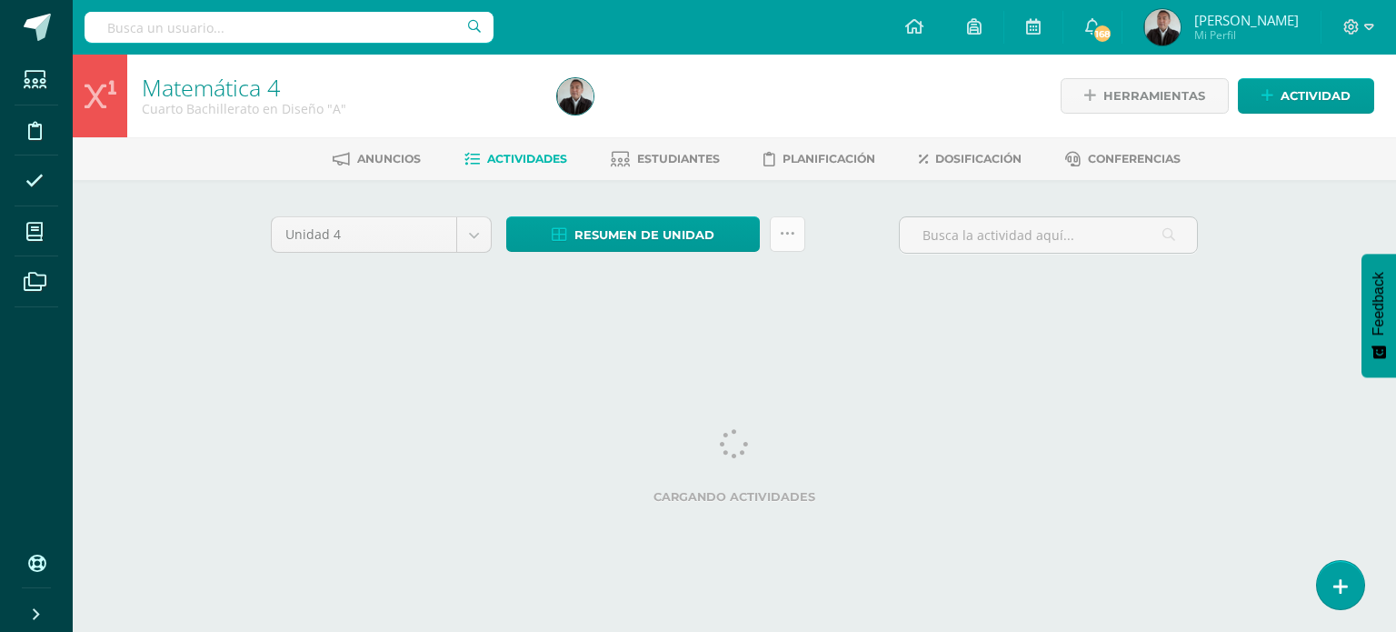
click at [791, 241] on link at bounding box center [787, 233] width 35 height 35
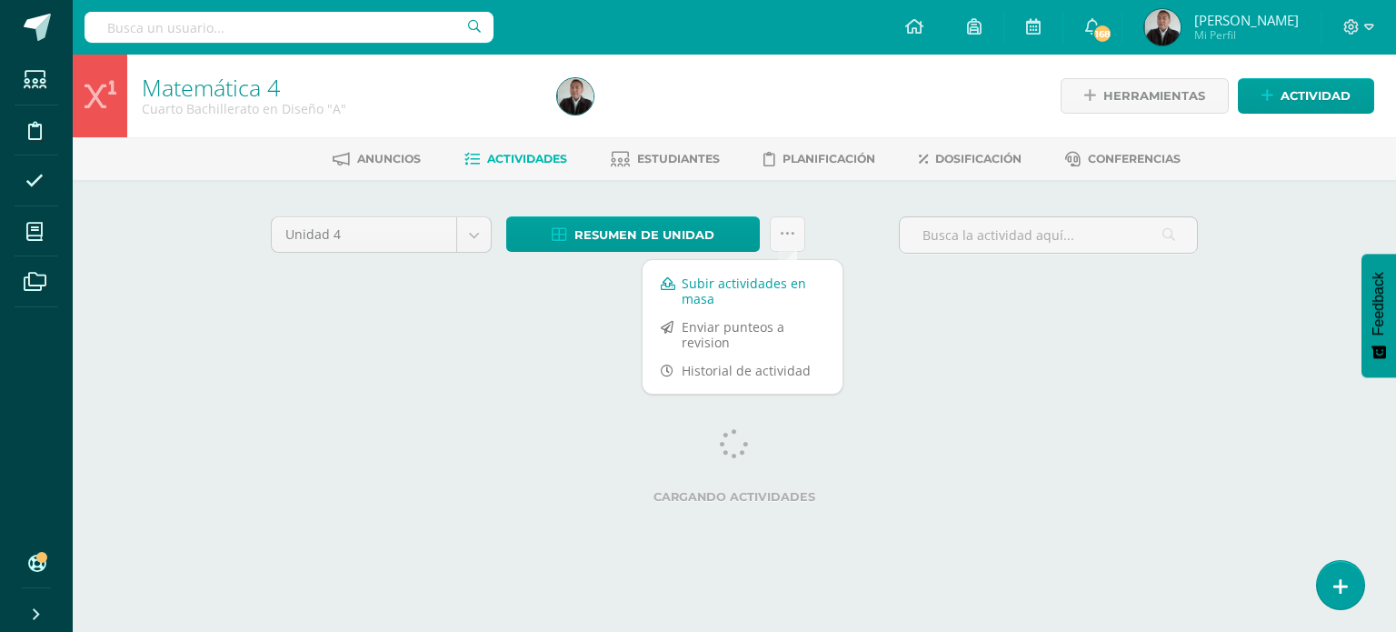
click at [748, 284] on link "Subir actividades en masa" at bounding box center [743, 291] width 200 height 44
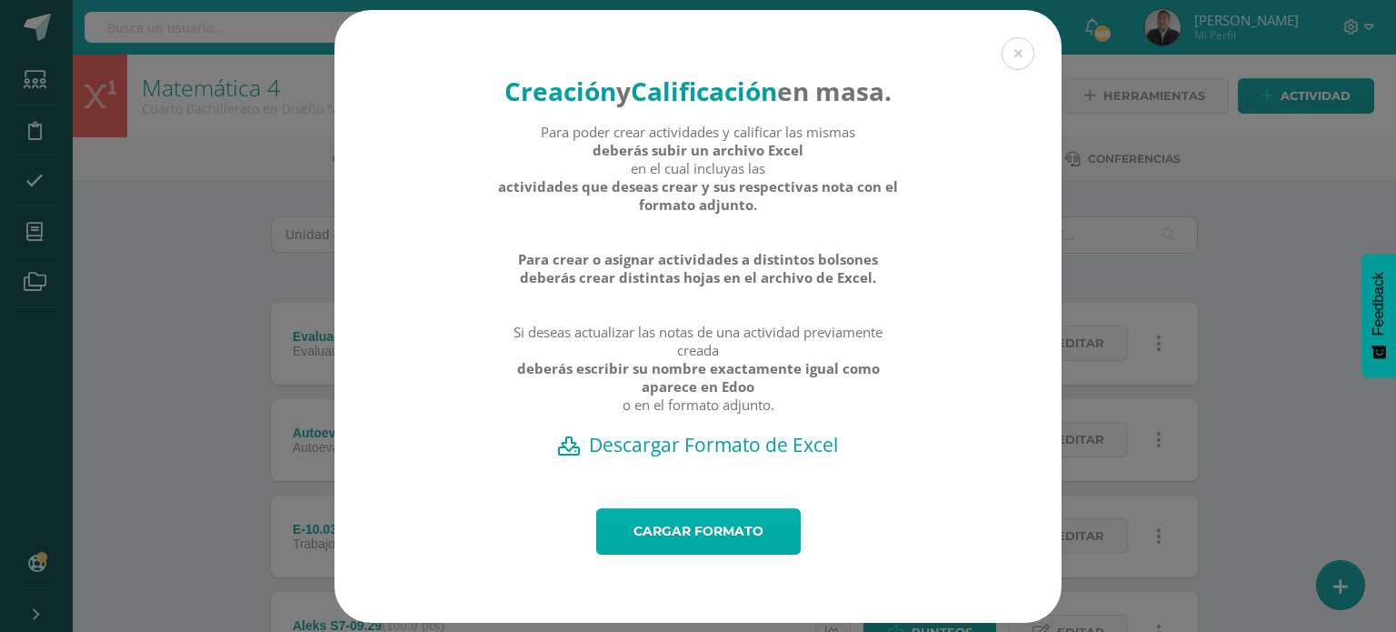
click at [698, 554] on link "Cargar formato" at bounding box center [698, 531] width 204 height 46
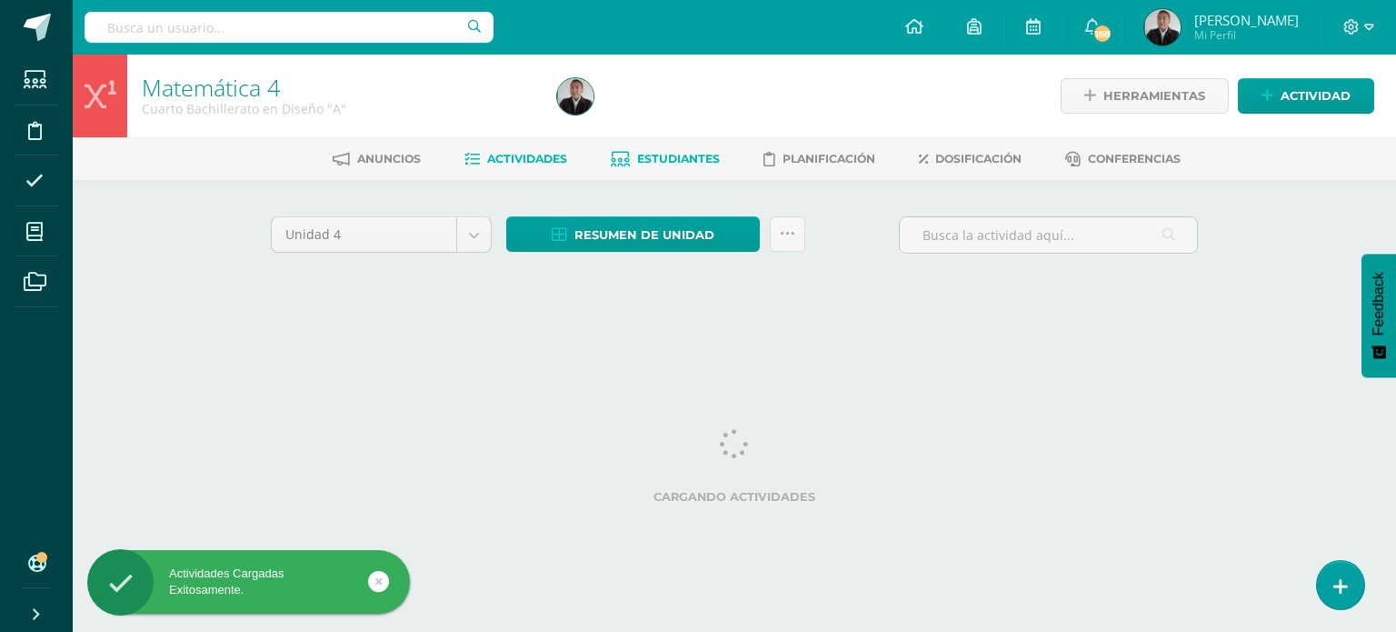
click at [691, 159] on span "Estudiantes" at bounding box center [678, 159] width 83 height 14
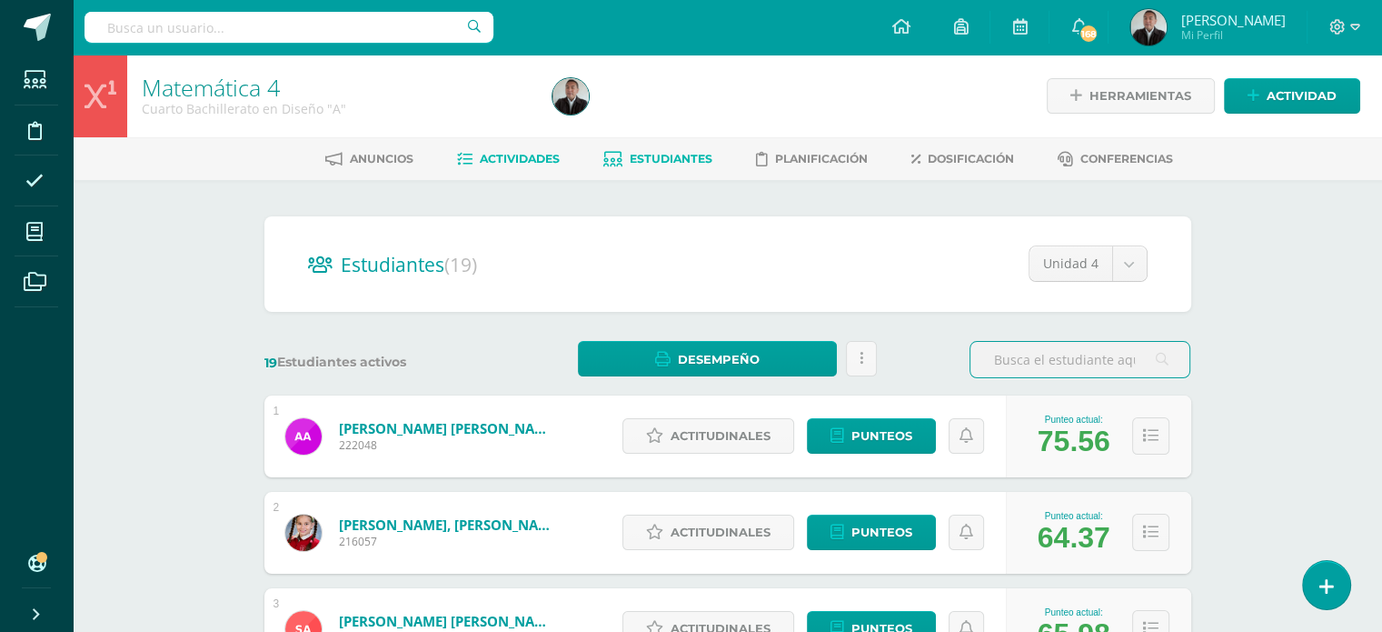
click at [523, 159] on span "Actividades" at bounding box center [520, 159] width 80 height 14
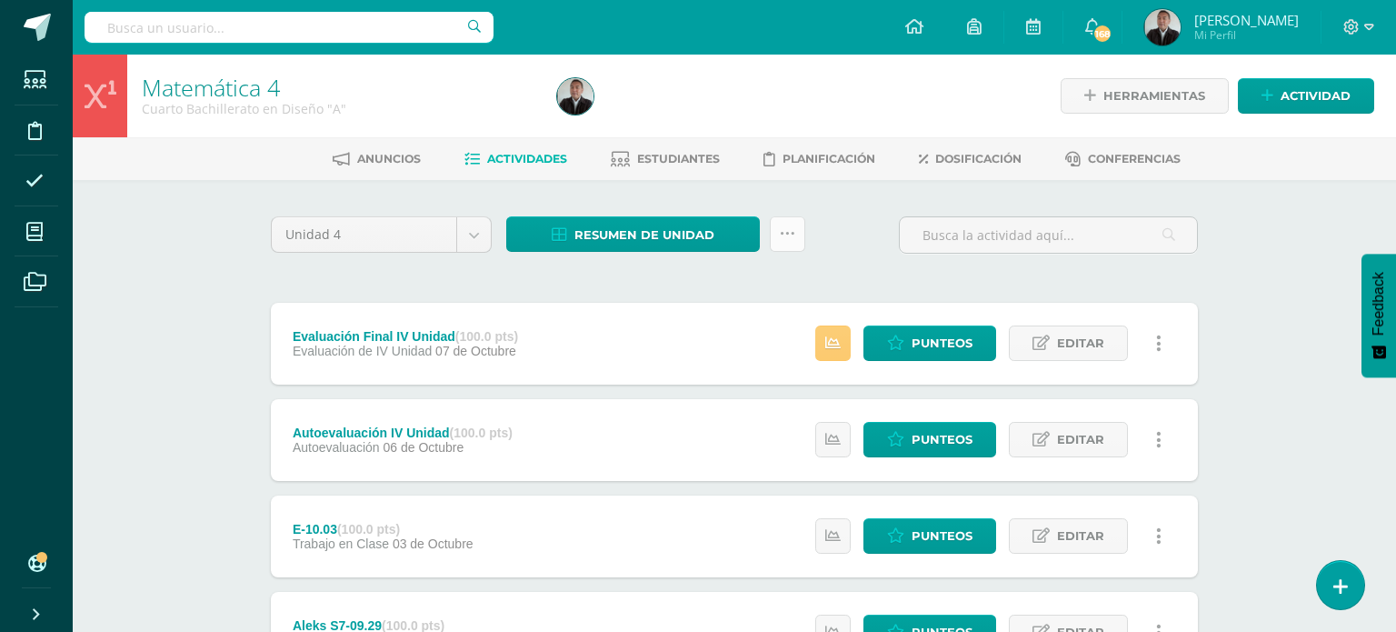
click at [790, 235] on link at bounding box center [787, 233] width 35 height 35
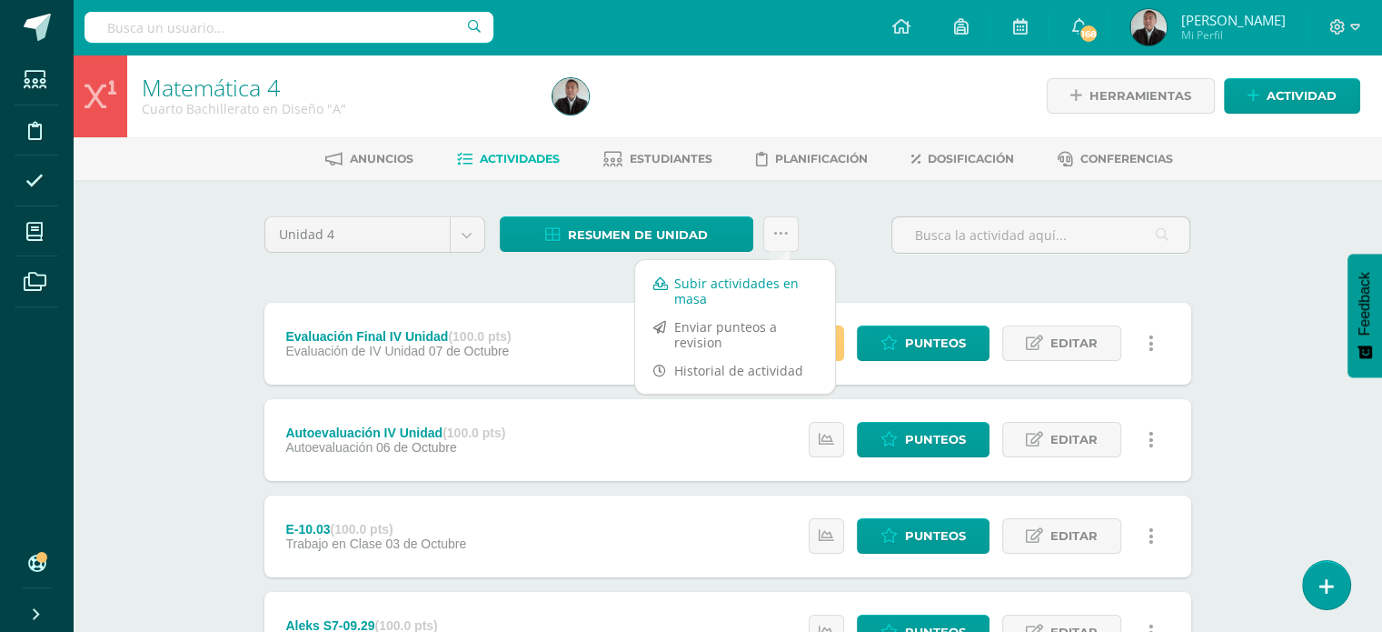
click at [756, 286] on link "Subir actividades en masa" at bounding box center [735, 291] width 200 height 44
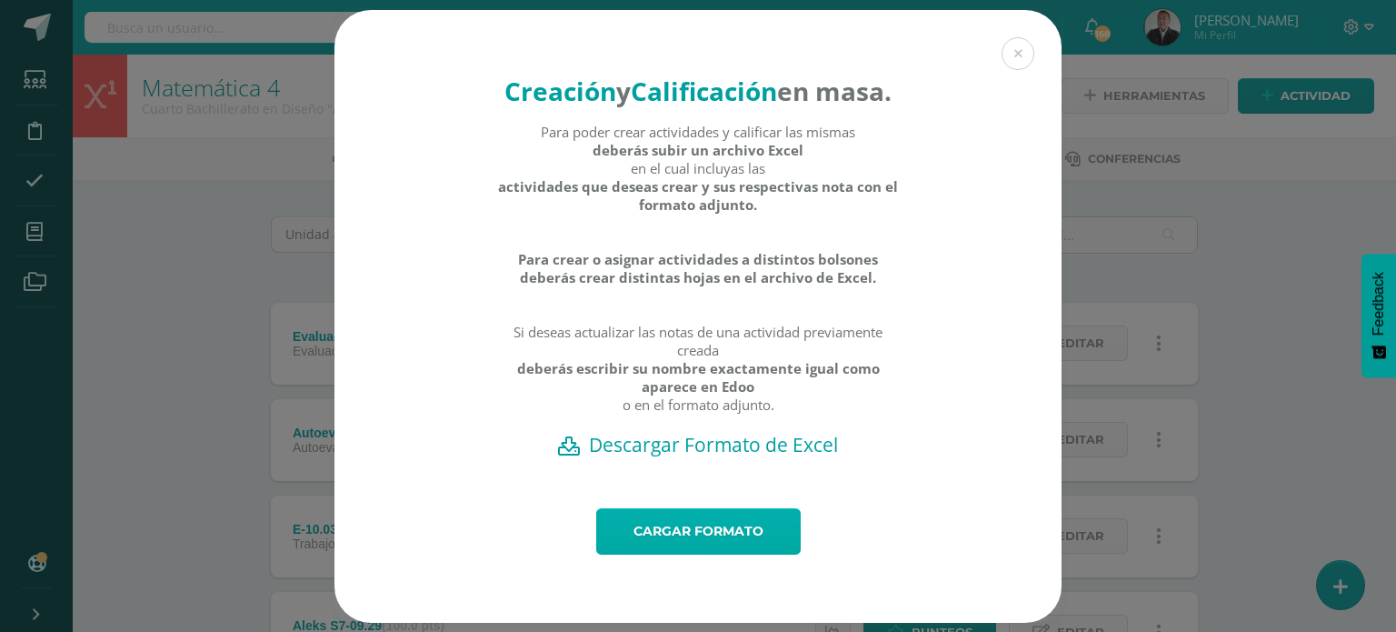
click at [675, 549] on link "Cargar formato" at bounding box center [698, 531] width 204 height 46
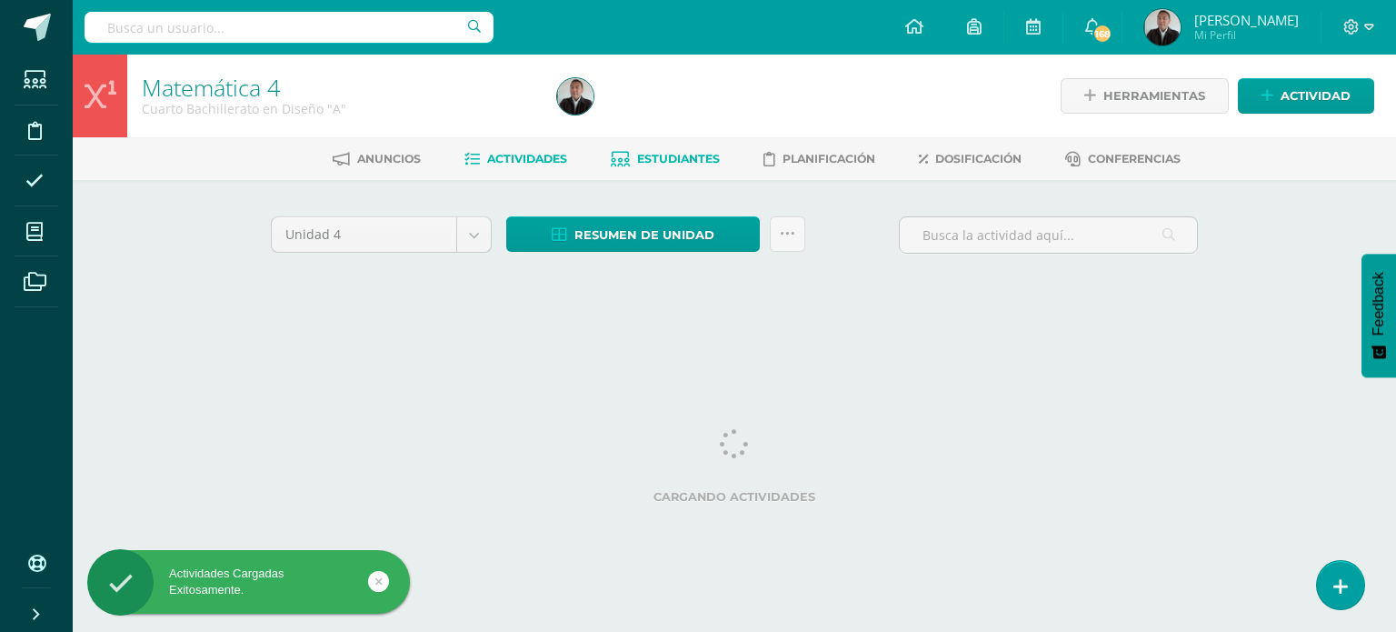
click at [663, 158] on span "Estudiantes" at bounding box center [678, 159] width 83 height 14
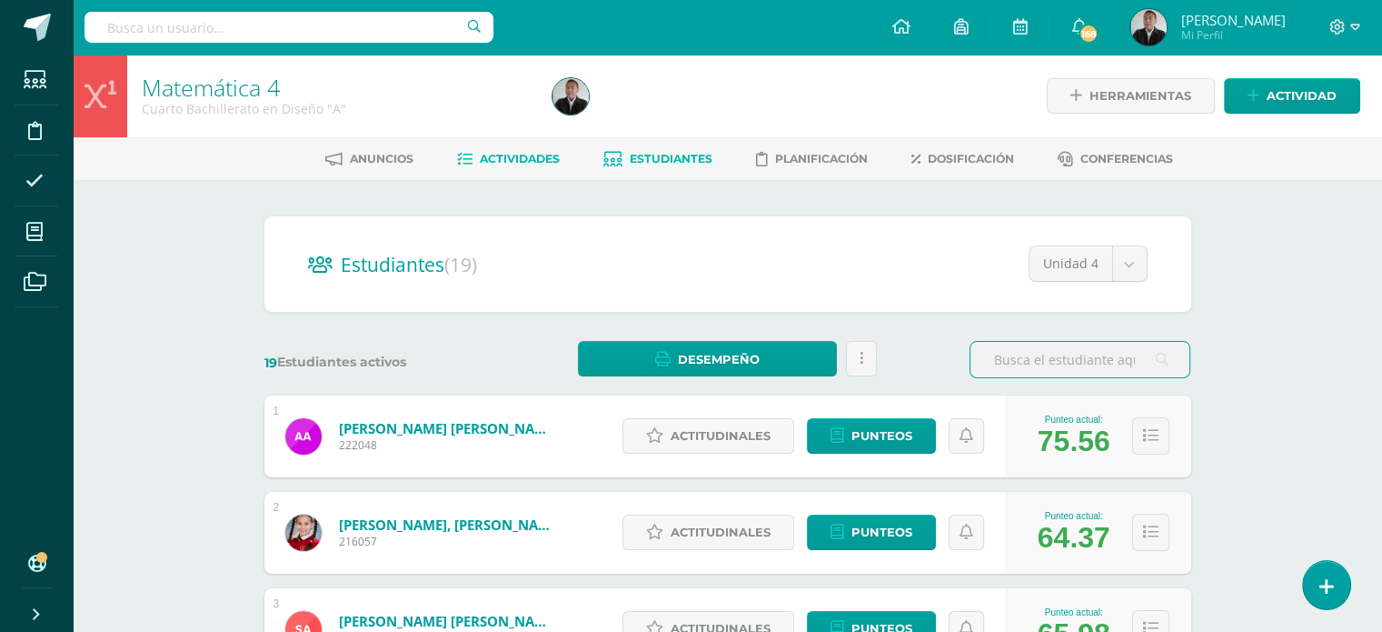
click at [502, 148] on link "Actividades" at bounding box center [508, 159] width 103 height 29
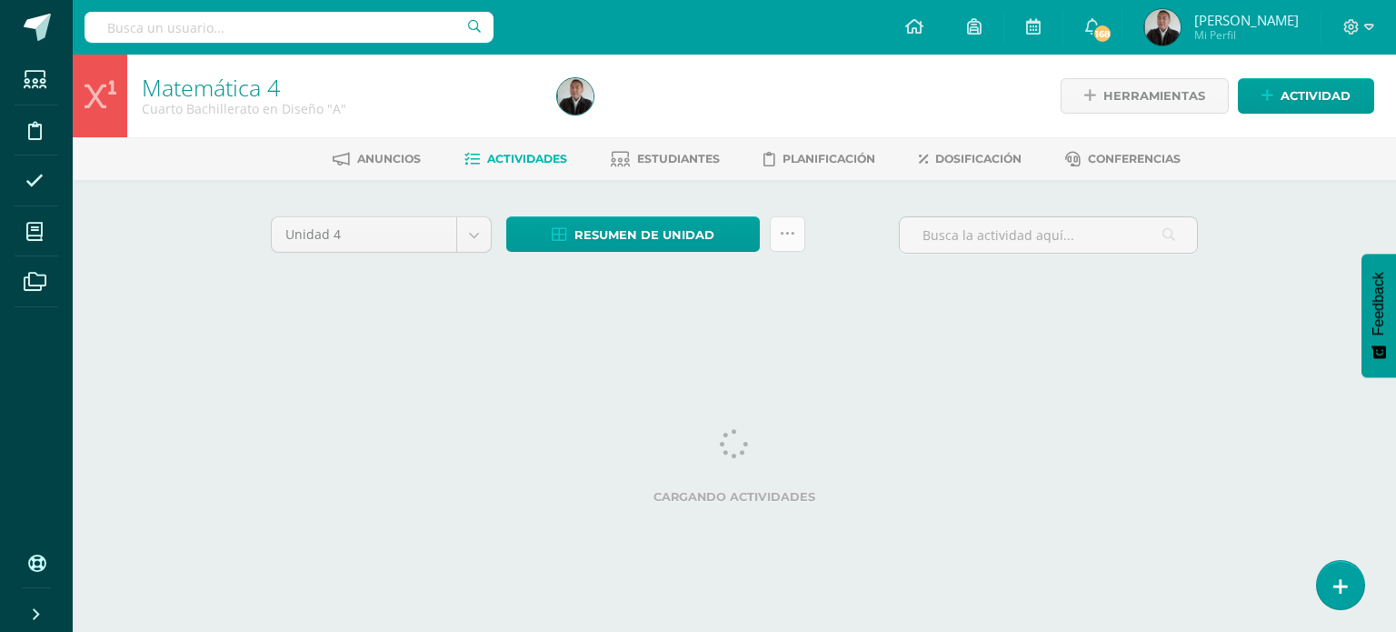
click at [790, 228] on icon at bounding box center [787, 233] width 15 height 15
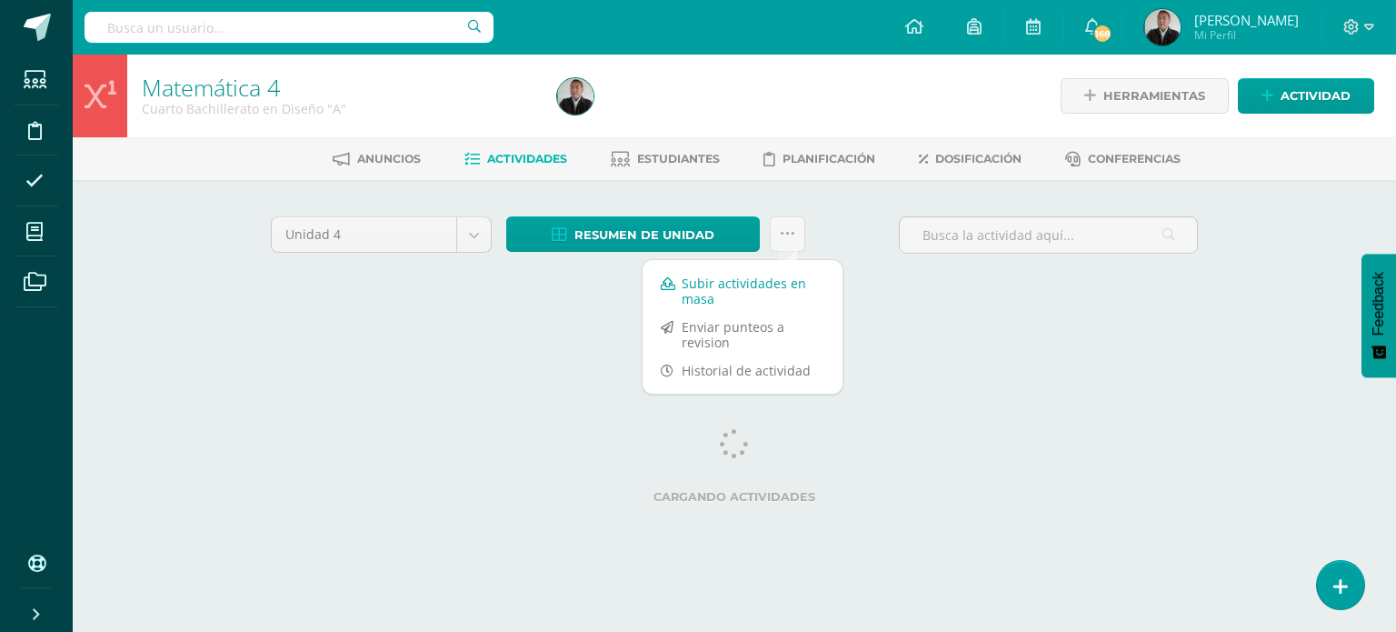
click at [763, 289] on link "Subir actividades en masa" at bounding box center [743, 291] width 200 height 44
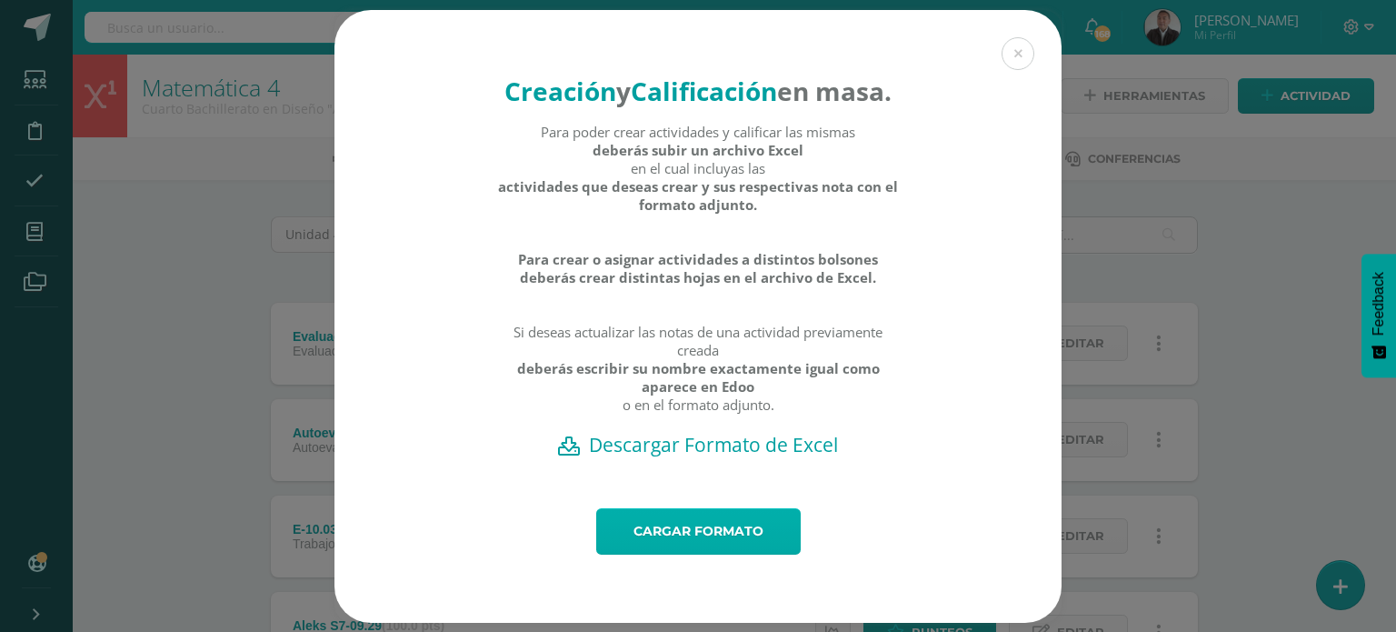
click at [668, 554] on link "Cargar formato" at bounding box center [698, 531] width 204 height 46
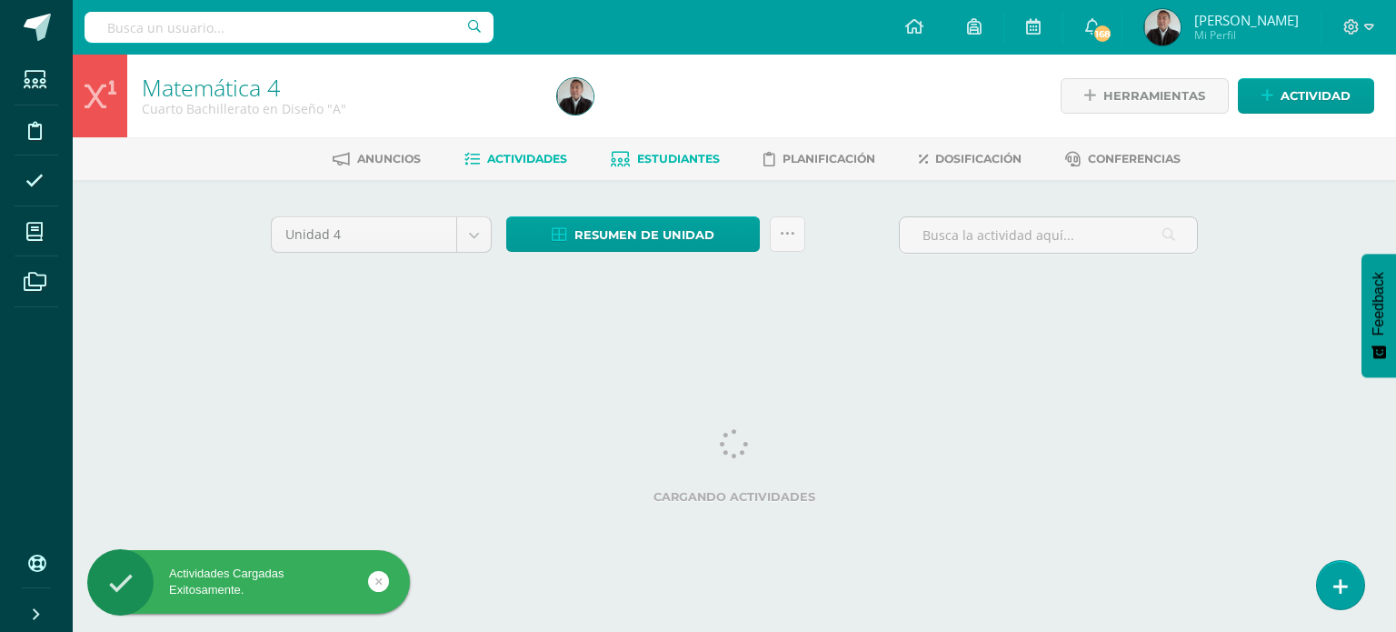
click at [661, 157] on span "Estudiantes" at bounding box center [678, 159] width 83 height 14
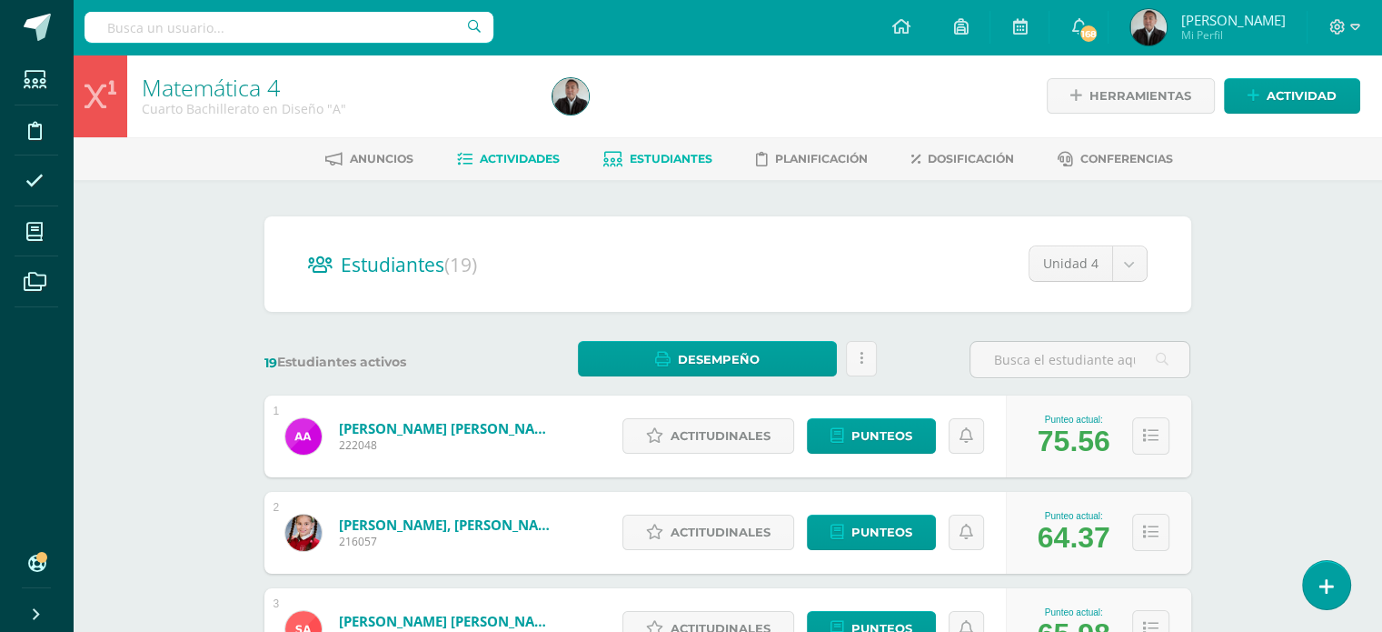
click at [508, 158] on span "Actividades" at bounding box center [520, 159] width 80 height 14
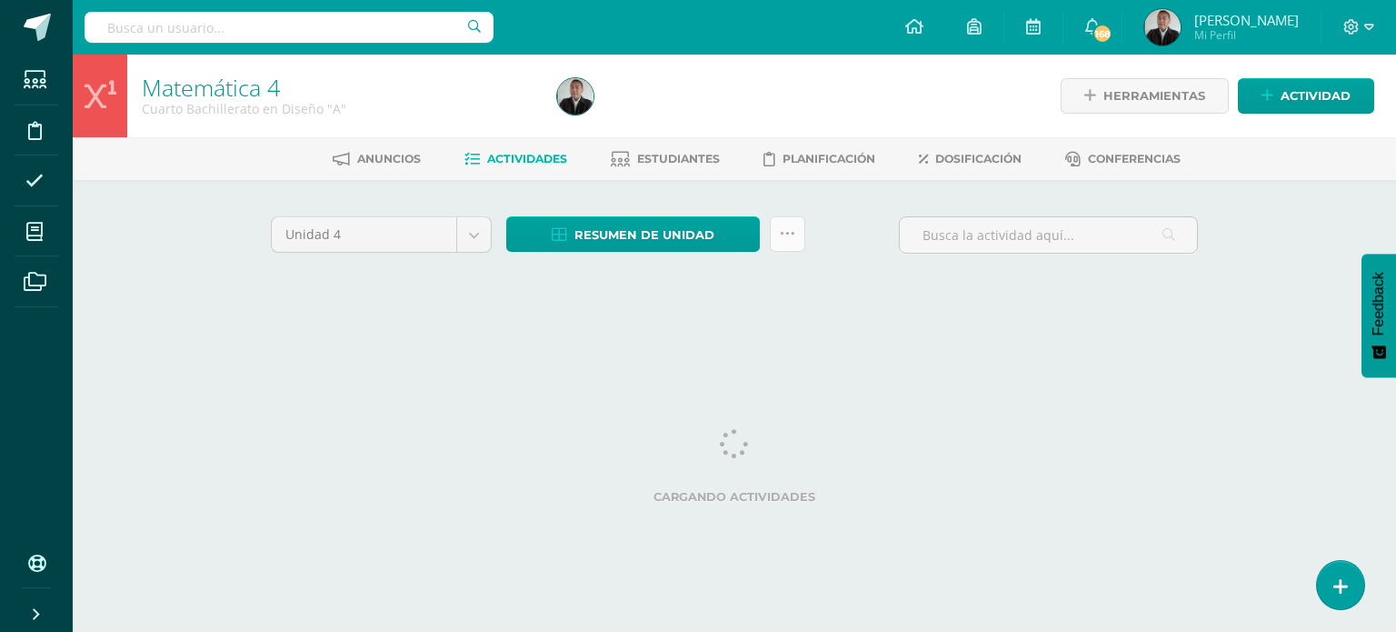
click at [785, 233] on icon at bounding box center [787, 233] width 15 height 15
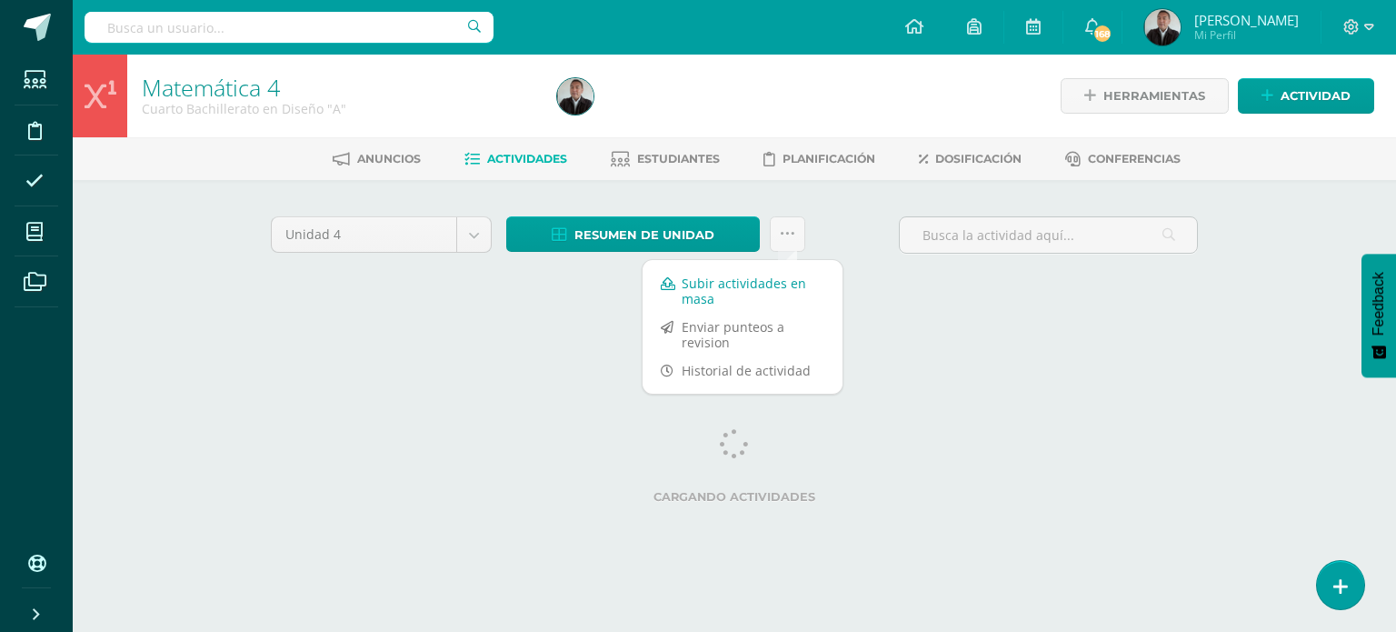
click at [741, 284] on link "Subir actividades en masa" at bounding box center [743, 291] width 200 height 44
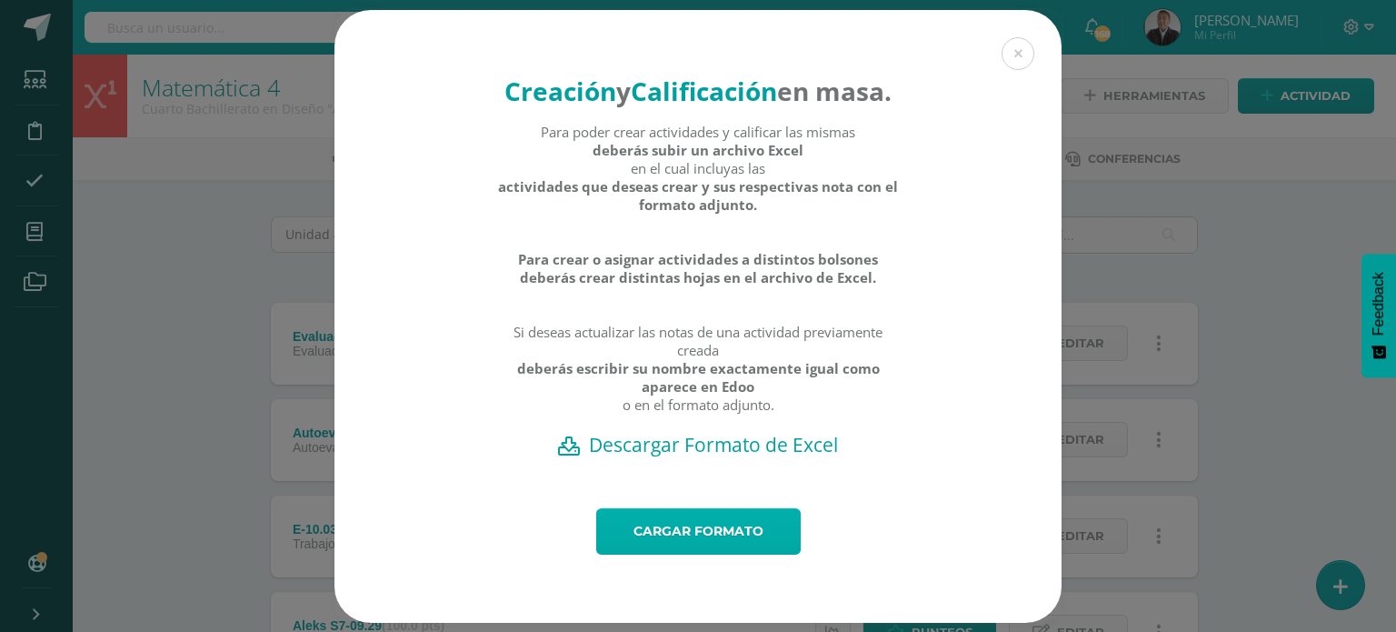
click at [677, 554] on link "Cargar formato" at bounding box center [698, 531] width 204 height 46
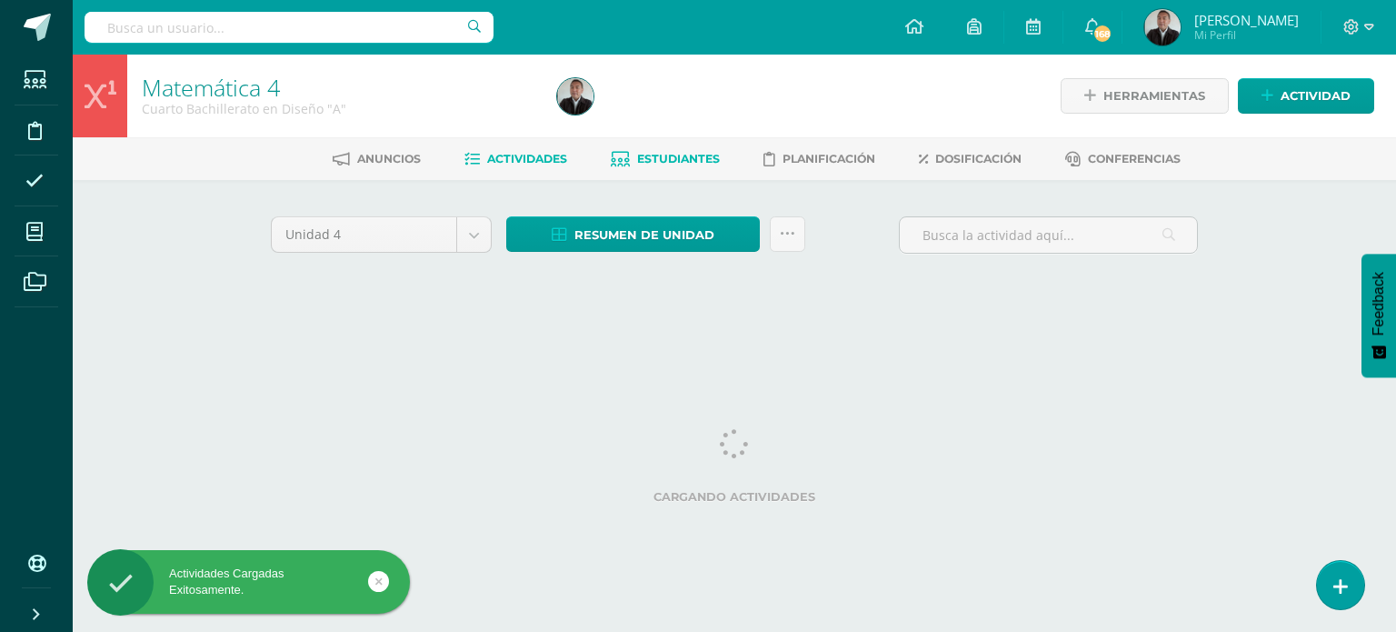
click at [689, 160] on span "Estudiantes" at bounding box center [678, 159] width 83 height 14
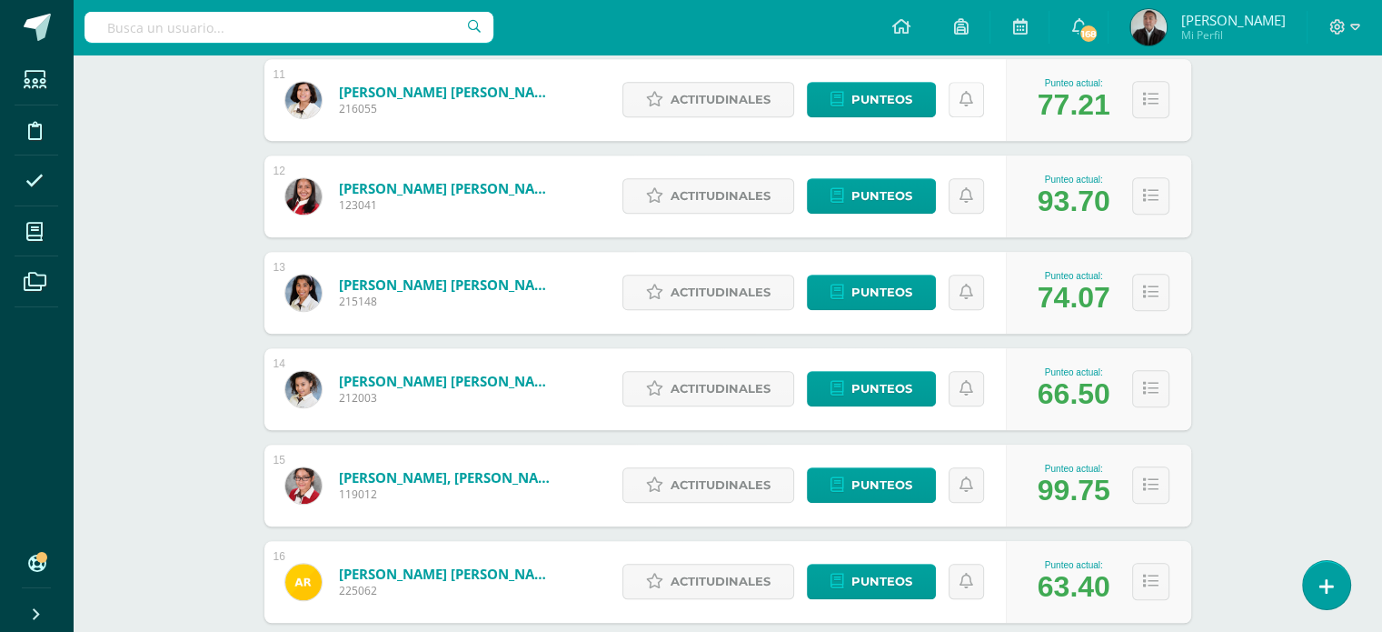
scroll to position [1008, 0]
